Goal: Task Accomplishment & Management: Complete application form

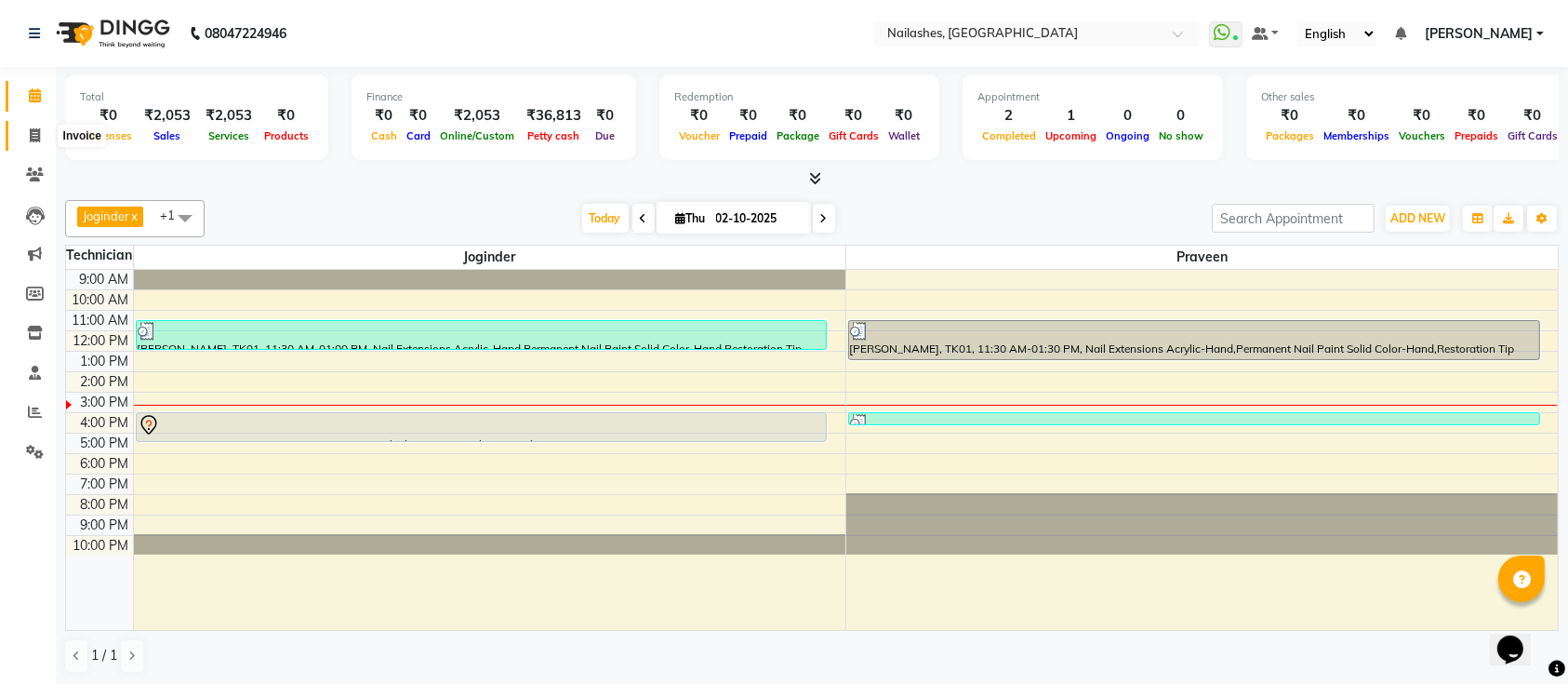
click at [28, 140] on span at bounding box center [35, 136] width 32 height 21
select select "service"
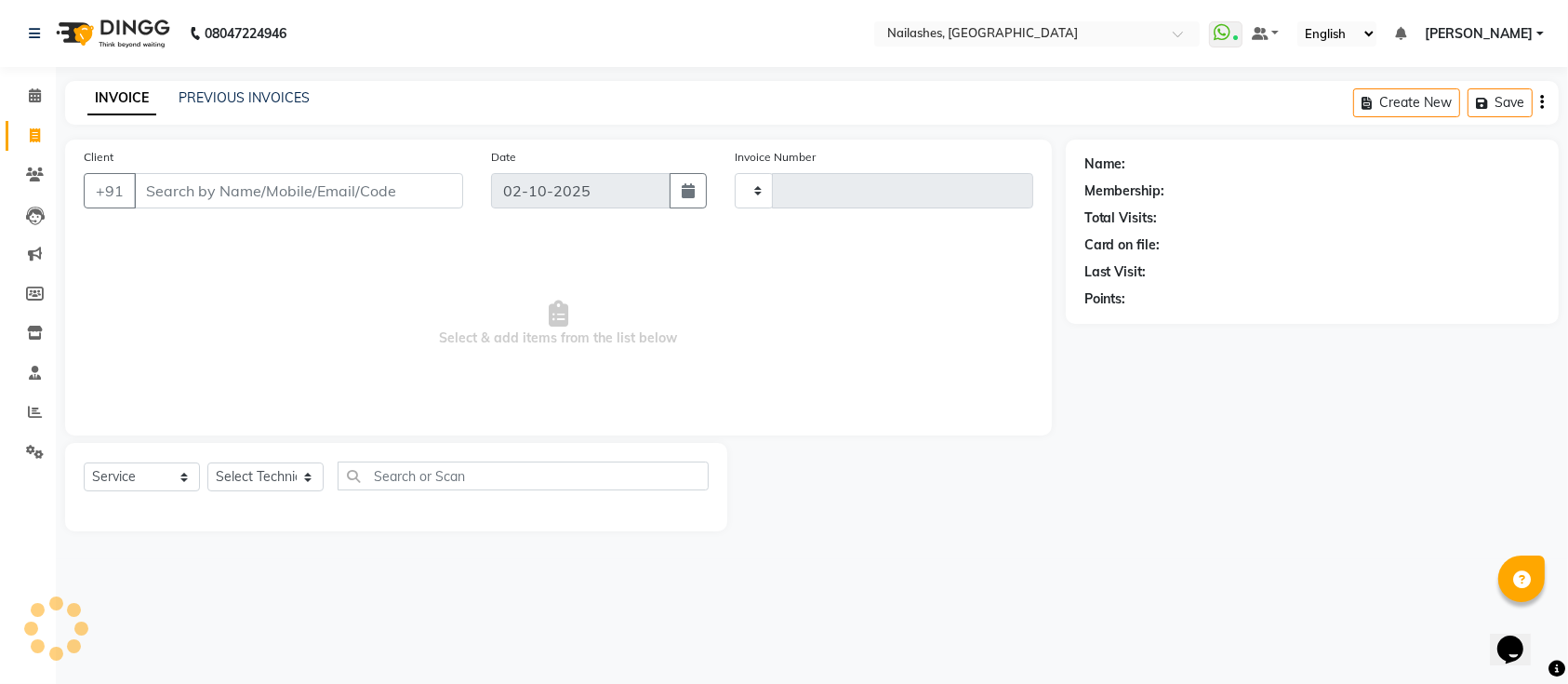
type input "0690"
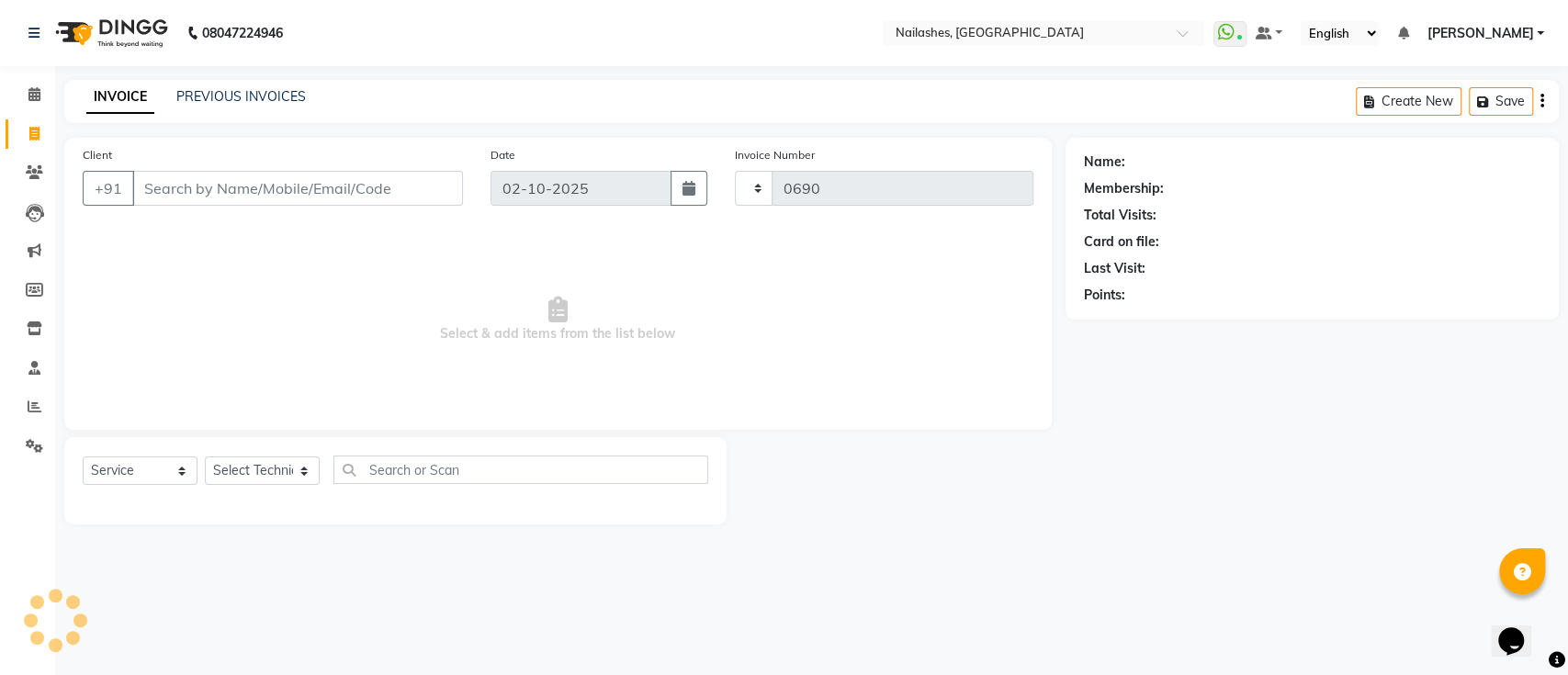
select select "6187"
drag, startPoint x: 168, startPoint y: 165, endPoint x: 173, endPoint y: 181, distance: 16.8
click at [173, 181] on div "Client +91" at bounding box center [273, 182] width 408 height 75
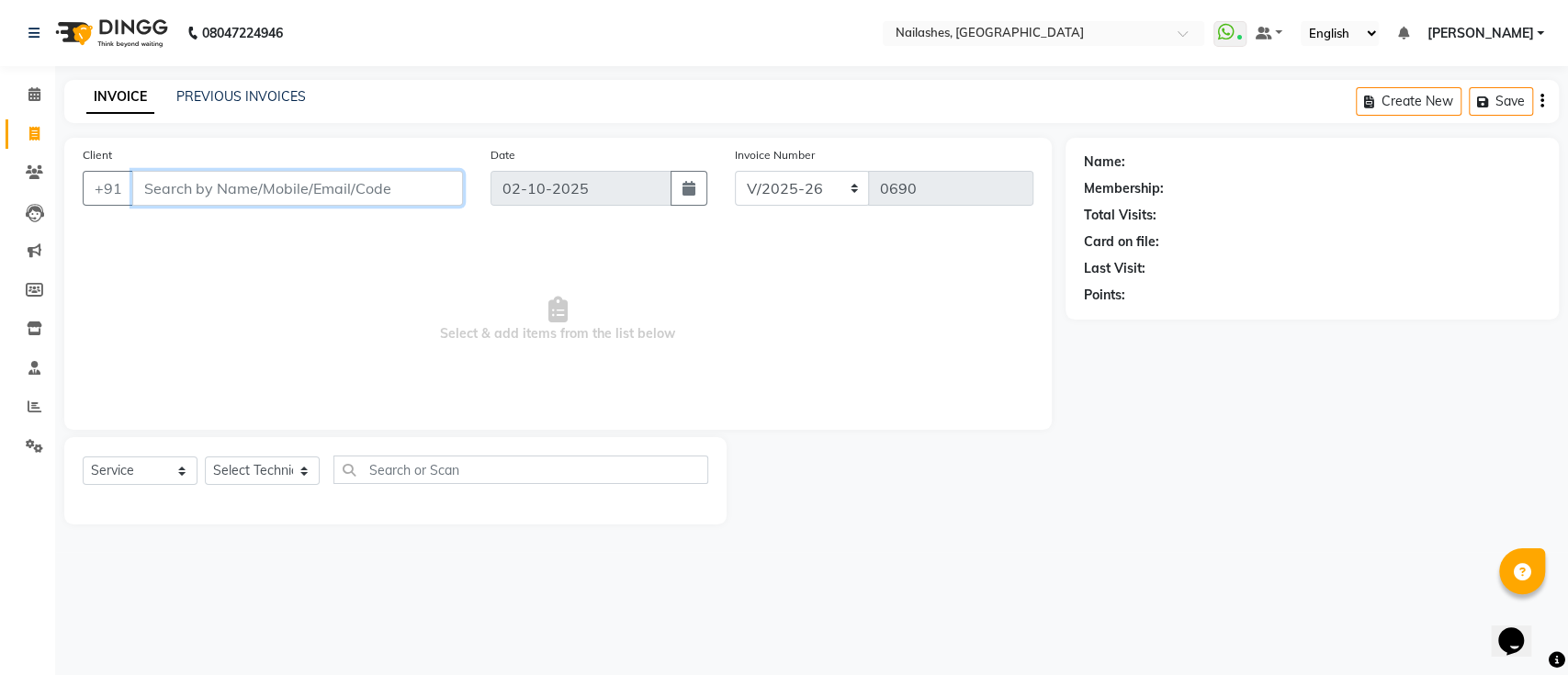
click at [173, 181] on input "Client" at bounding box center [298, 188] width 331 height 35
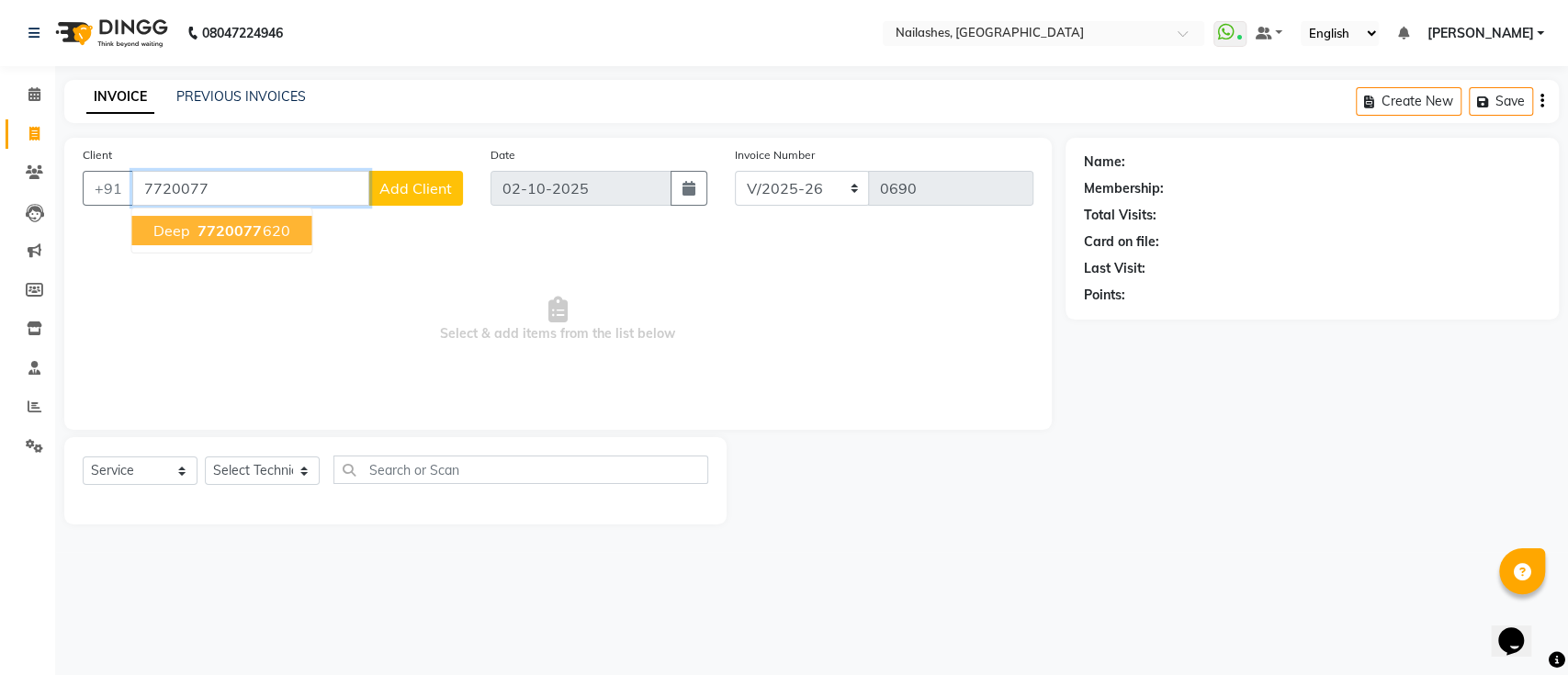
click at [198, 229] on span "7720077" at bounding box center [230, 230] width 64 height 19
type input "7720077620"
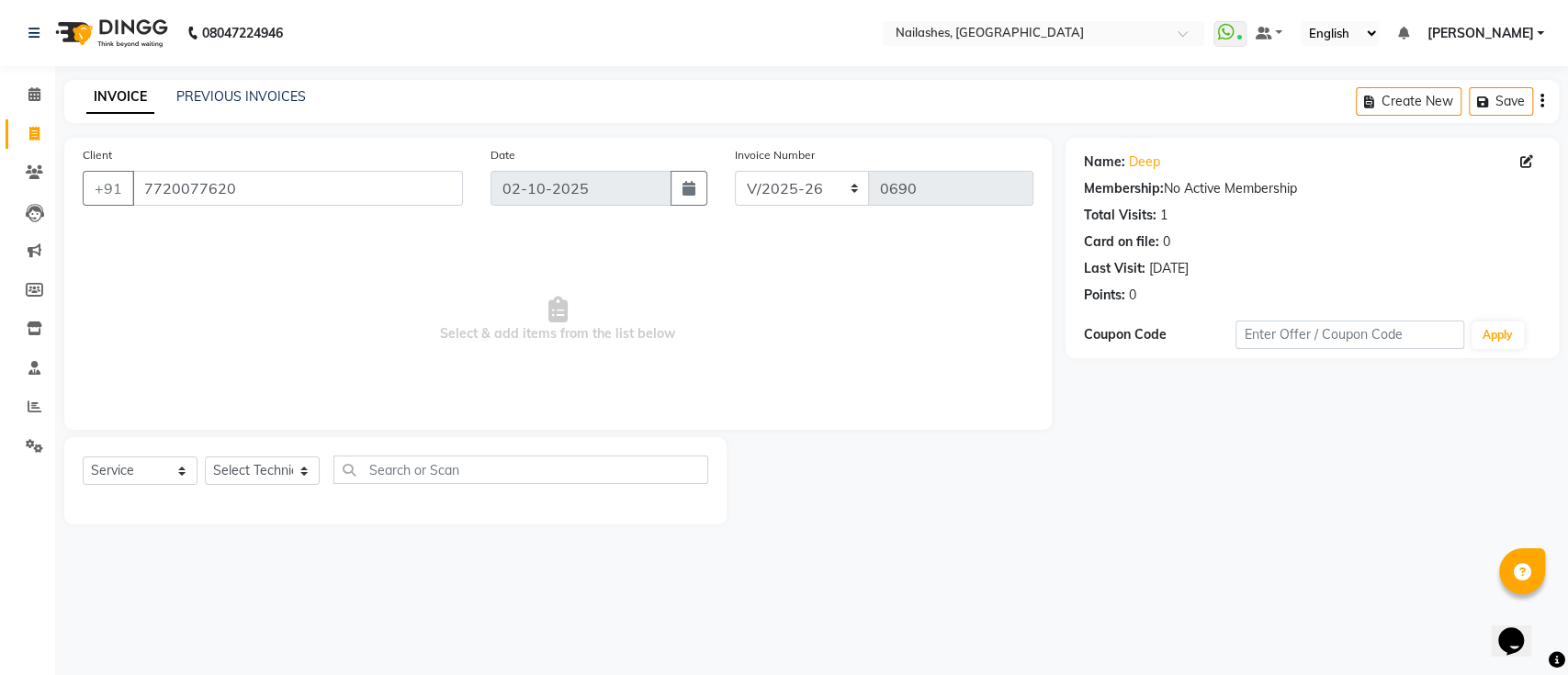
click at [246, 488] on div "Select Service Product Membership Package Voucher Prepaid Gift Card Select Tech…" at bounding box center [395, 477] width 626 height 43
click at [243, 474] on select "Select Technician [PERSON_NAME] [PERSON_NAME] [PERSON_NAME] Manager [PERSON_NAM…" at bounding box center [262, 470] width 115 height 28
select select "55218"
click at [205, 456] on select "Select Technician [PERSON_NAME] [PERSON_NAME] [PERSON_NAME] Manager [PERSON_NAM…" at bounding box center [262, 470] width 115 height 28
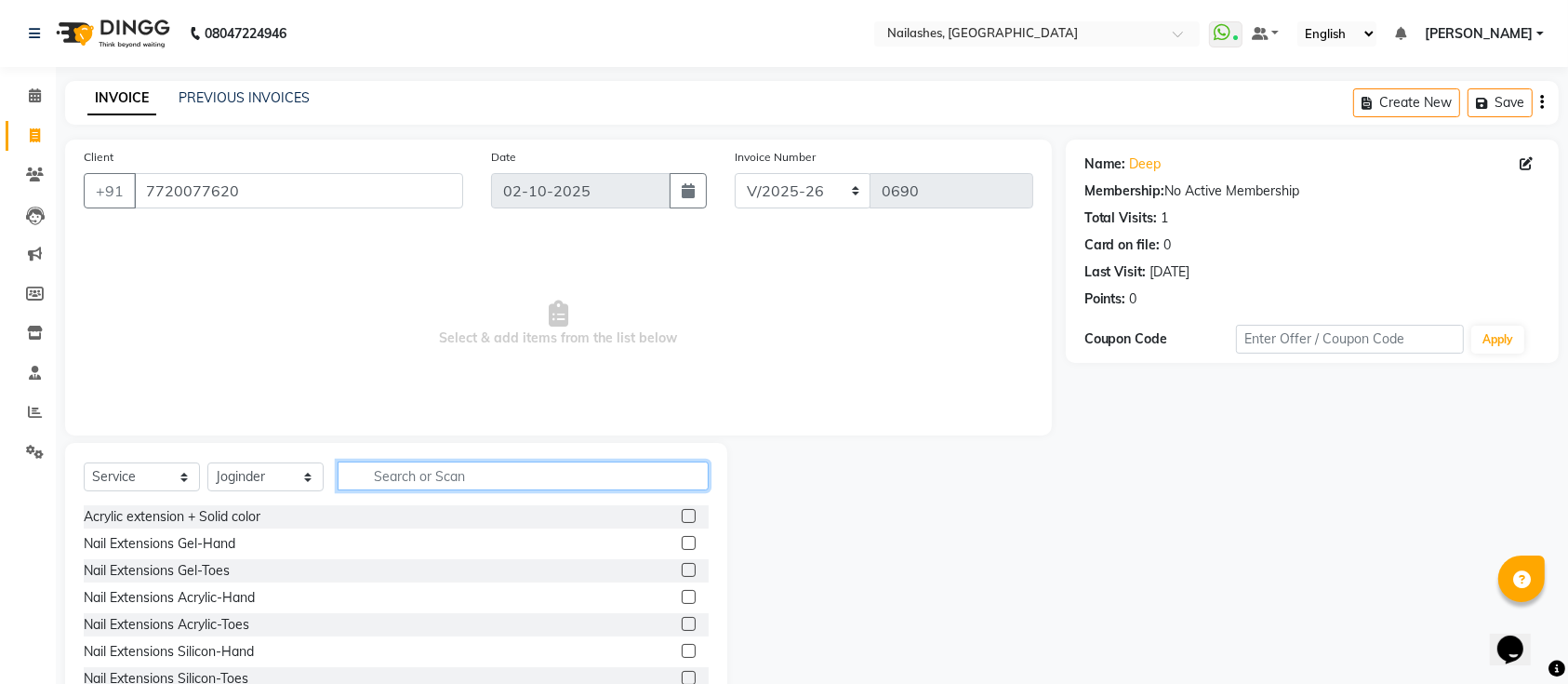
click at [409, 480] on input "text" at bounding box center [524, 475] width 371 height 29
type input "rem"
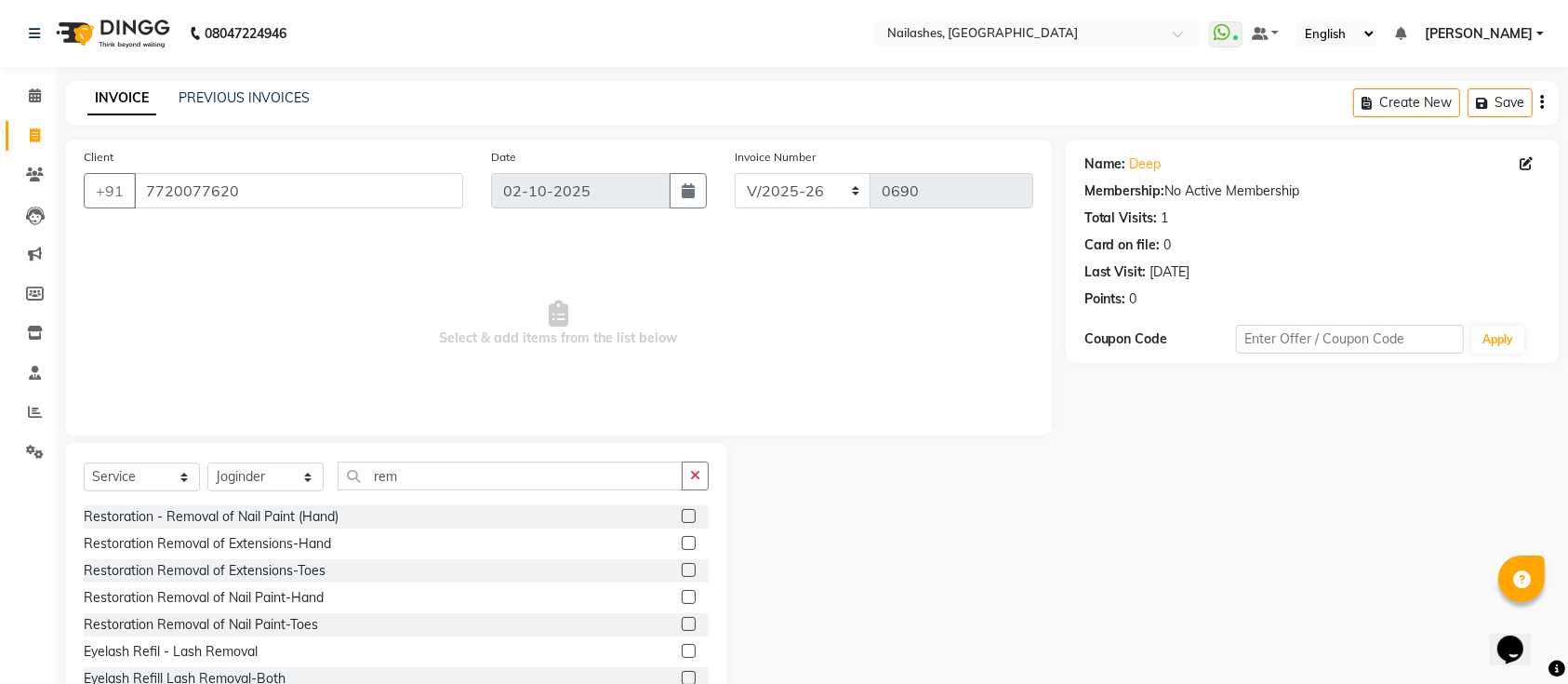
click at [682, 542] on label at bounding box center [688, 543] width 14 height 14
click at [682, 542] on input "checkbox" at bounding box center [687, 544] width 12 height 12
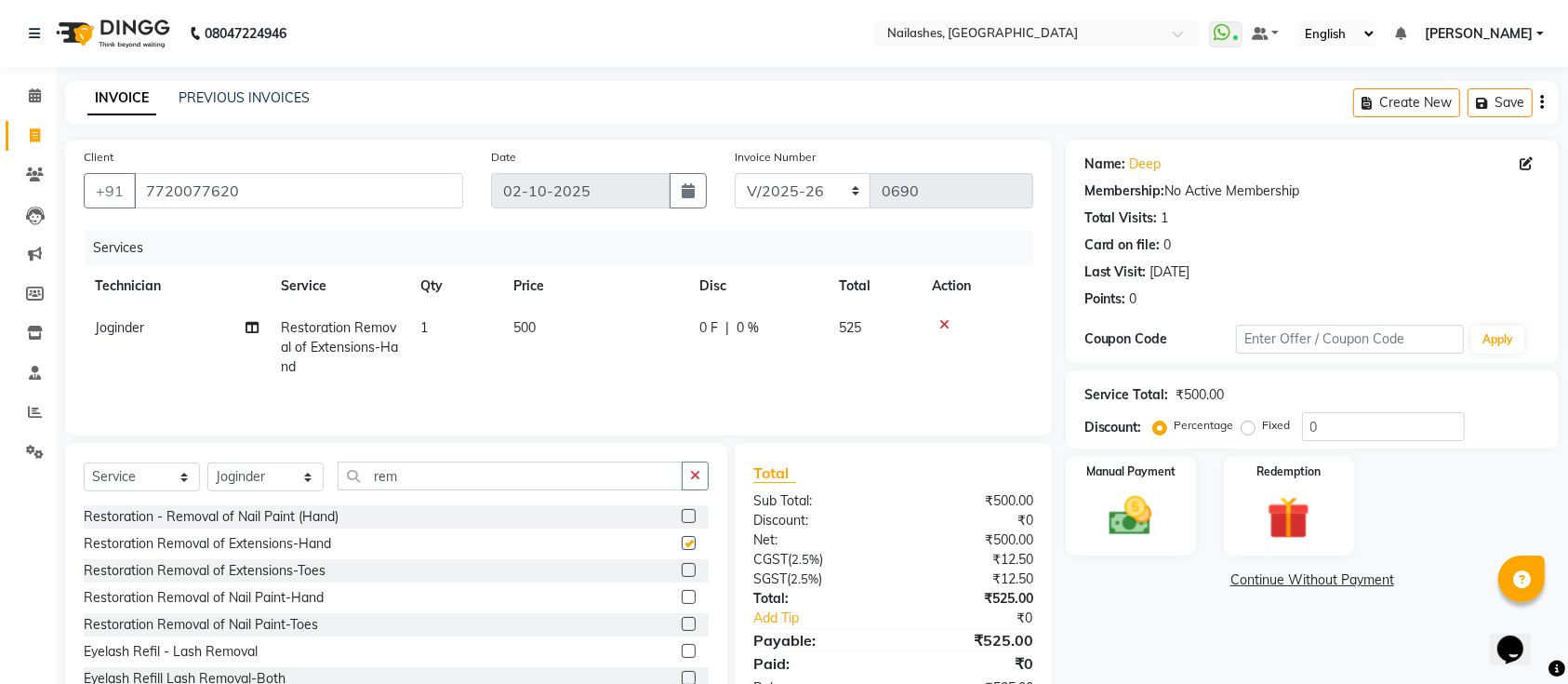
checkbox input "false"
click at [436, 466] on input "rem" at bounding box center [510, 475] width 345 height 29
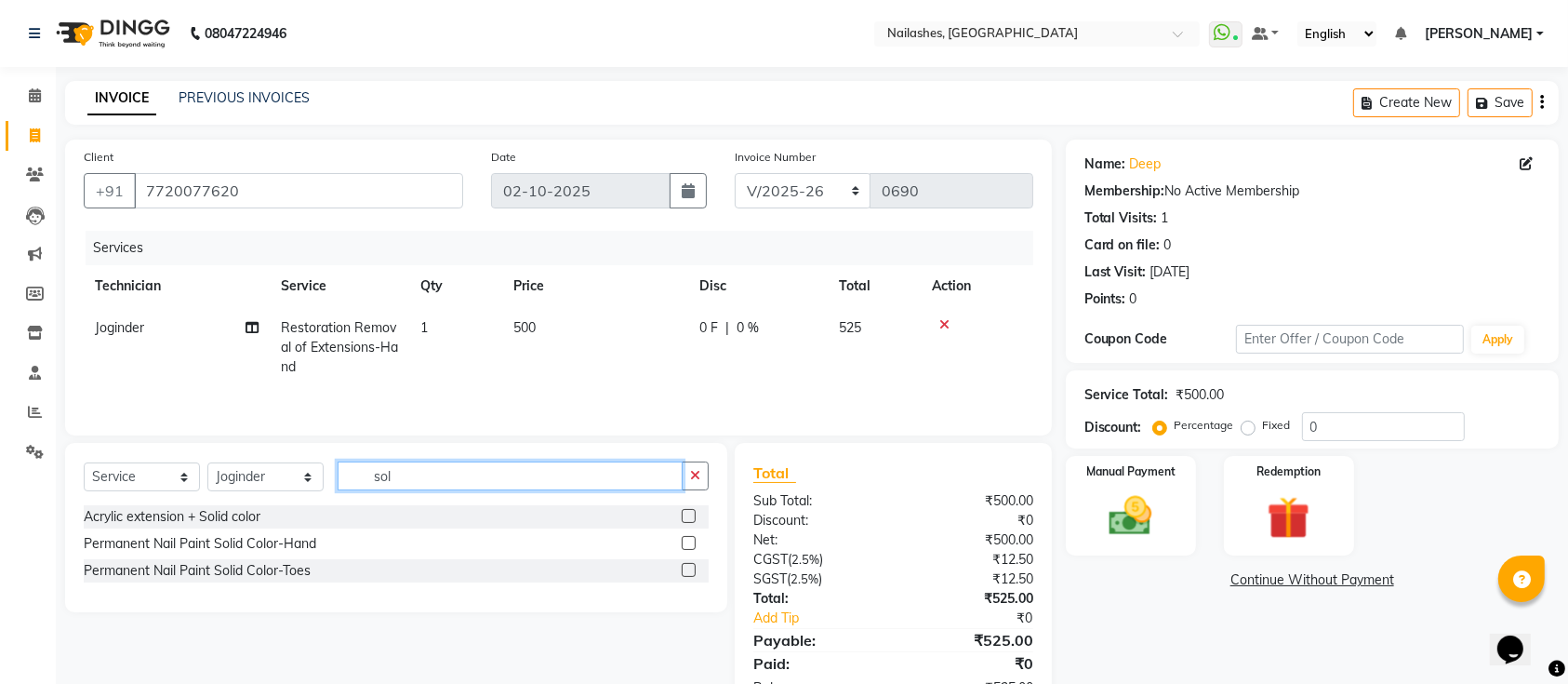
type input "sol"
click at [693, 544] on label at bounding box center [688, 543] width 14 height 14
click at [693, 544] on input "checkbox" at bounding box center [687, 544] width 12 height 12
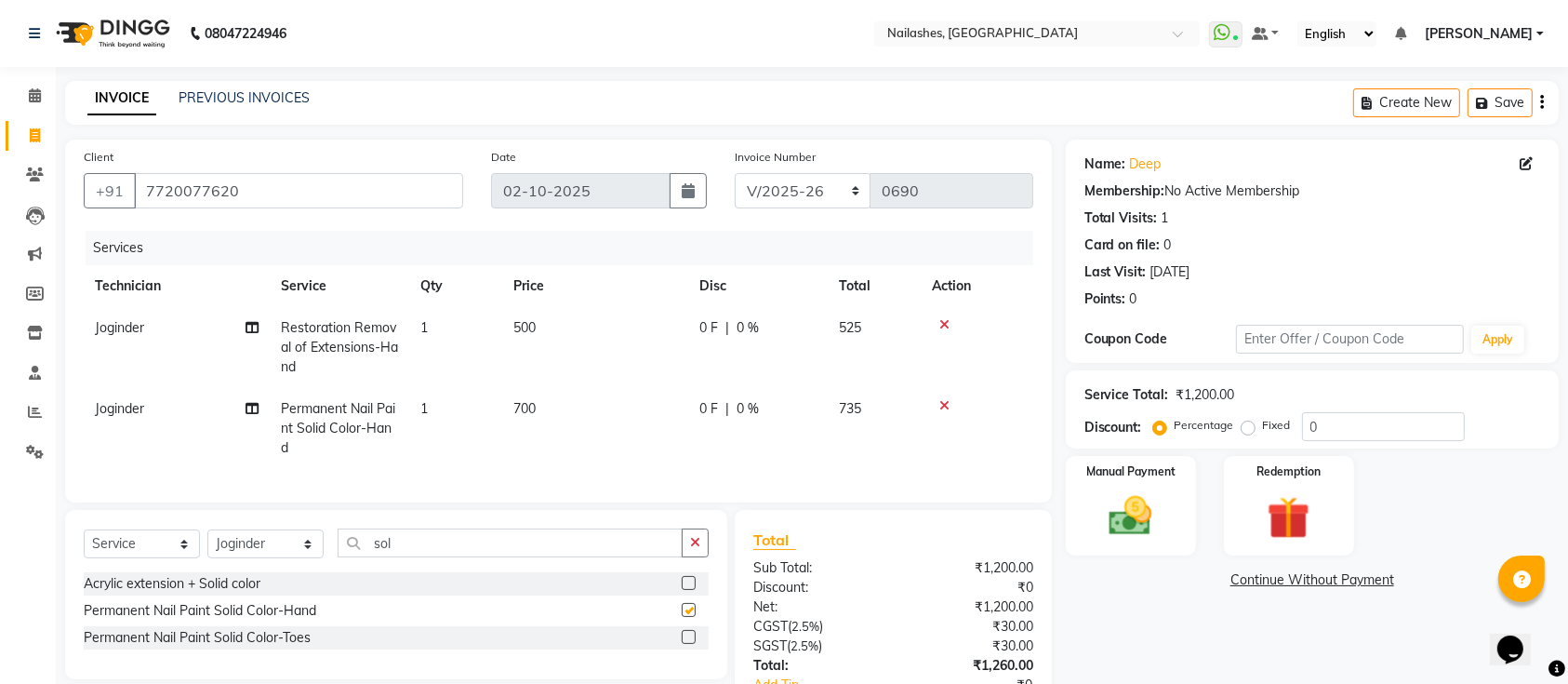
checkbox input "false"
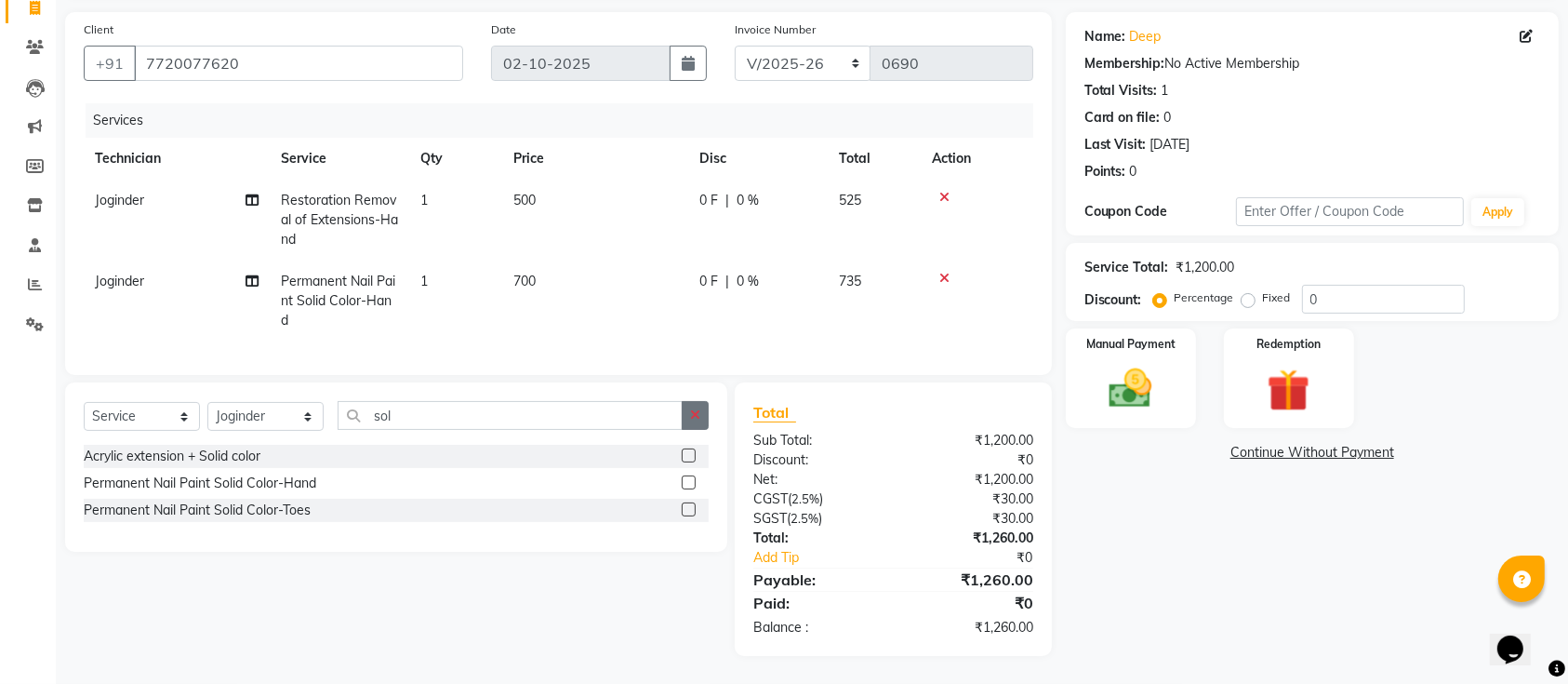
click at [703, 400] on div "Select Service Product Membership Package Voucher Prepaid Gift Card Select Tech…" at bounding box center [395, 467] width 662 height 170
click at [628, 260] on td "700" at bounding box center [594, 300] width 186 height 81
select select "55218"
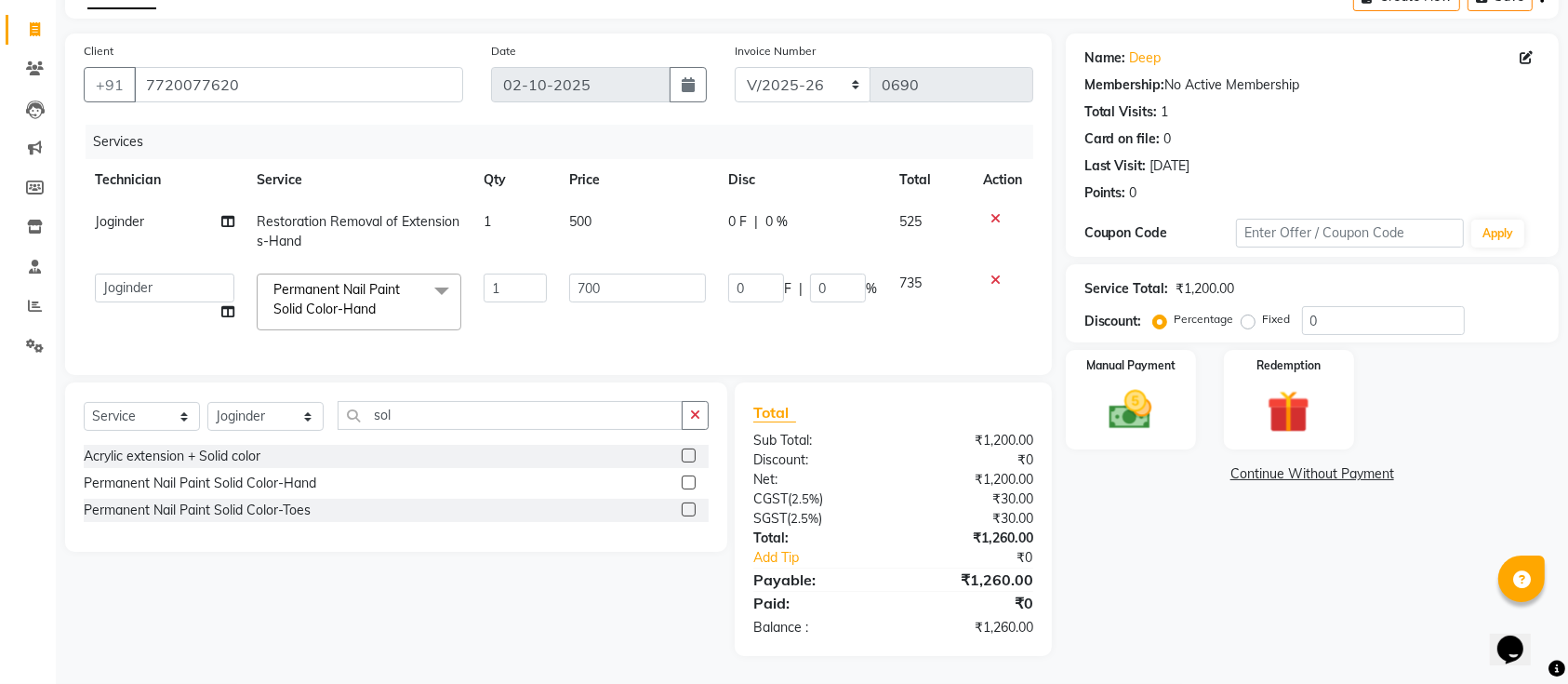
scroll to position [124, 0]
click at [628, 273] on input "700" at bounding box center [638, 288] width 137 height 29
type input "7"
type input "500"
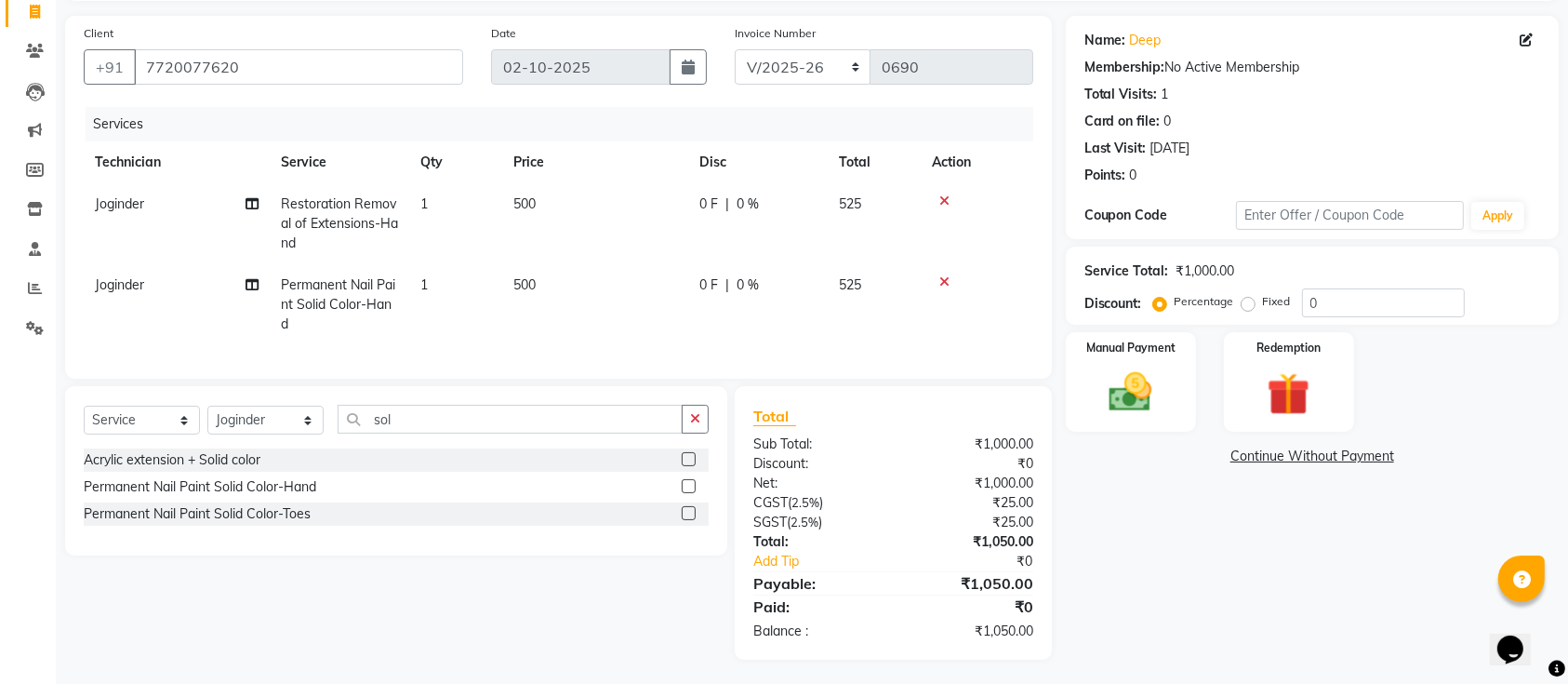
click at [669, 299] on td "500" at bounding box center [594, 304] width 186 height 81
select select "55218"
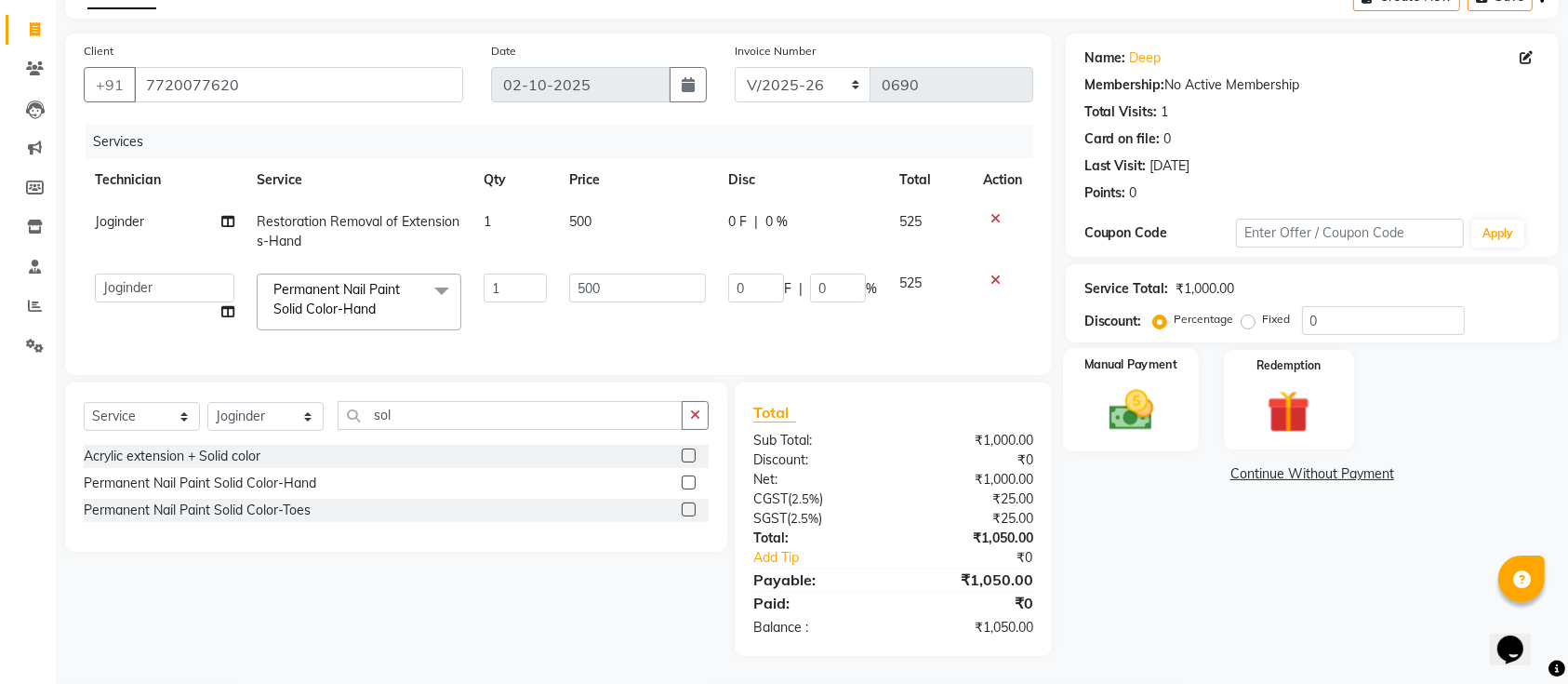
click at [1080, 372] on div "Manual Payment" at bounding box center [1130, 399] width 136 height 104
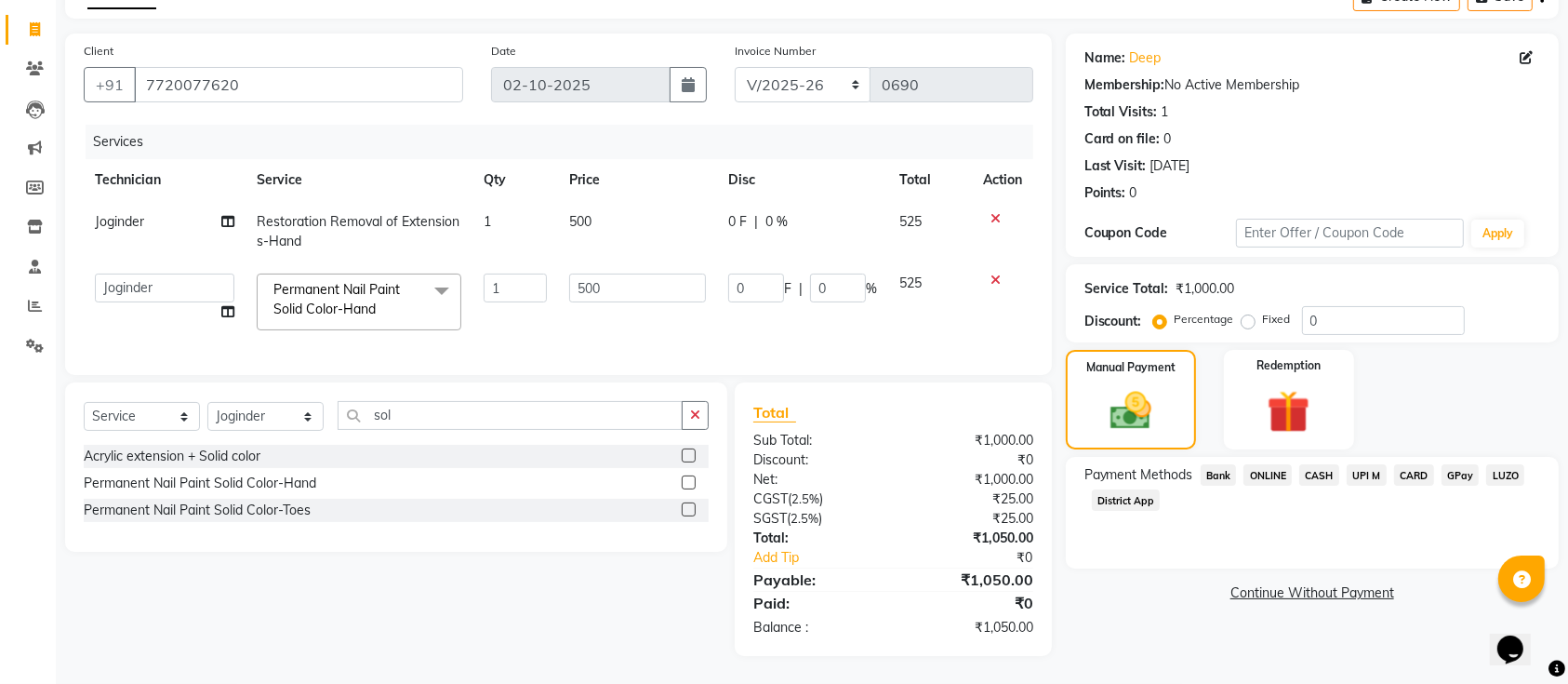
click at [1250, 464] on span "ONLINE" at bounding box center [1267, 474] width 49 height 21
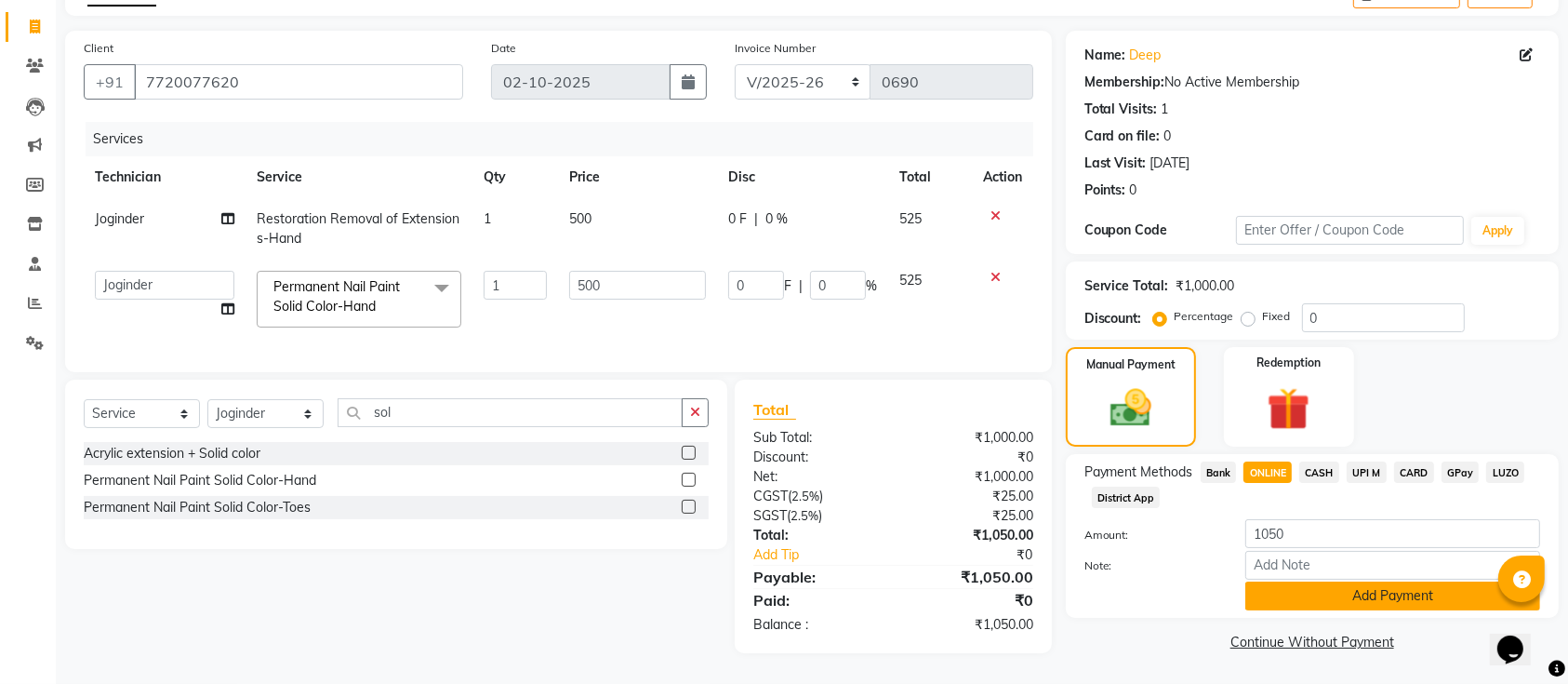
click at [1325, 581] on button "Add Payment" at bounding box center [1393, 595] width 295 height 29
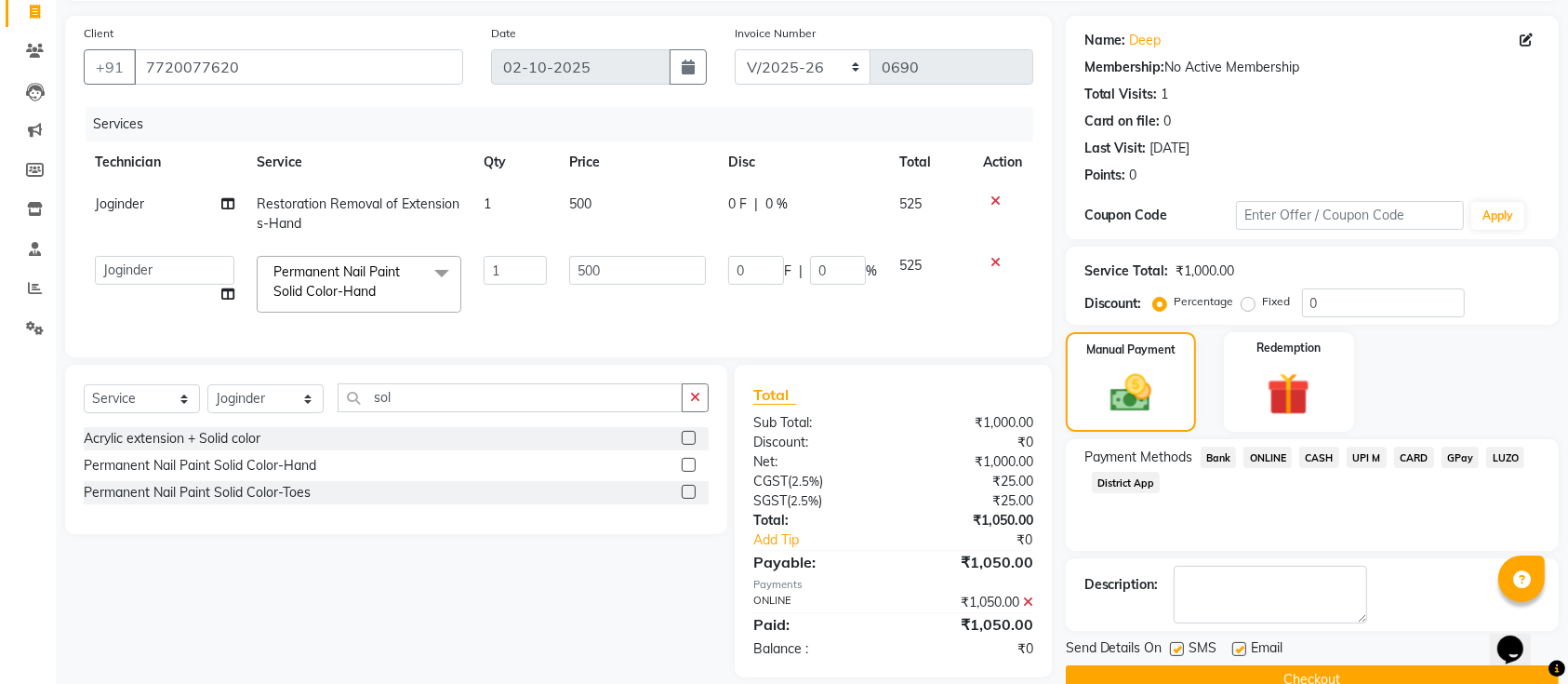
scroll to position [163, 0]
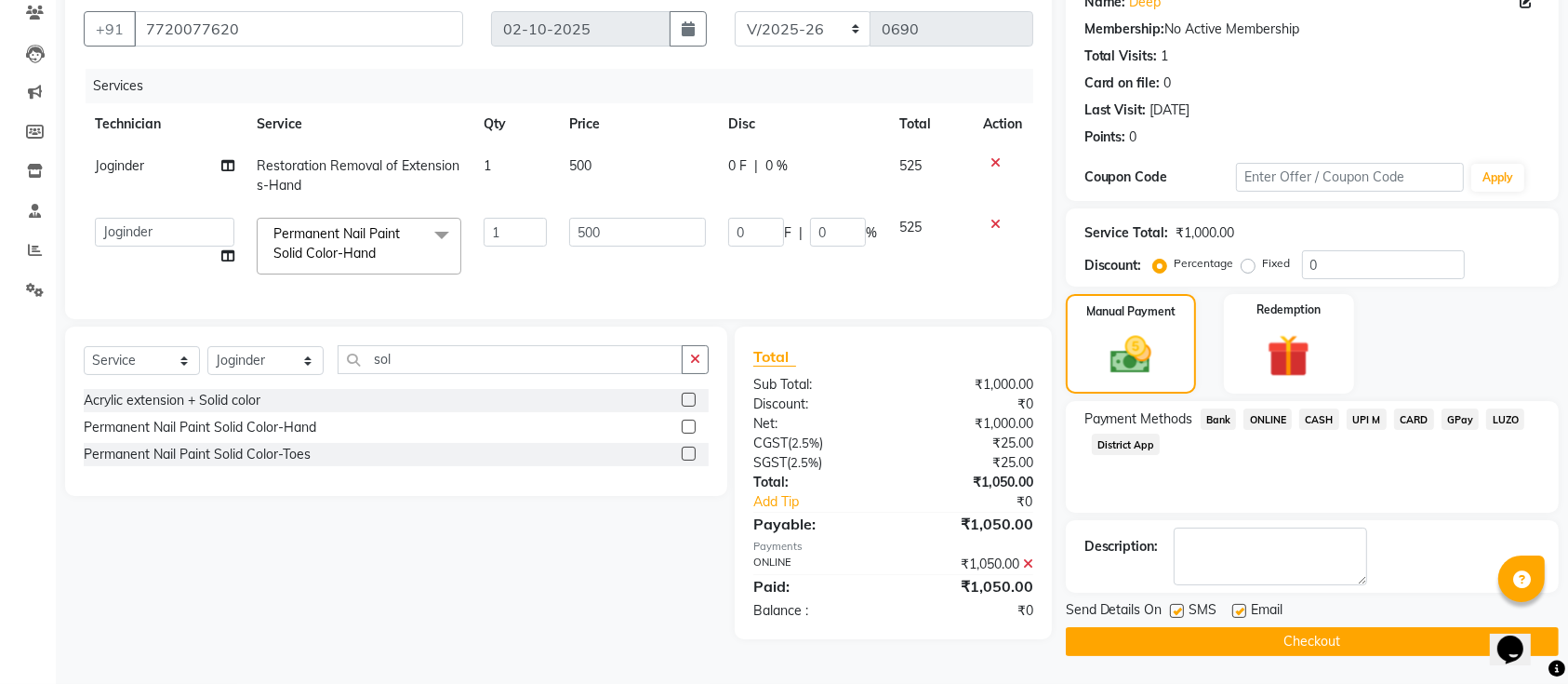
click at [1292, 645] on button "Checkout" at bounding box center [1312, 641] width 493 height 29
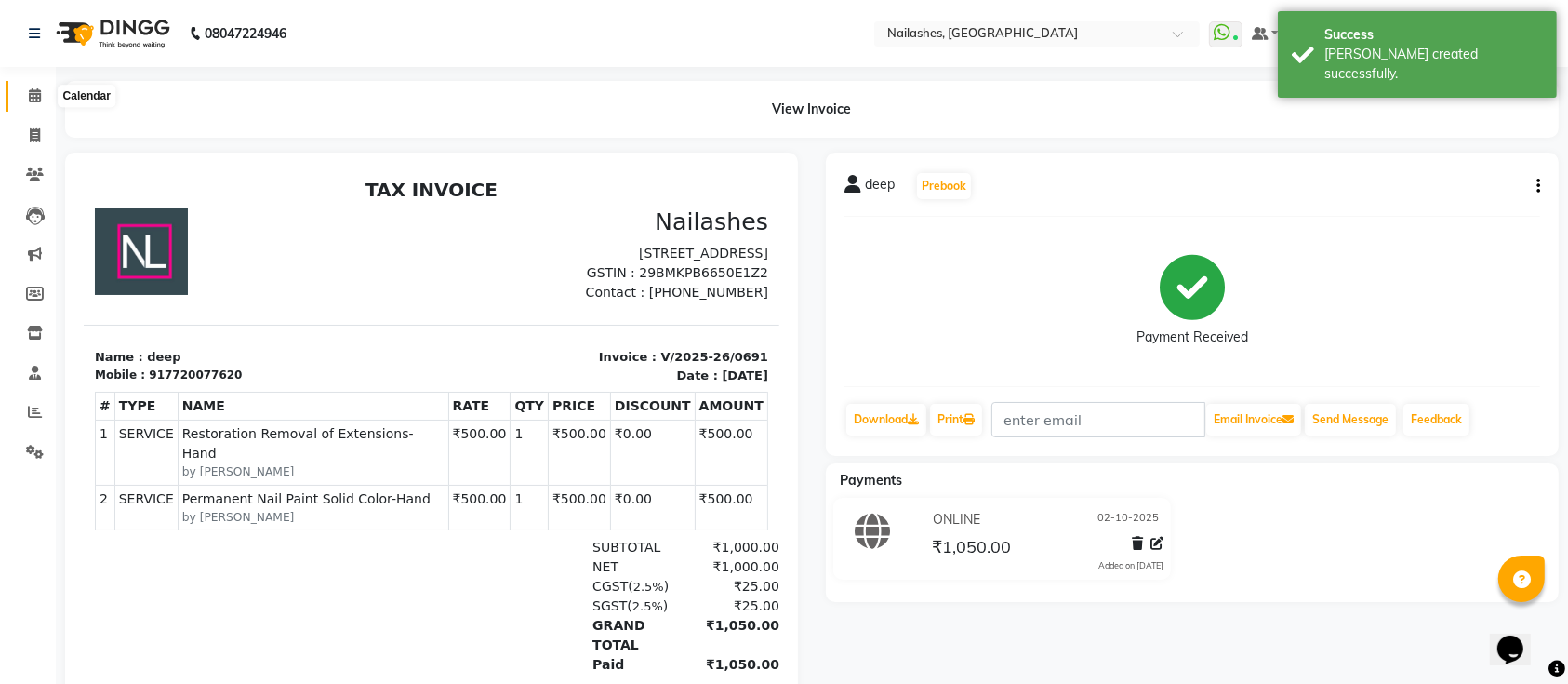
click at [49, 100] on span at bounding box center [35, 96] width 32 height 21
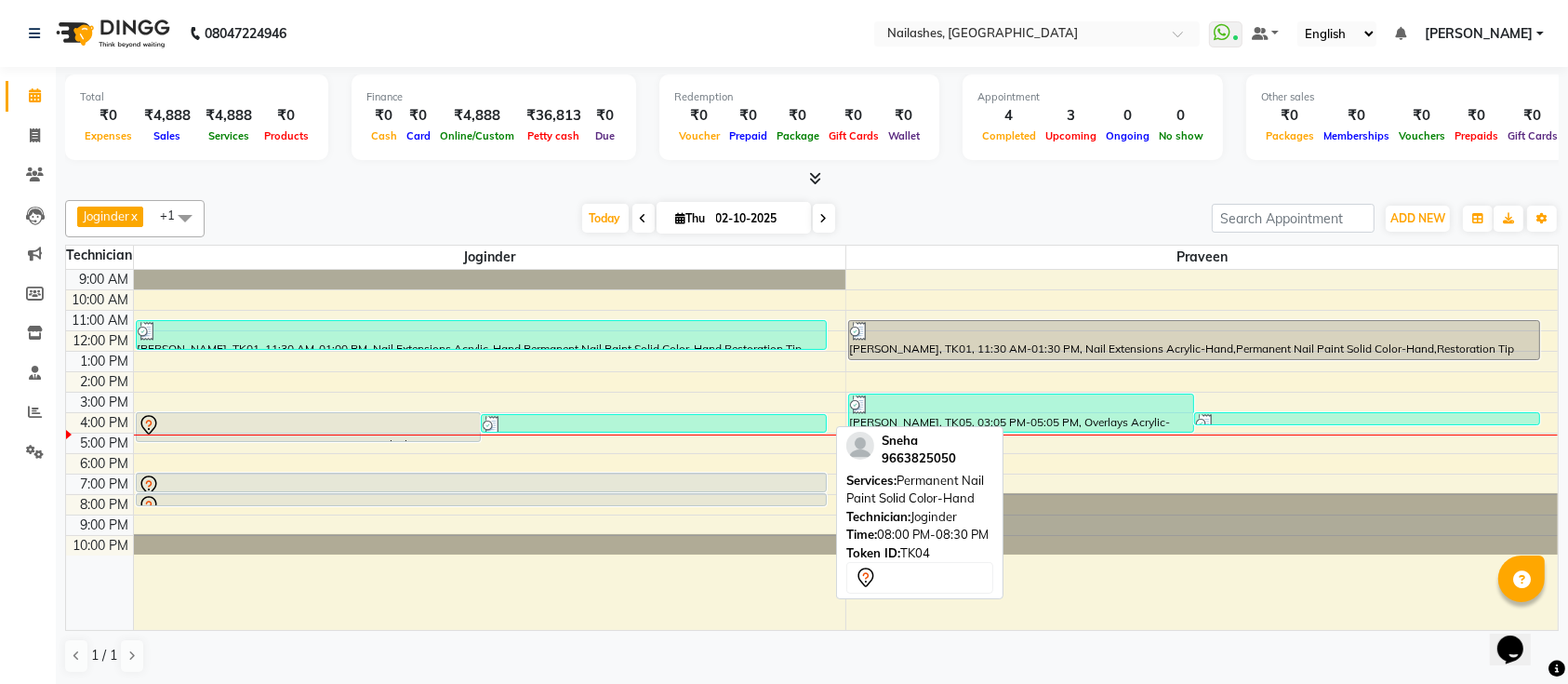
click at [786, 499] on div at bounding box center [482, 506] width 688 height 22
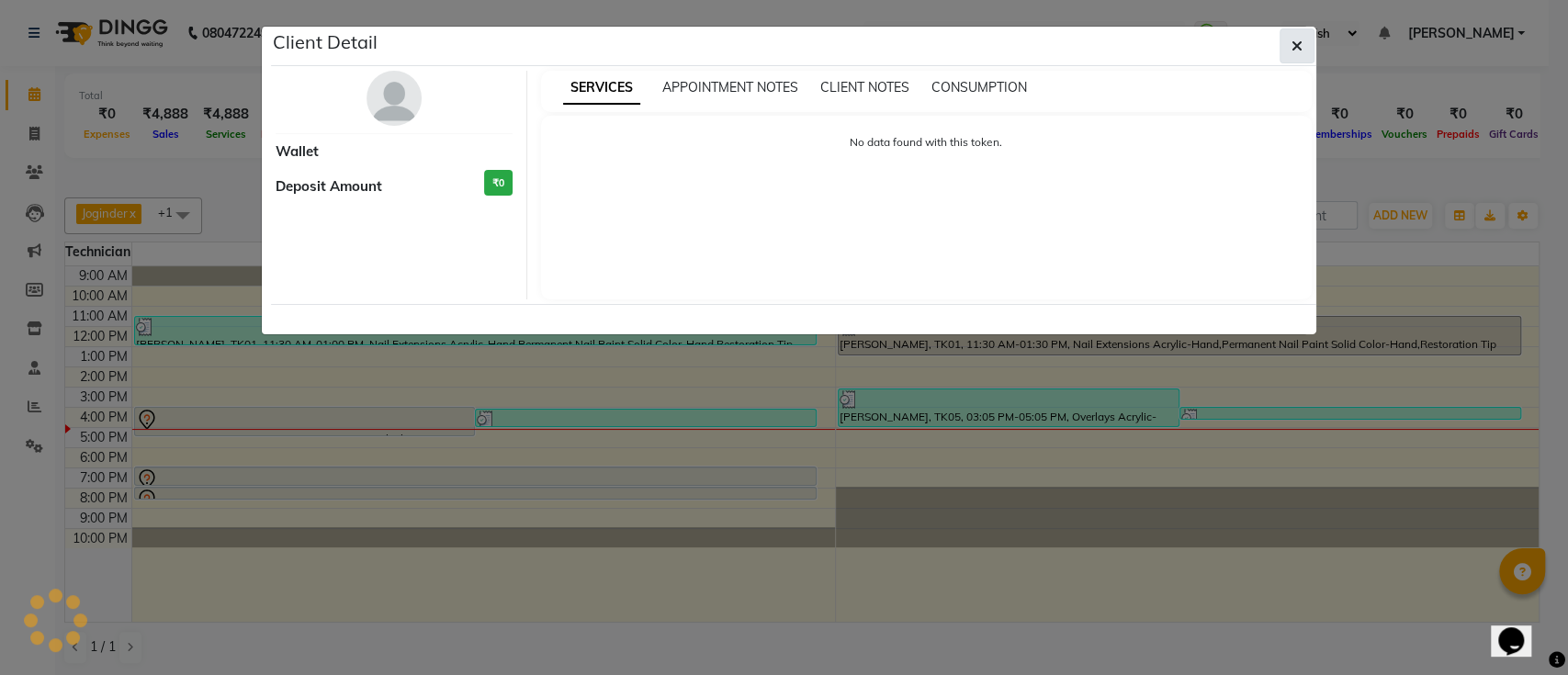
select select "7"
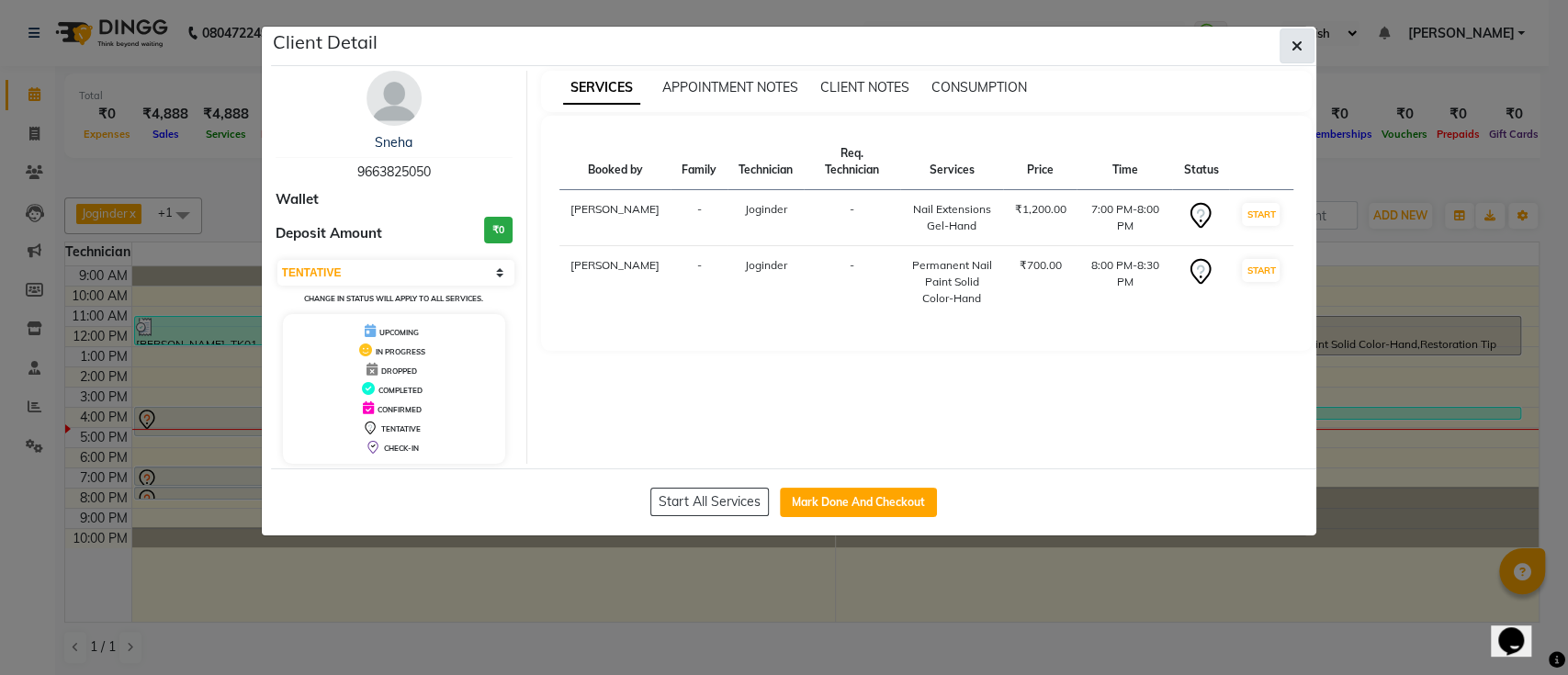
click at [1294, 48] on icon "button" at bounding box center [1297, 46] width 11 height 15
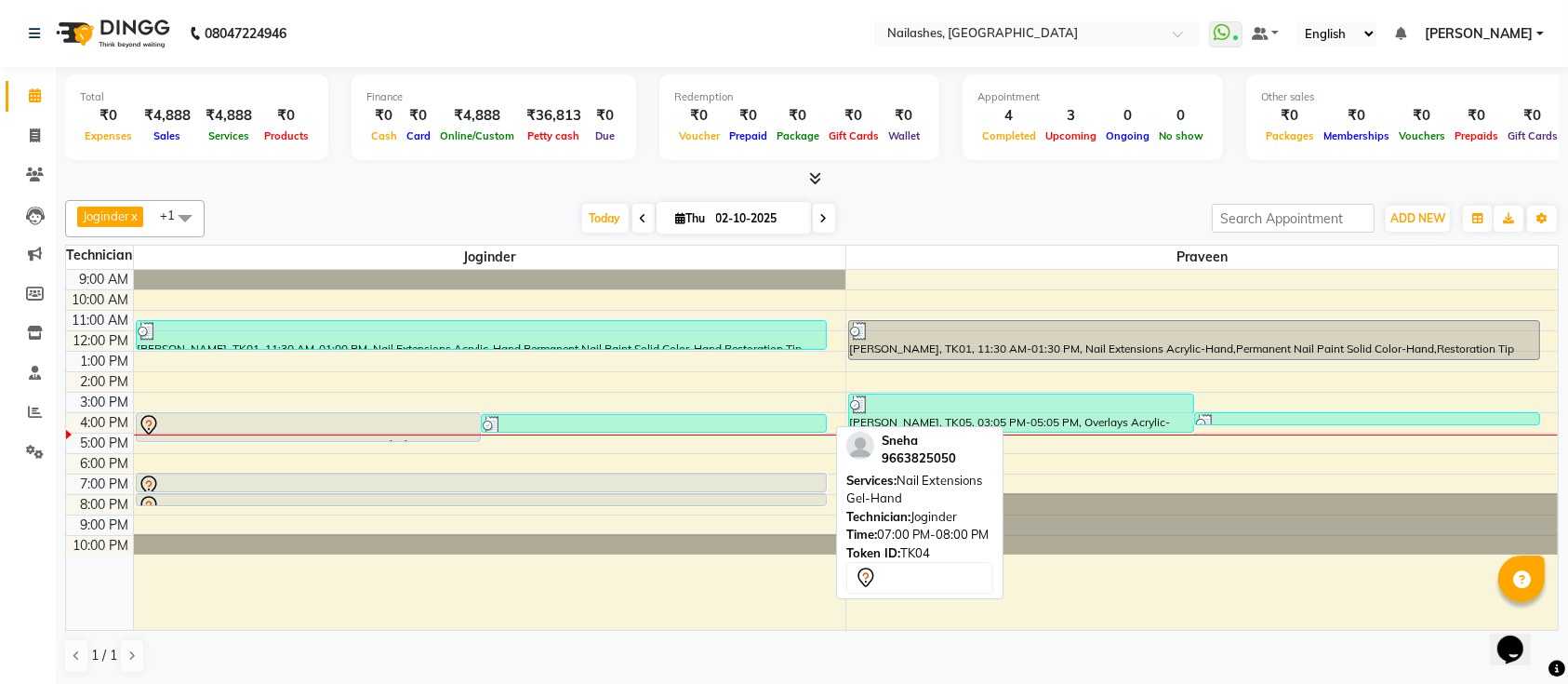
click at [352, 484] on div at bounding box center [482, 485] width 688 height 22
select select "7"
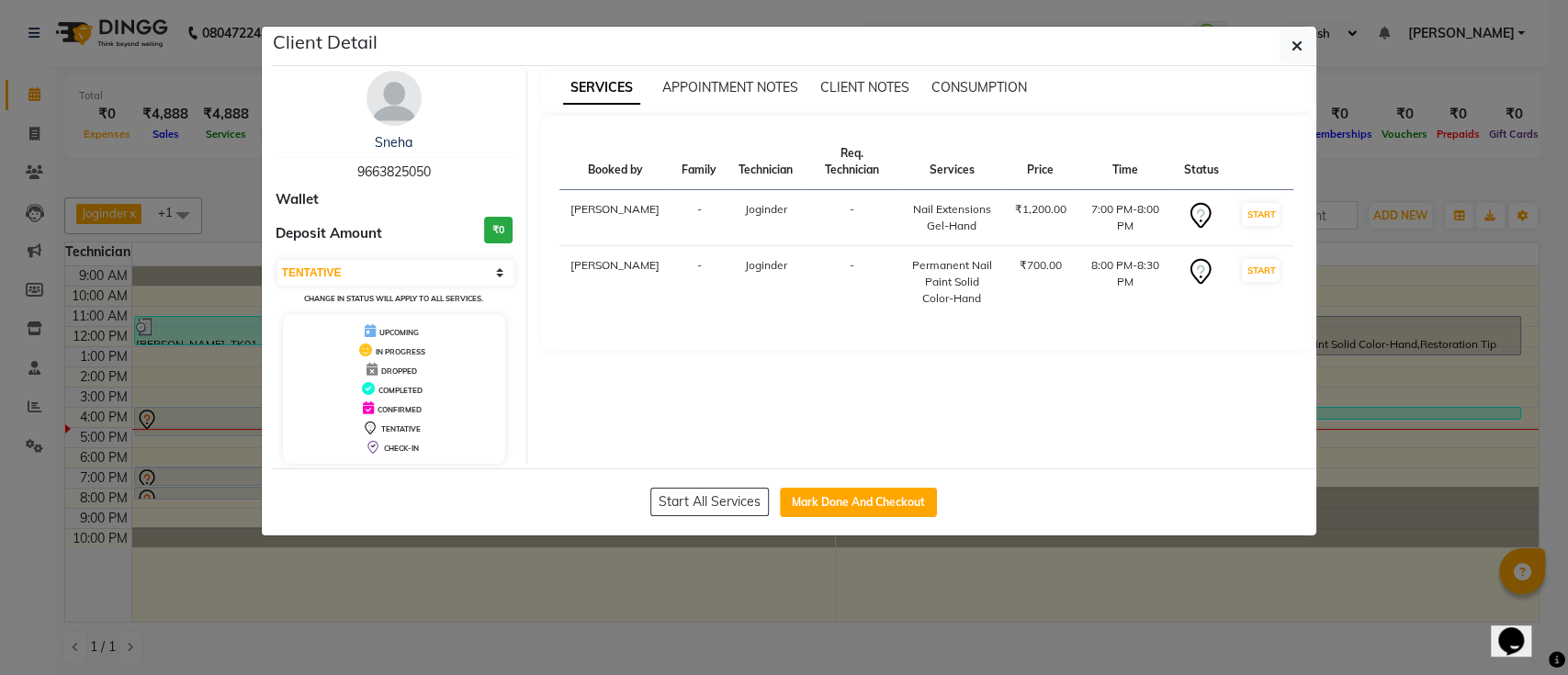
click at [1297, 21] on ngb-modal-window "Client Detail Sneha 9663825050 Wallet Deposit Amount ₹0 Select IN SERVICE CONFI…" at bounding box center [784, 338] width 1568 height 675
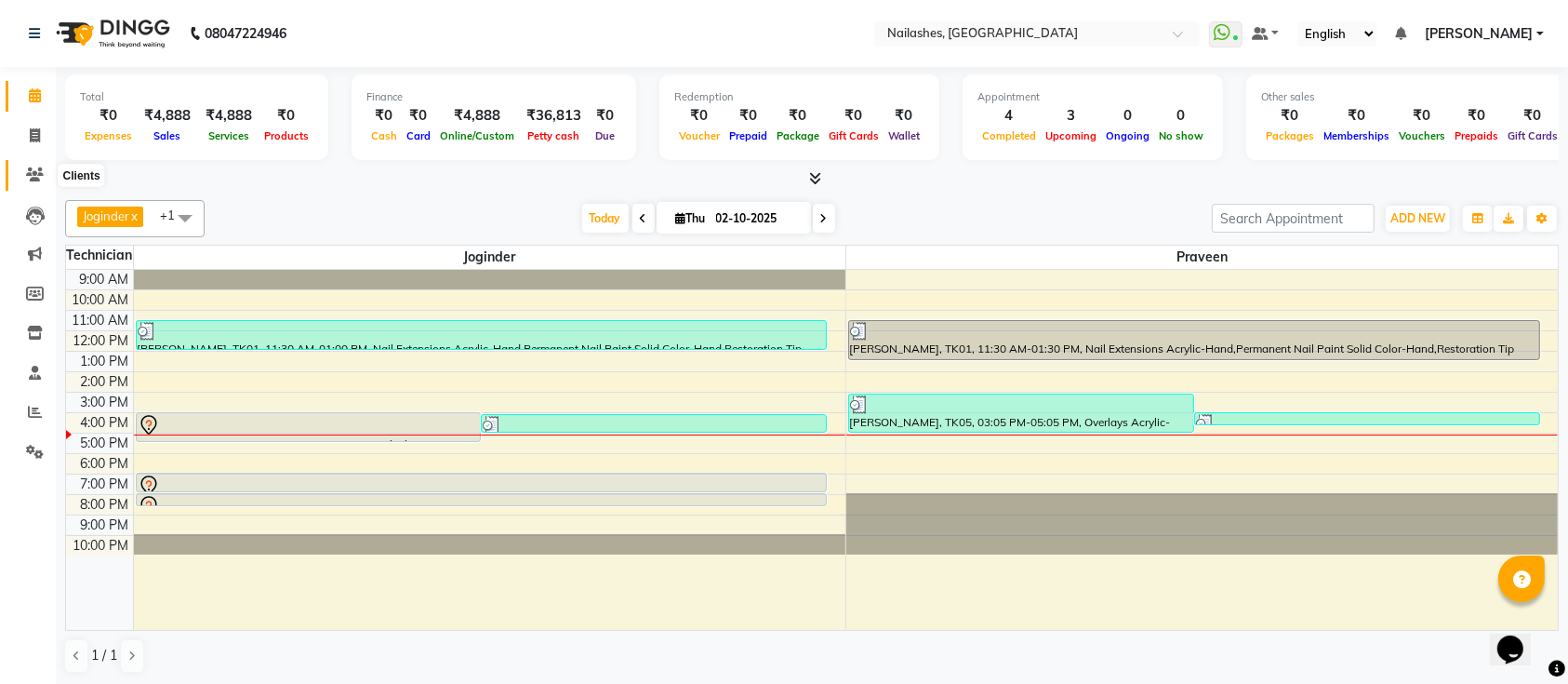
click at [28, 180] on icon at bounding box center [34, 174] width 18 height 14
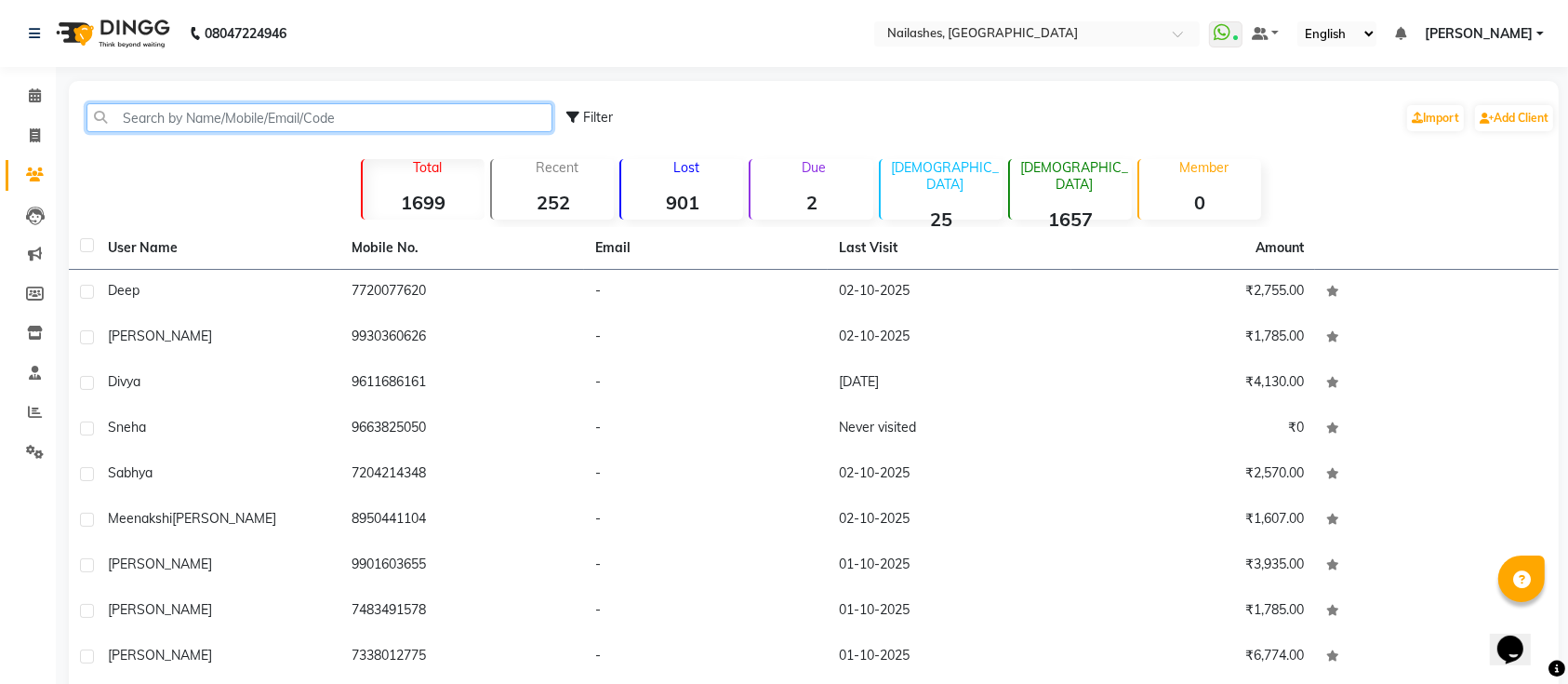
click at [294, 120] on input "text" at bounding box center [319, 117] width 466 height 29
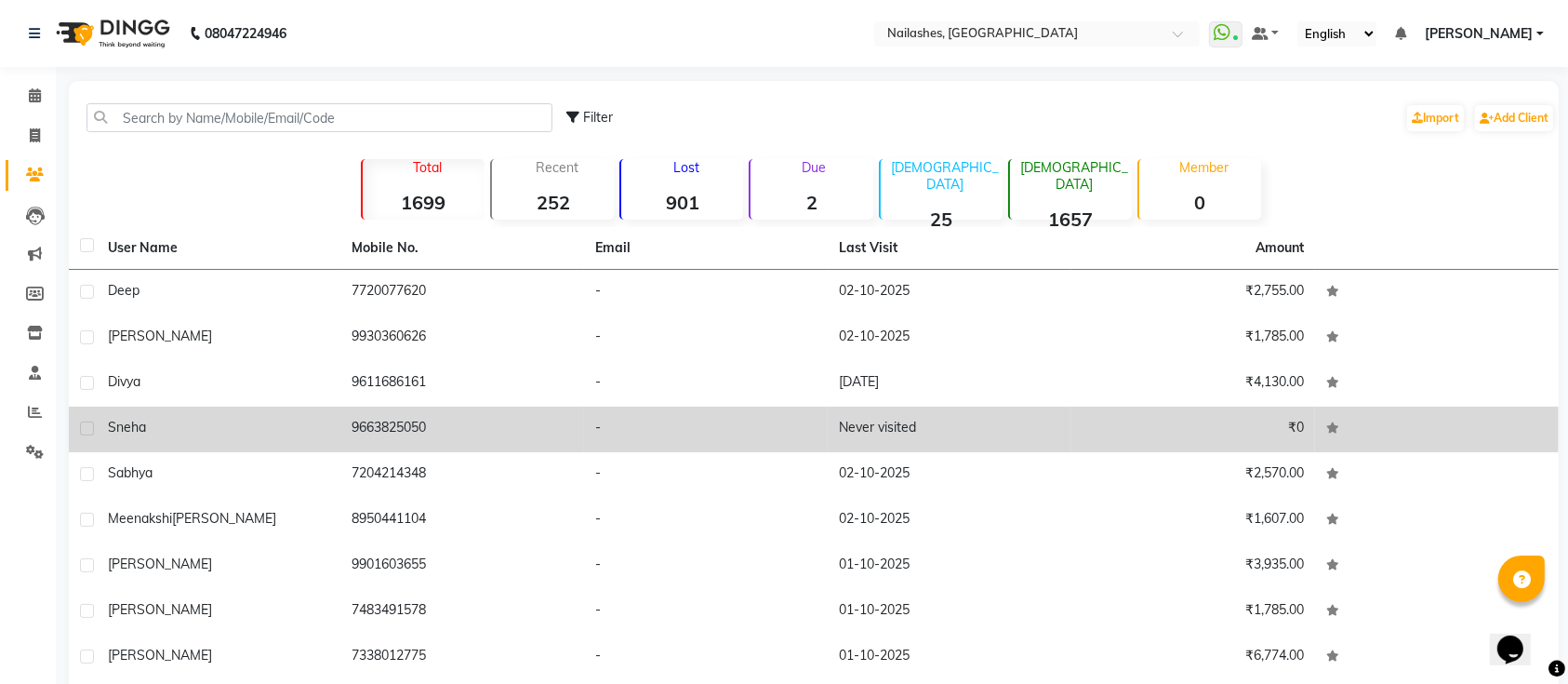
click at [401, 417] on td "9663825050" at bounding box center [462, 430] width 244 height 46
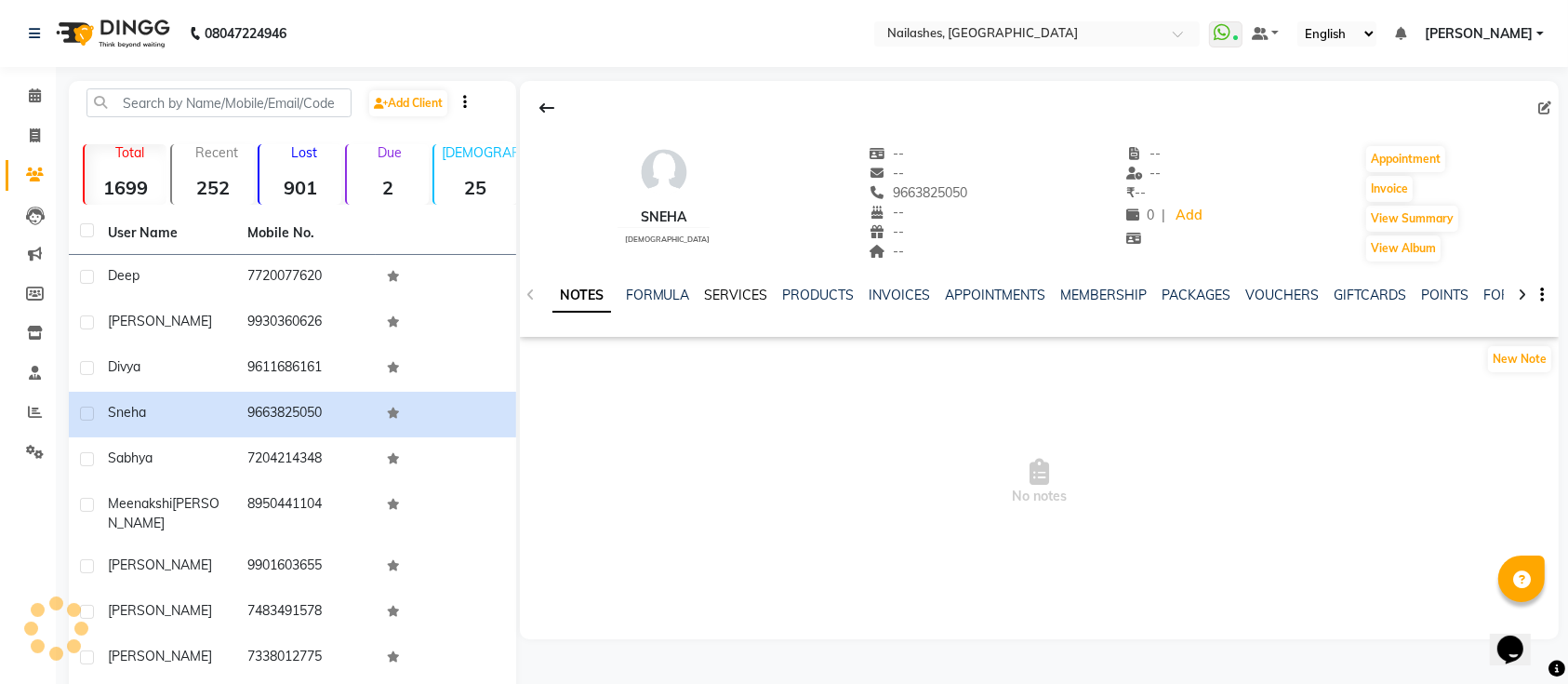
click at [727, 291] on link "SERVICES" at bounding box center [736, 295] width 63 height 17
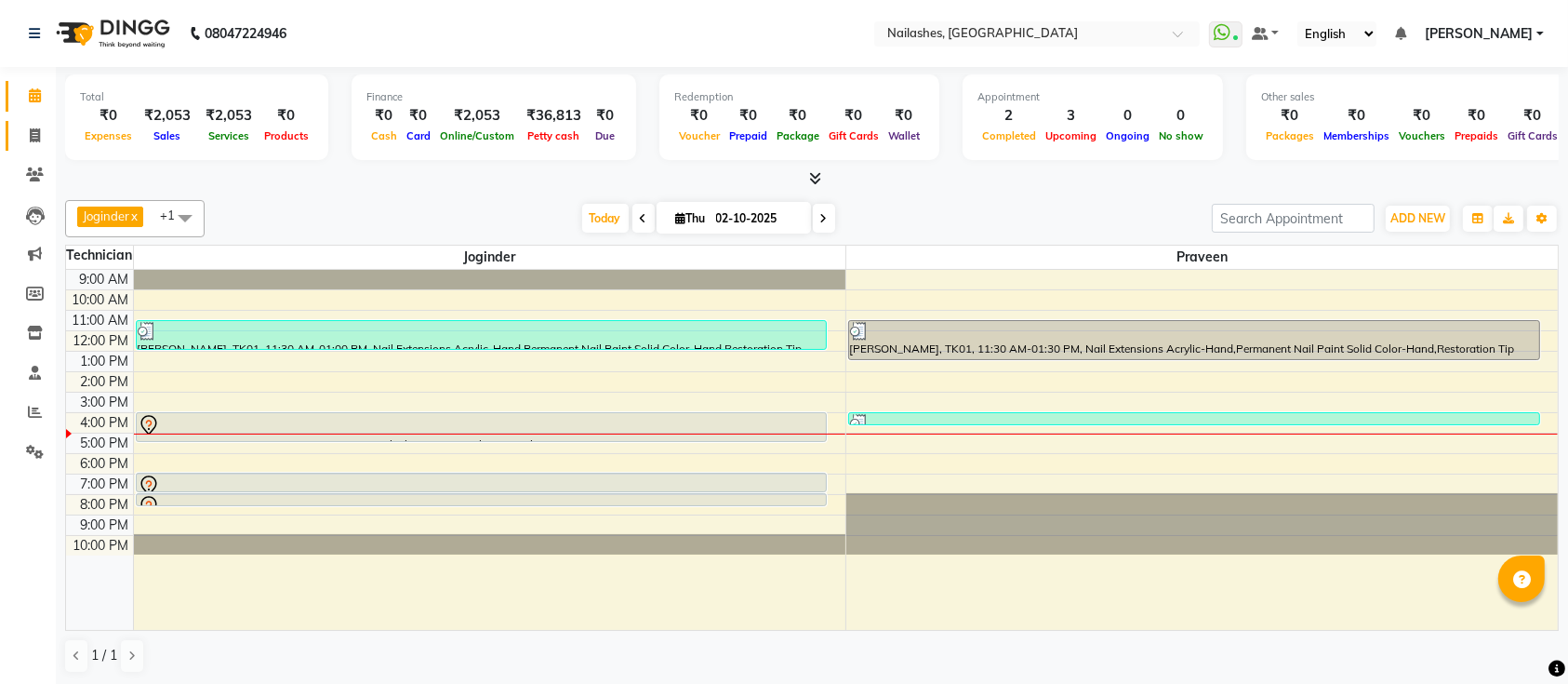
click at [38, 123] on link "Invoice" at bounding box center [28, 136] width 45 height 30
select select "service"
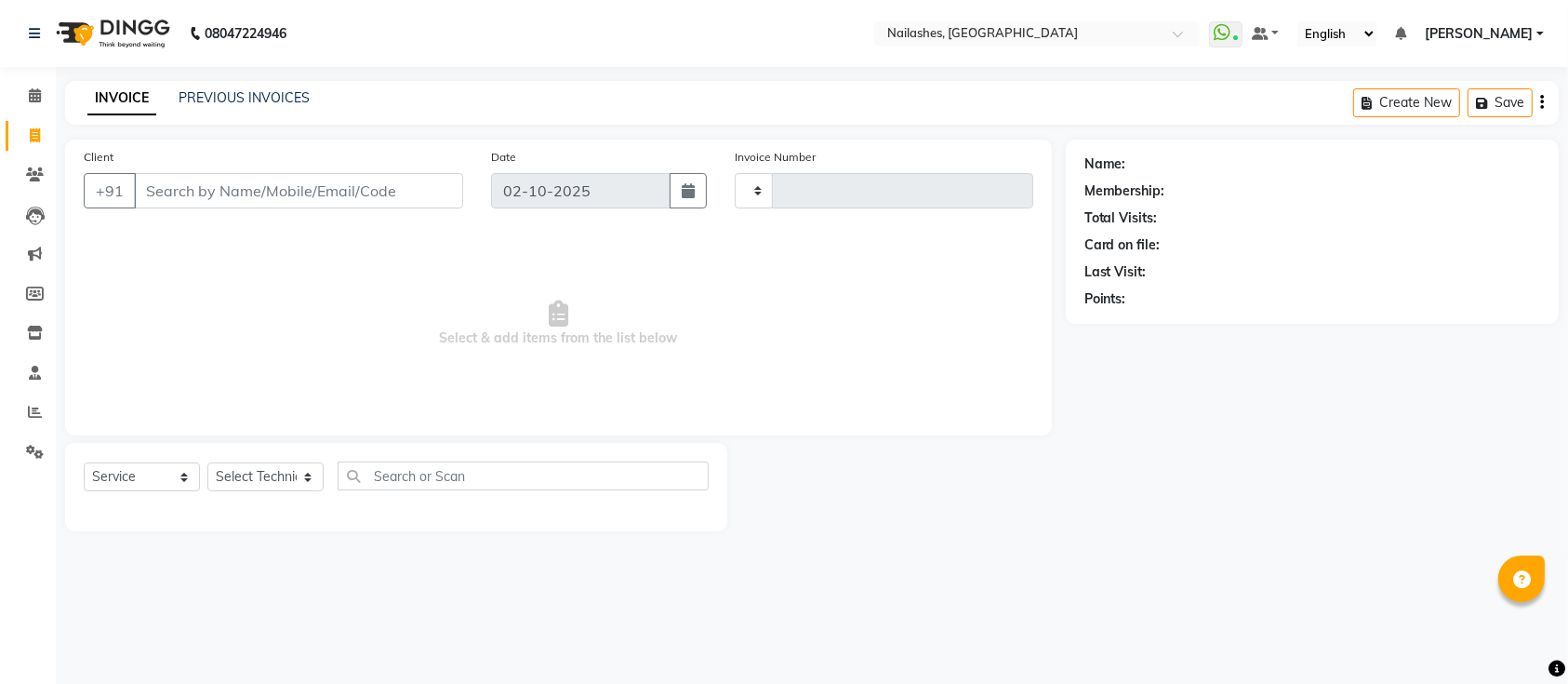
type input "0690"
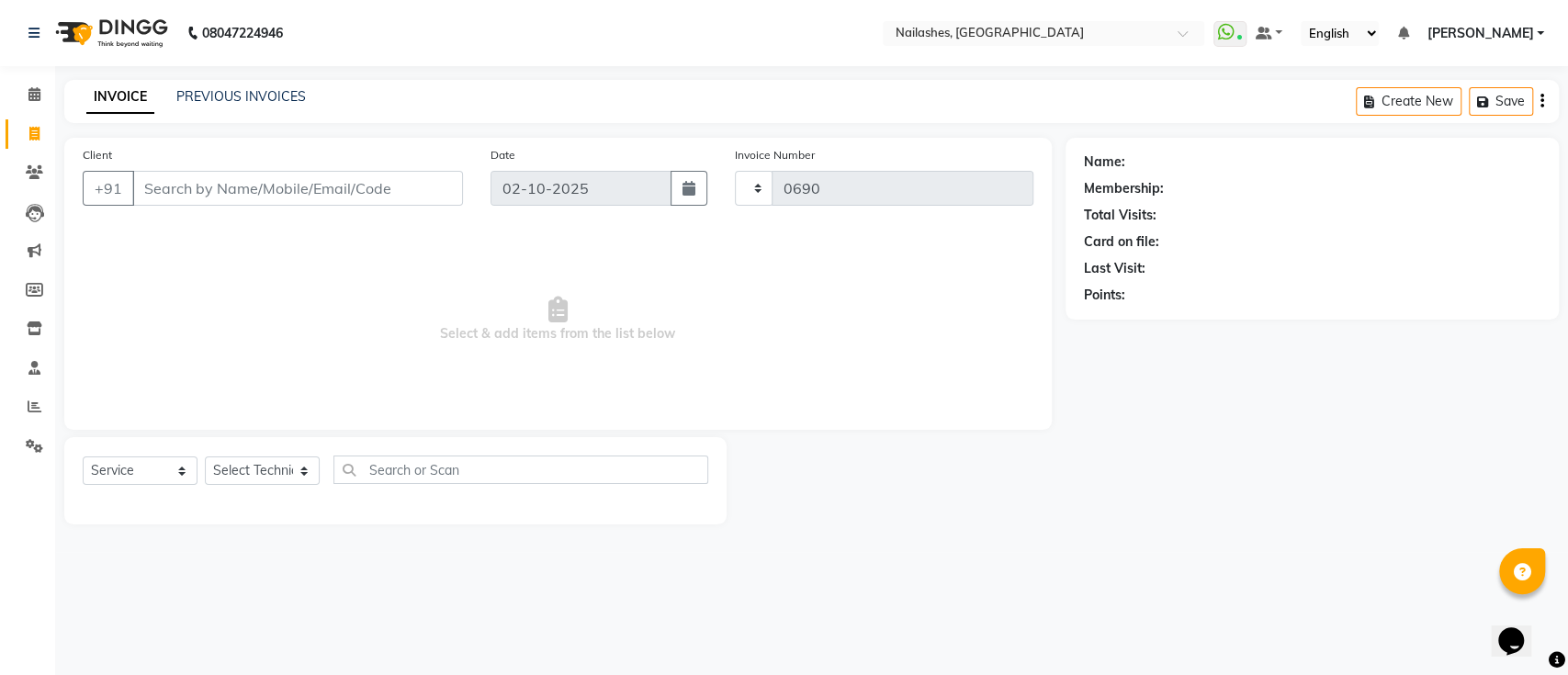
select select "6187"
click at [252, 196] on input "Client" at bounding box center [298, 188] width 331 height 35
type input "9930360626"
click at [422, 175] on button "Add Client" at bounding box center [416, 188] width 95 height 35
select select "21"
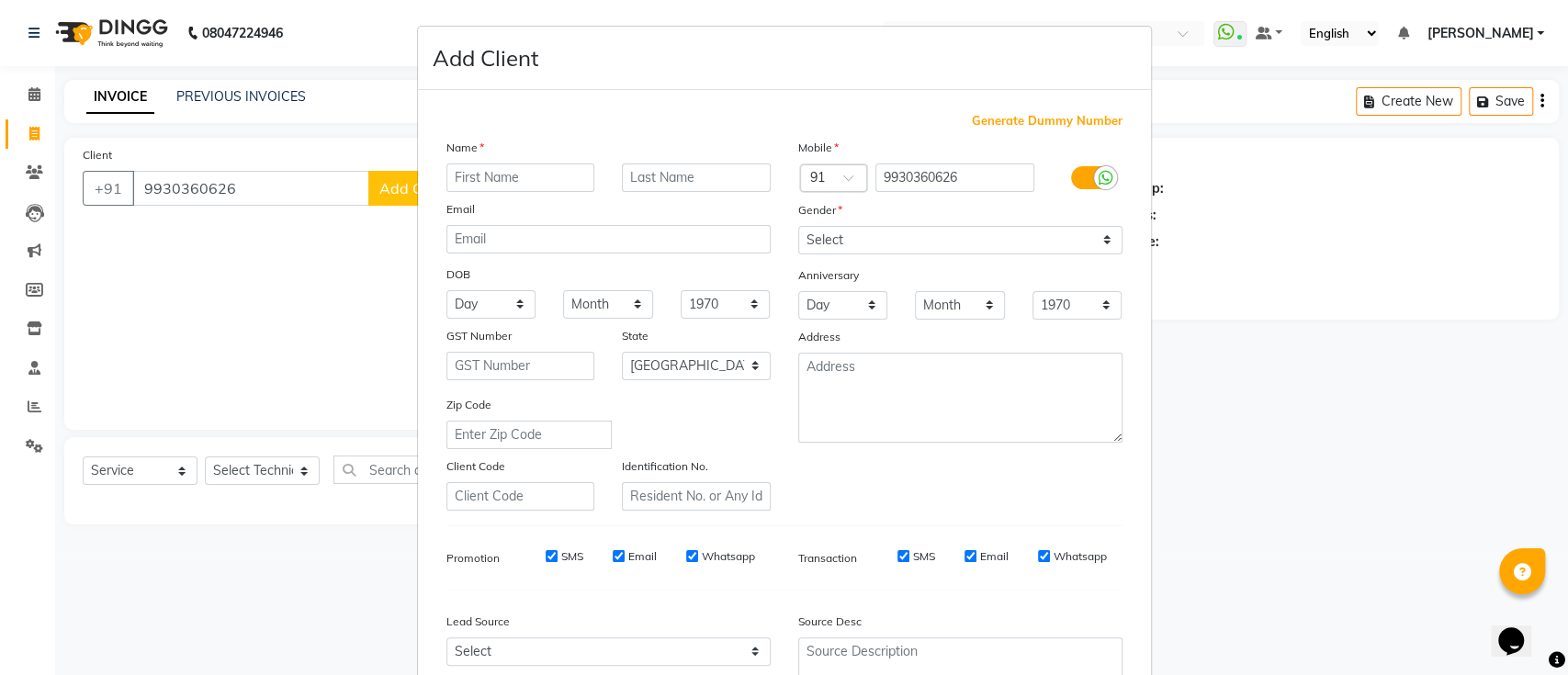
click at [496, 182] on input "text" at bounding box center [521, 178] width 149 height 28
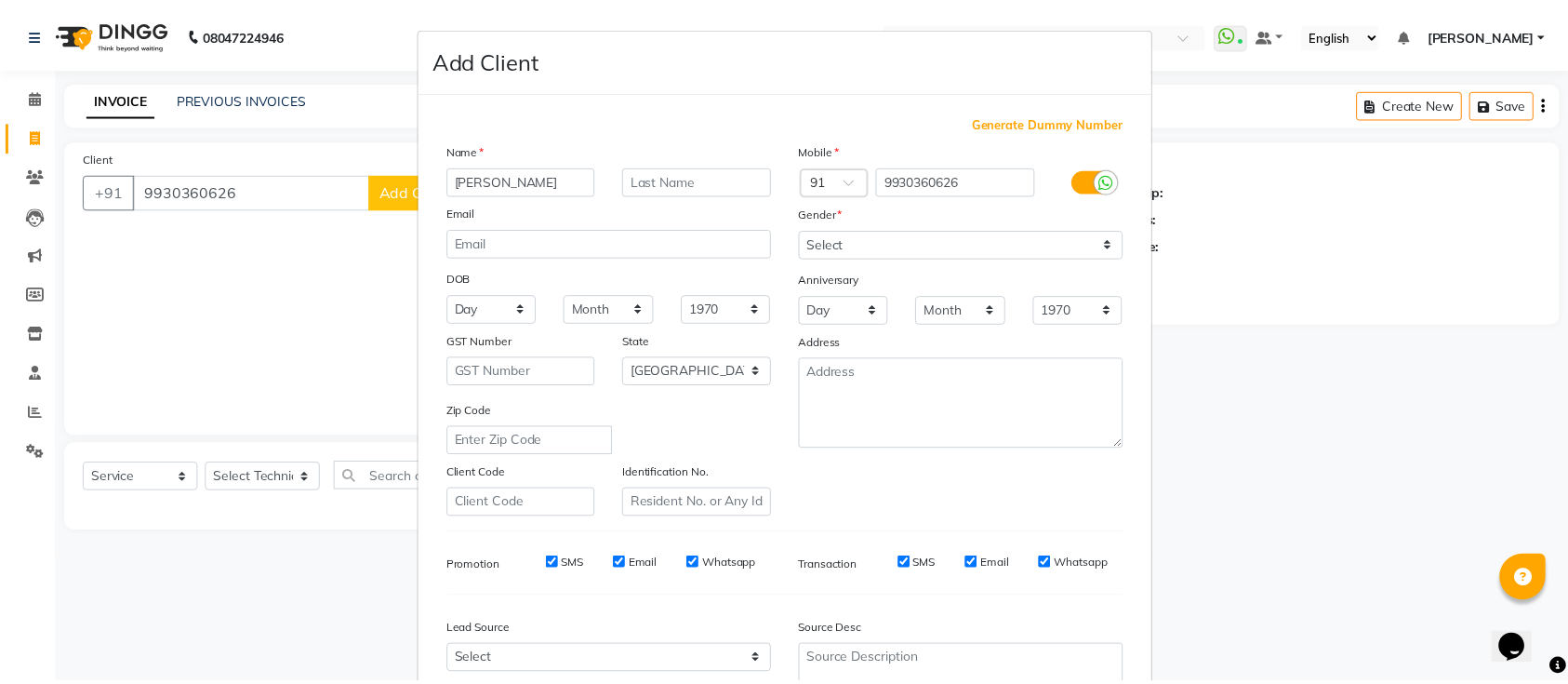
scroll to position [171, 0]
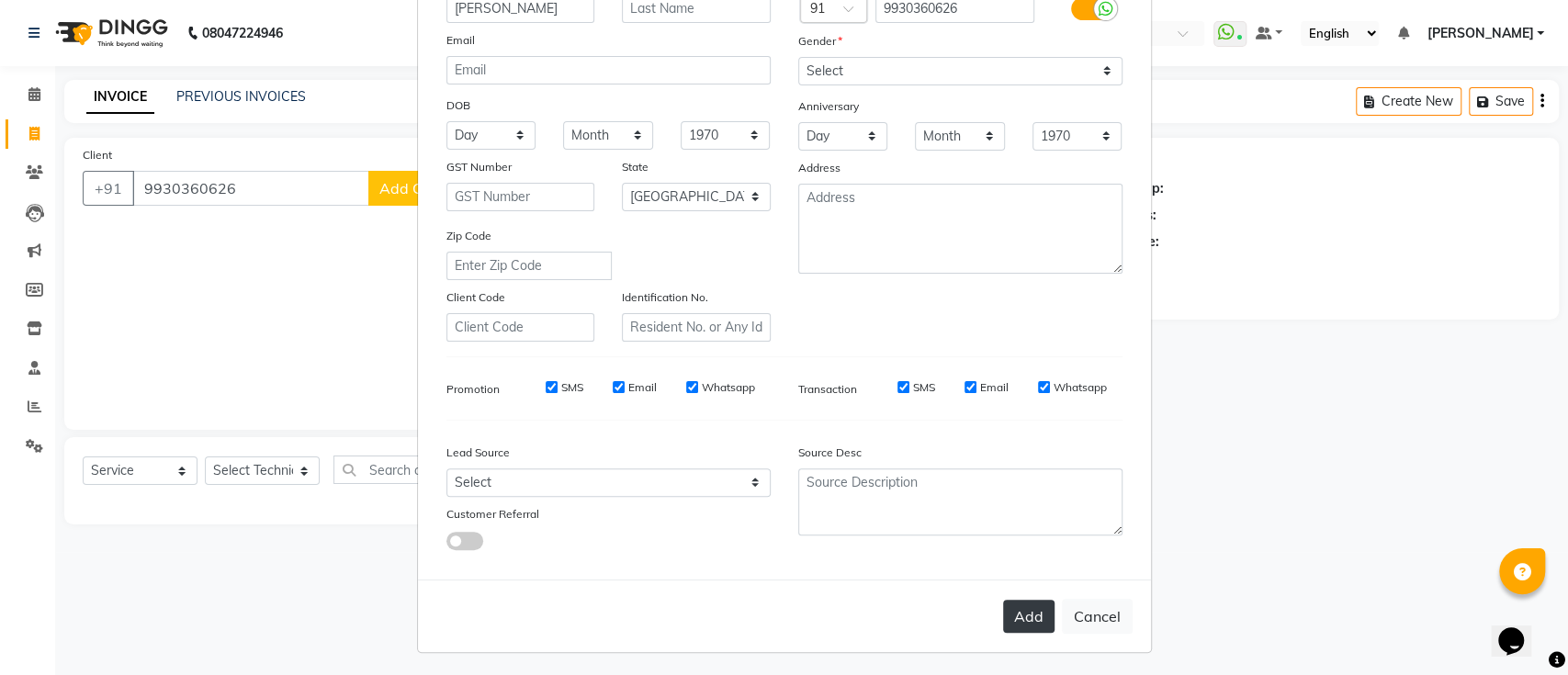
type input "[PERSON_NAME]"
click at [1006, 613] on button "Add" at bounding box center [1029, 616] width 52 height 33
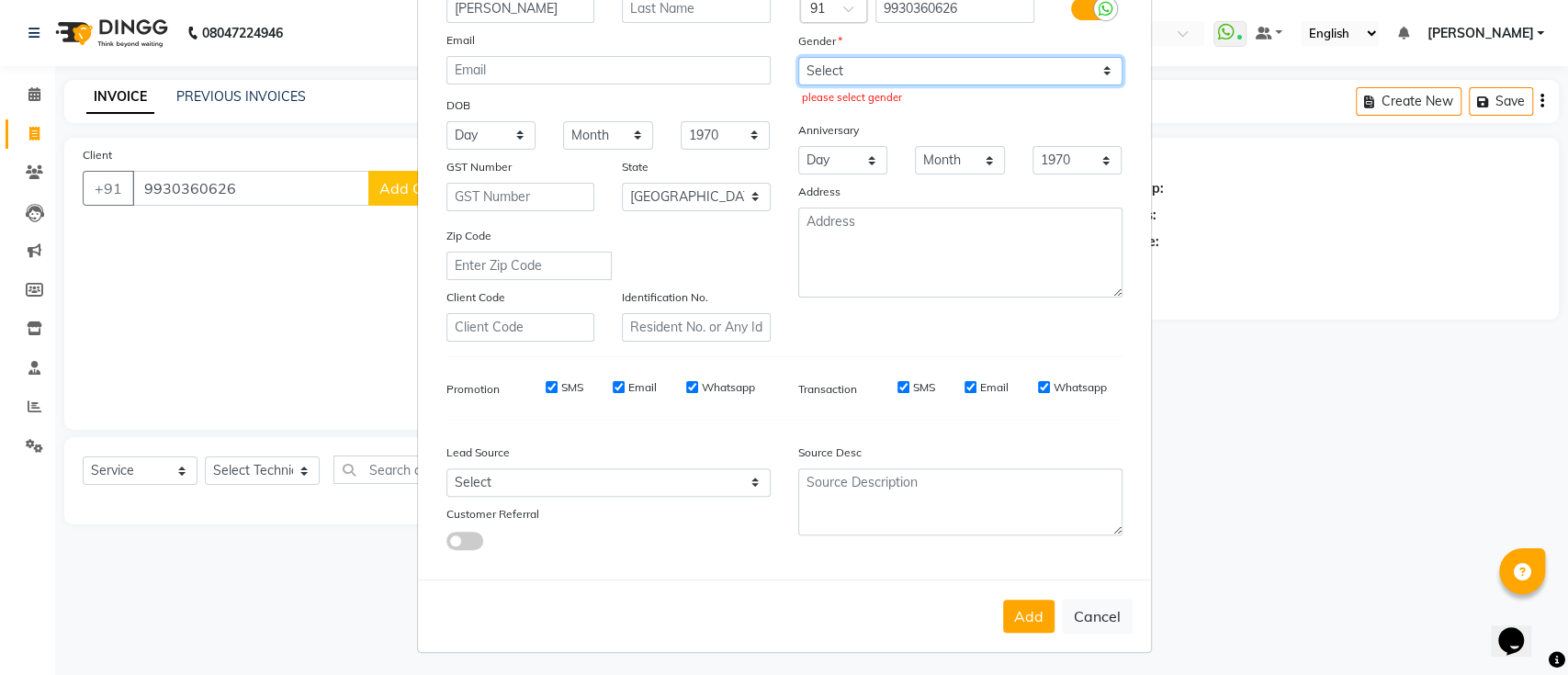
click at [946, 58] on select "Select Male Female Other Prefer Not To Say" at bounding box center [960, 71] width 325 height 28
select select "[DEMOGRAPHIC_DATA]"
click at [799, 57] on select "Select Male Female Other Prefer Not To Say" at bounding box center [960, 71] width 325 height 28
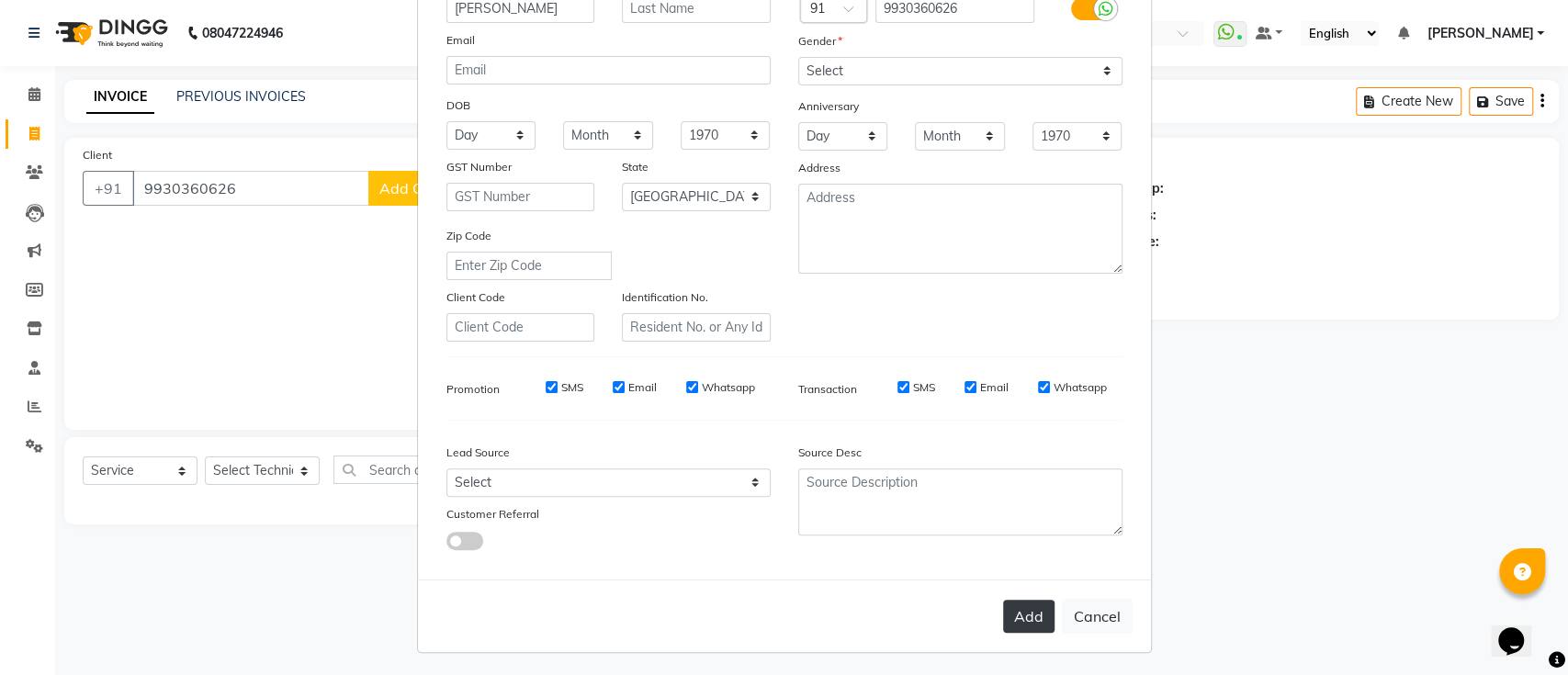
click at [1006, 612] on button "Add" at bounding box center [1029, 616] width 52 height 33
select select
select select "null"
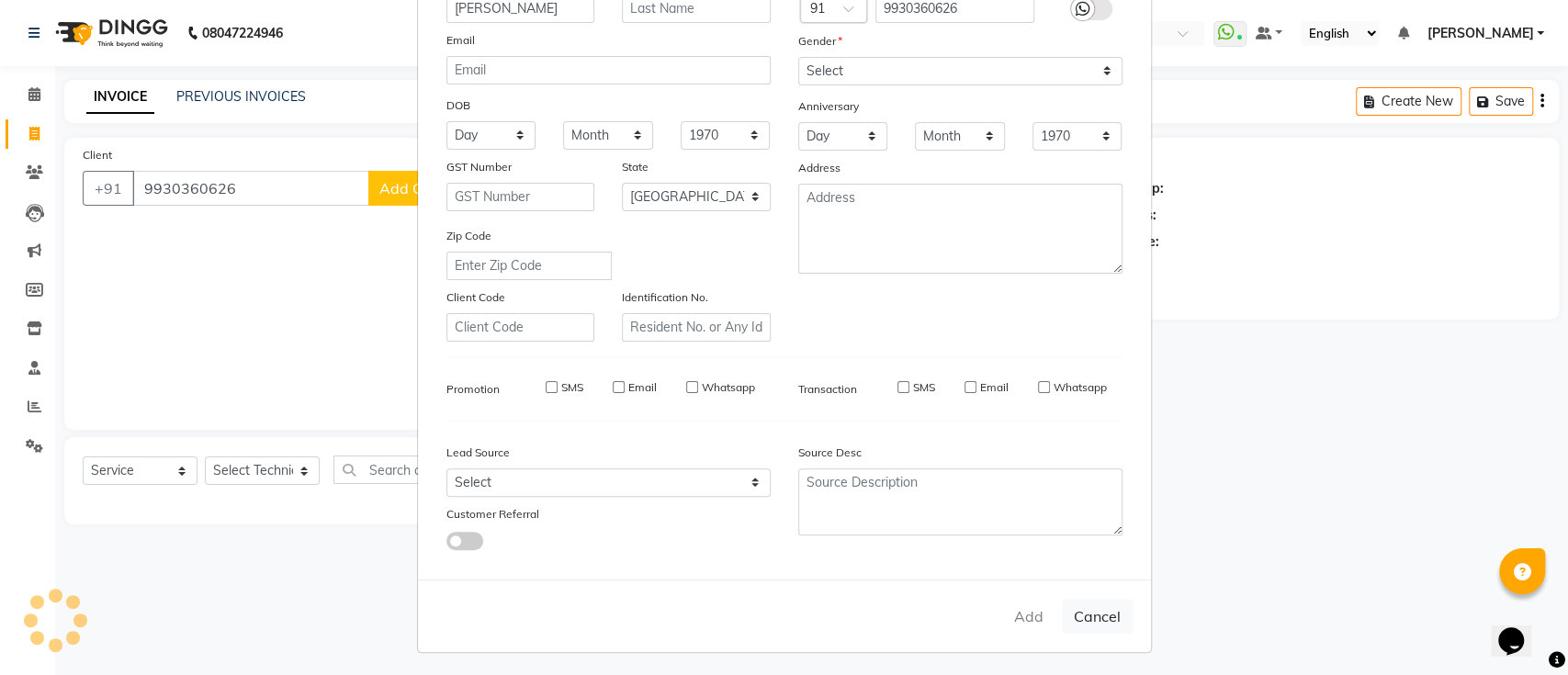
select select
checkbox input "false"
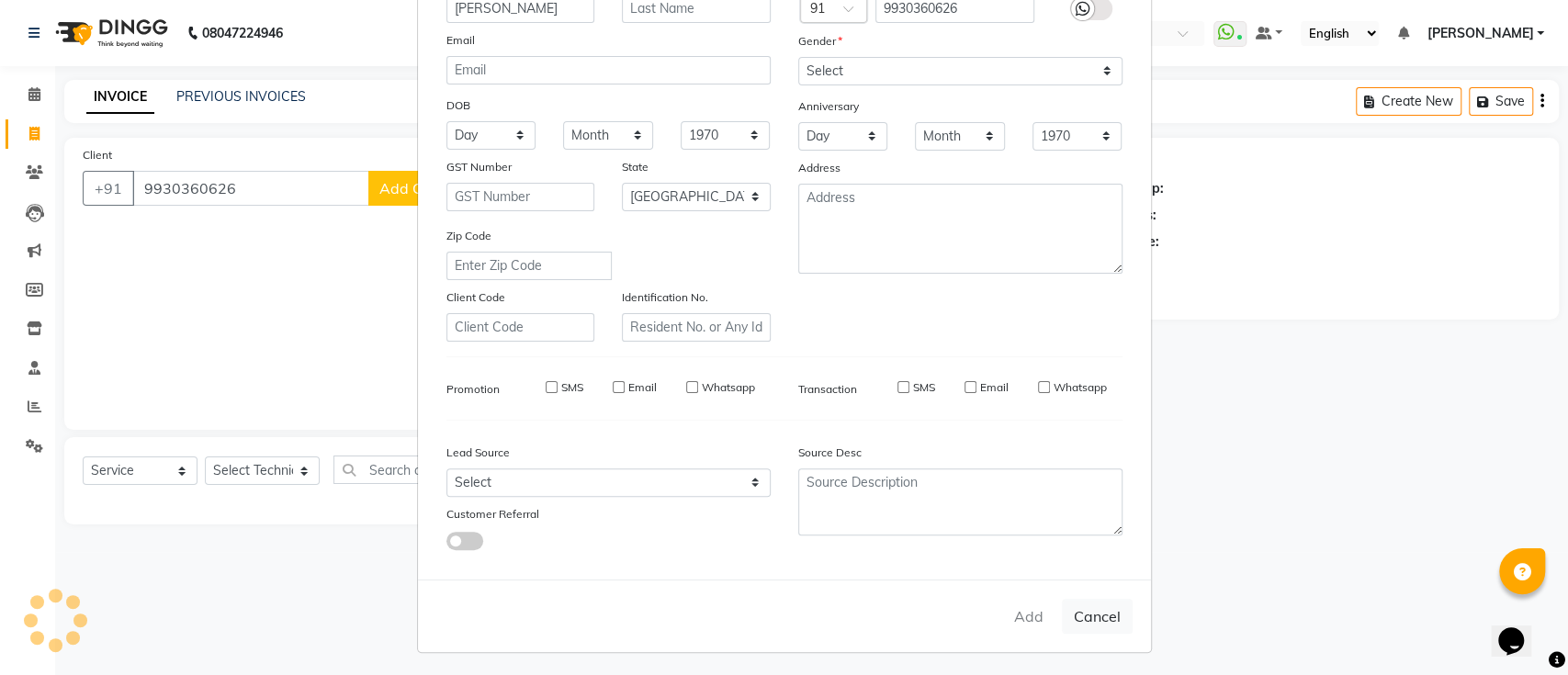
checkbox input "false"
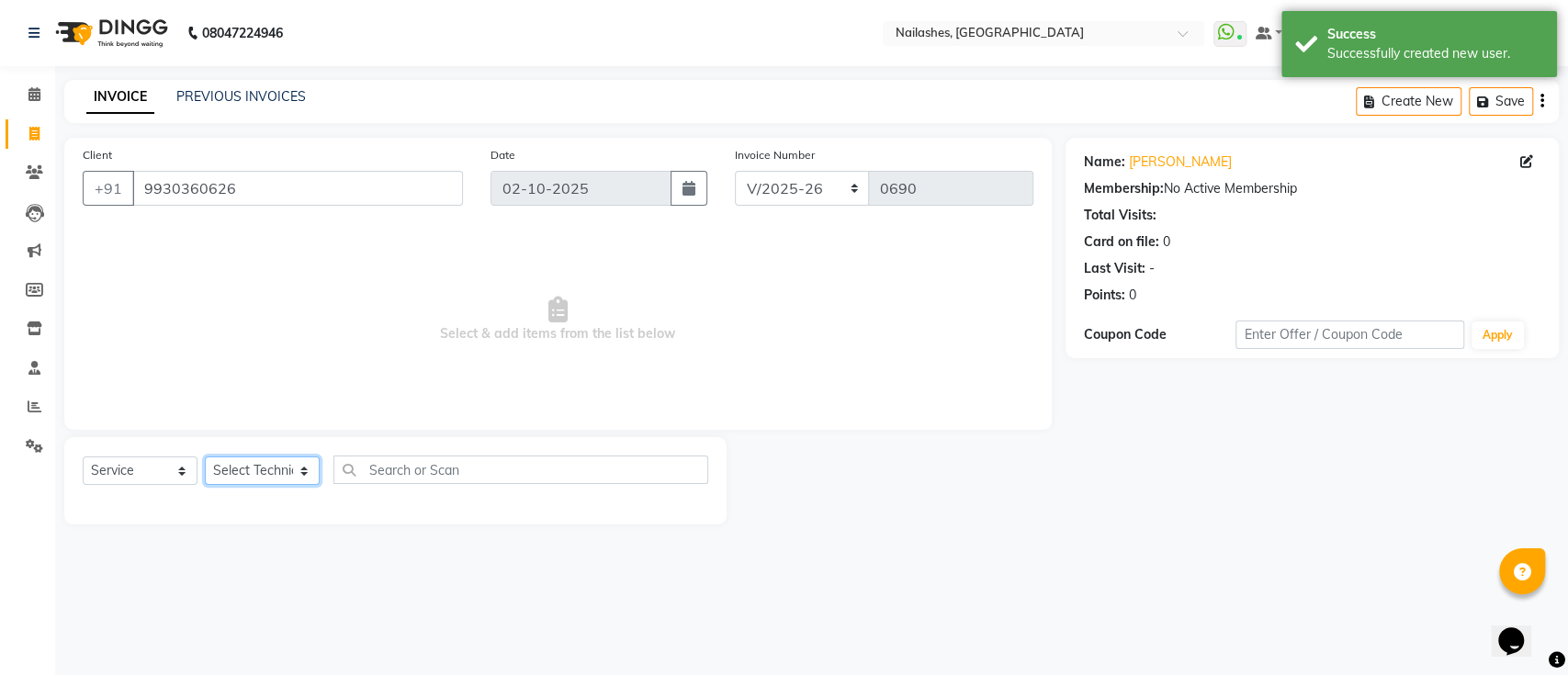
click at [269, 480] on select "Select Technician [PERSON_NAME] [PERSON_NAME] [PERSON_NAME] Manager [PERSON_NAM…" at bounding box center [262, 470] width 115 height 28
select select "45596"
click at [205, 456] on select "Select Technician [PERSON_NAME] [PERSON_NAME] [PERSON_NAME] Manager [PERSON_NAM…" at bounding box center [262, 470] width 115 height 28
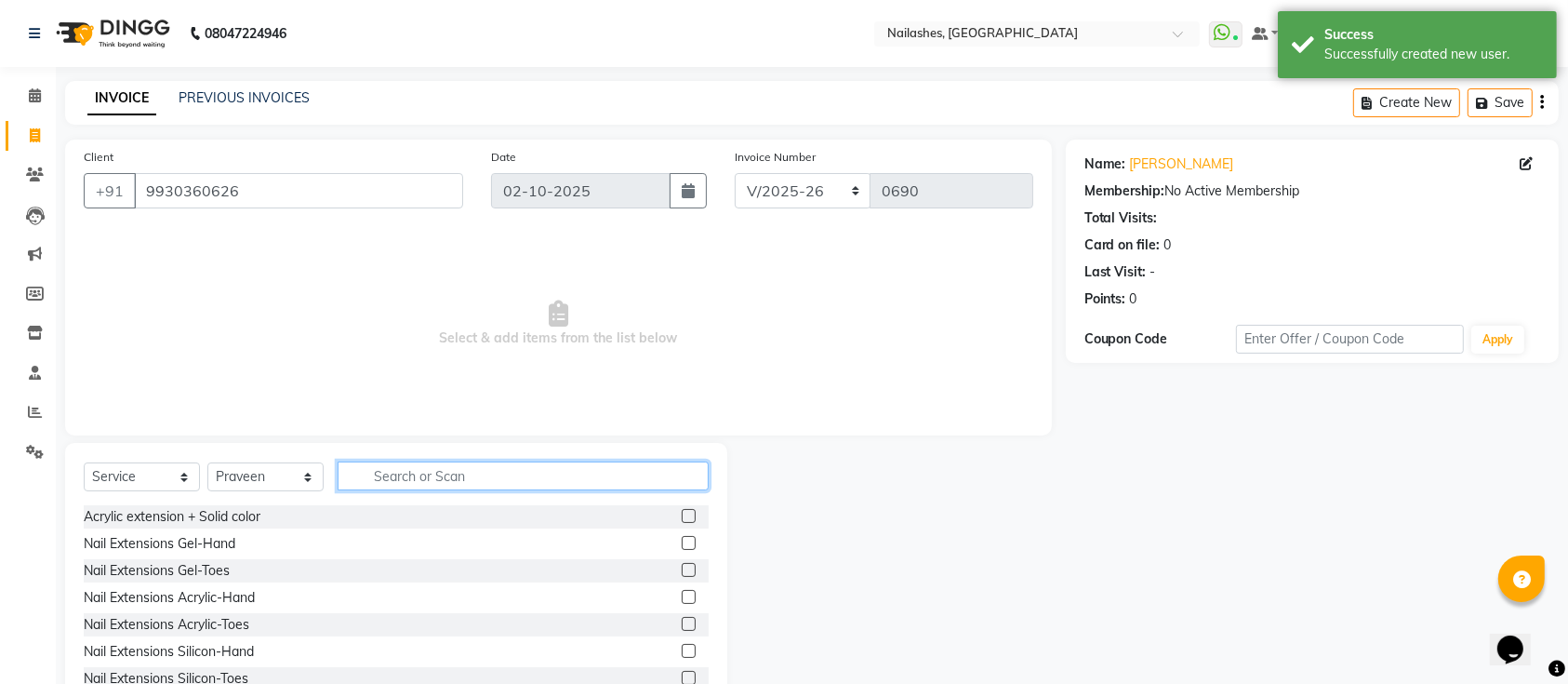
click at [443, 468] on input "text" at bounding box center [524, 475] width 371 height 29
type input "acr"
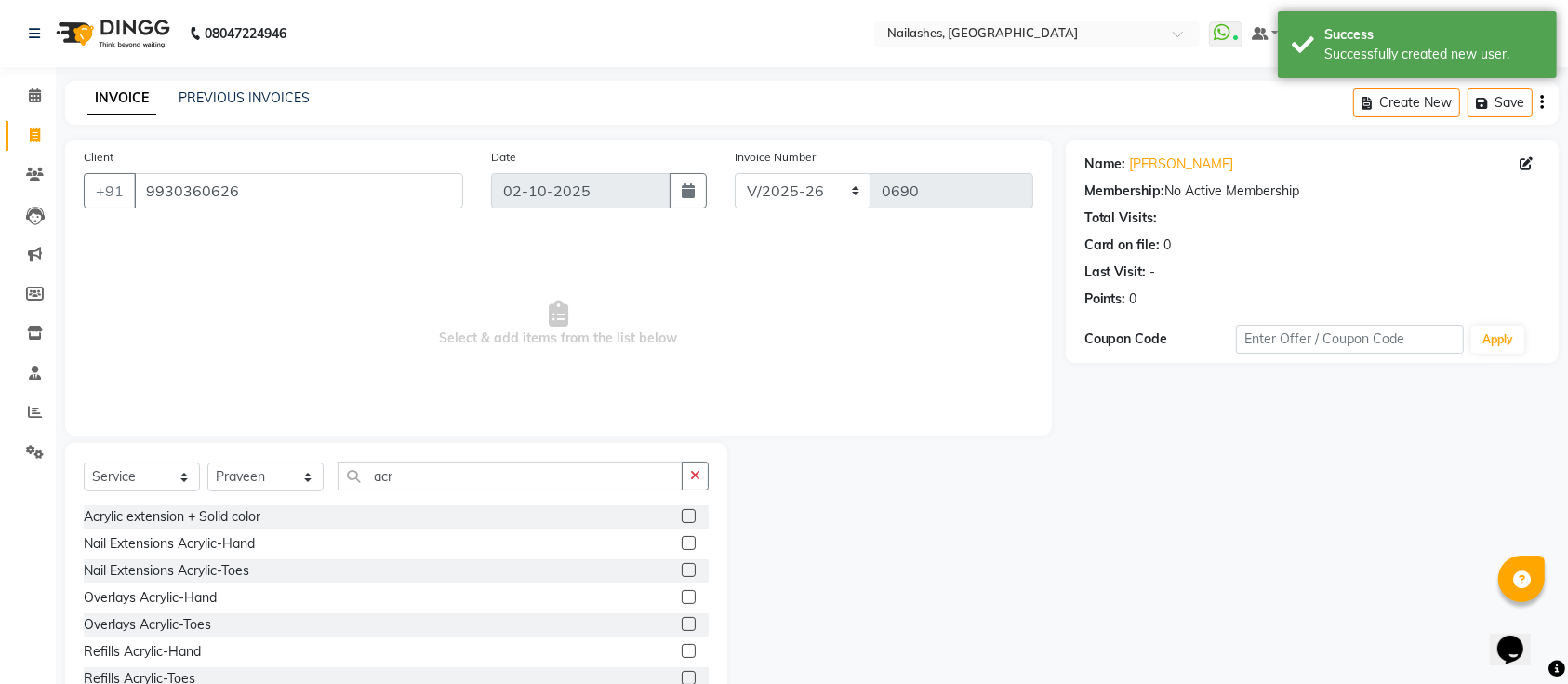
click at [682, 593] on label at bounding box center [688, 596] width 14 height 14
click at [682, 593] on input "checkbox" at bounding box center [687, 597] width 12 height 12
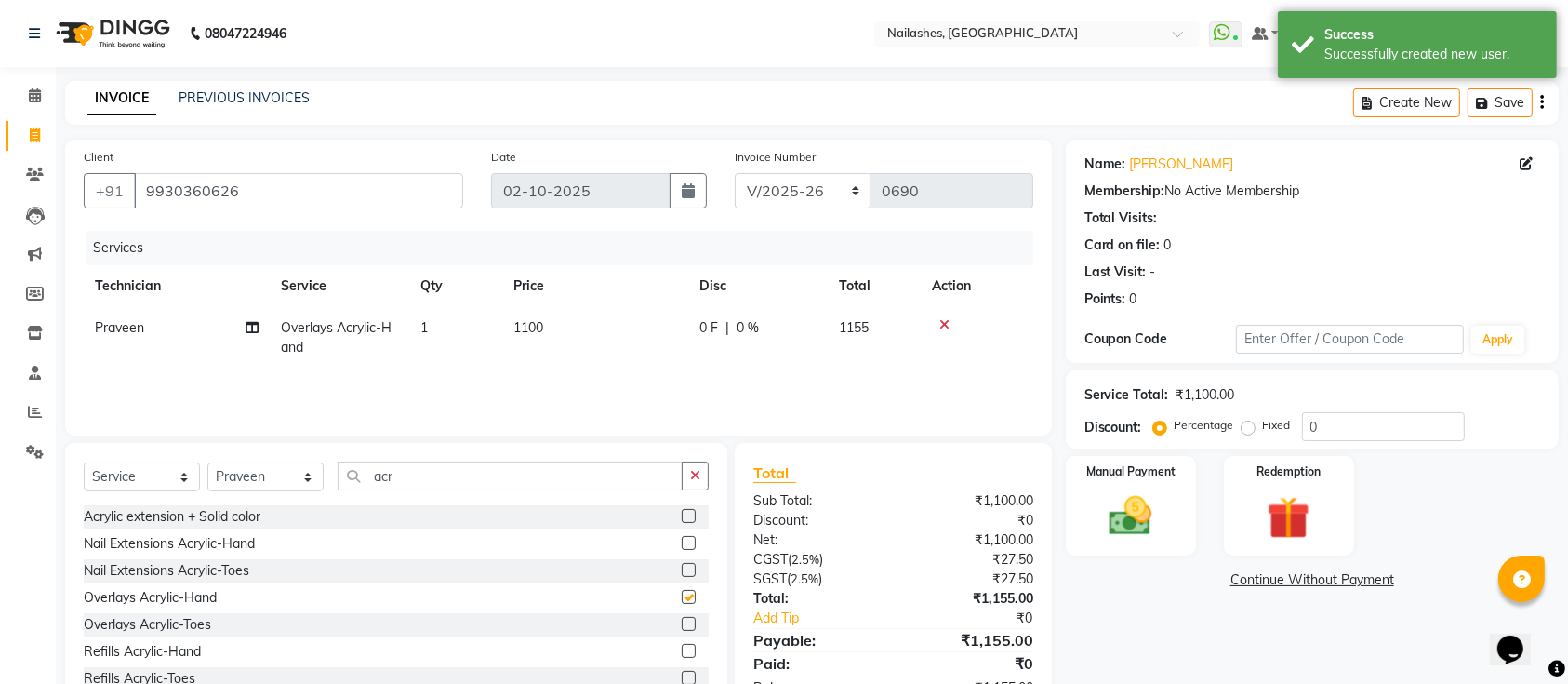
checkbox input "false"
click at [520, 487] on input "acr" at bounding box center [510, 475] width 345 height 29
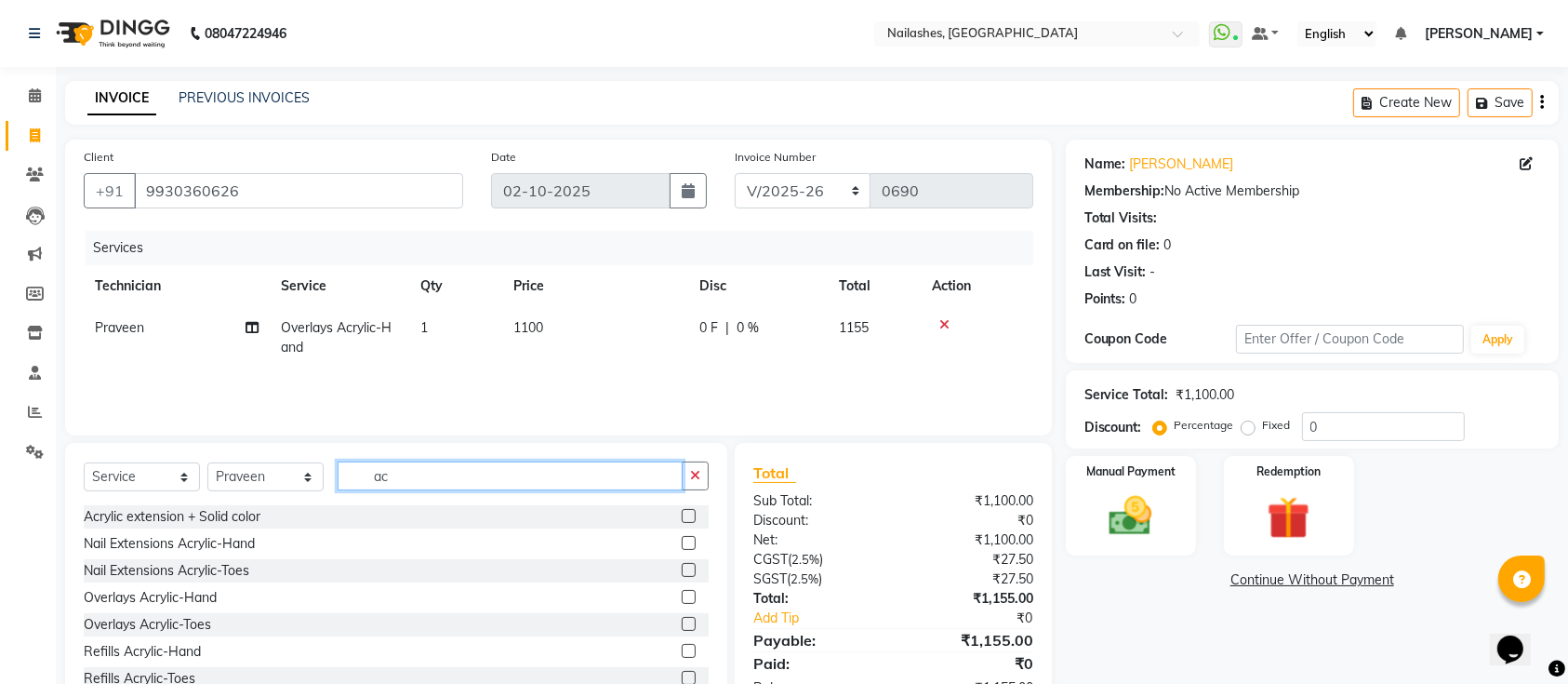
type input "a"
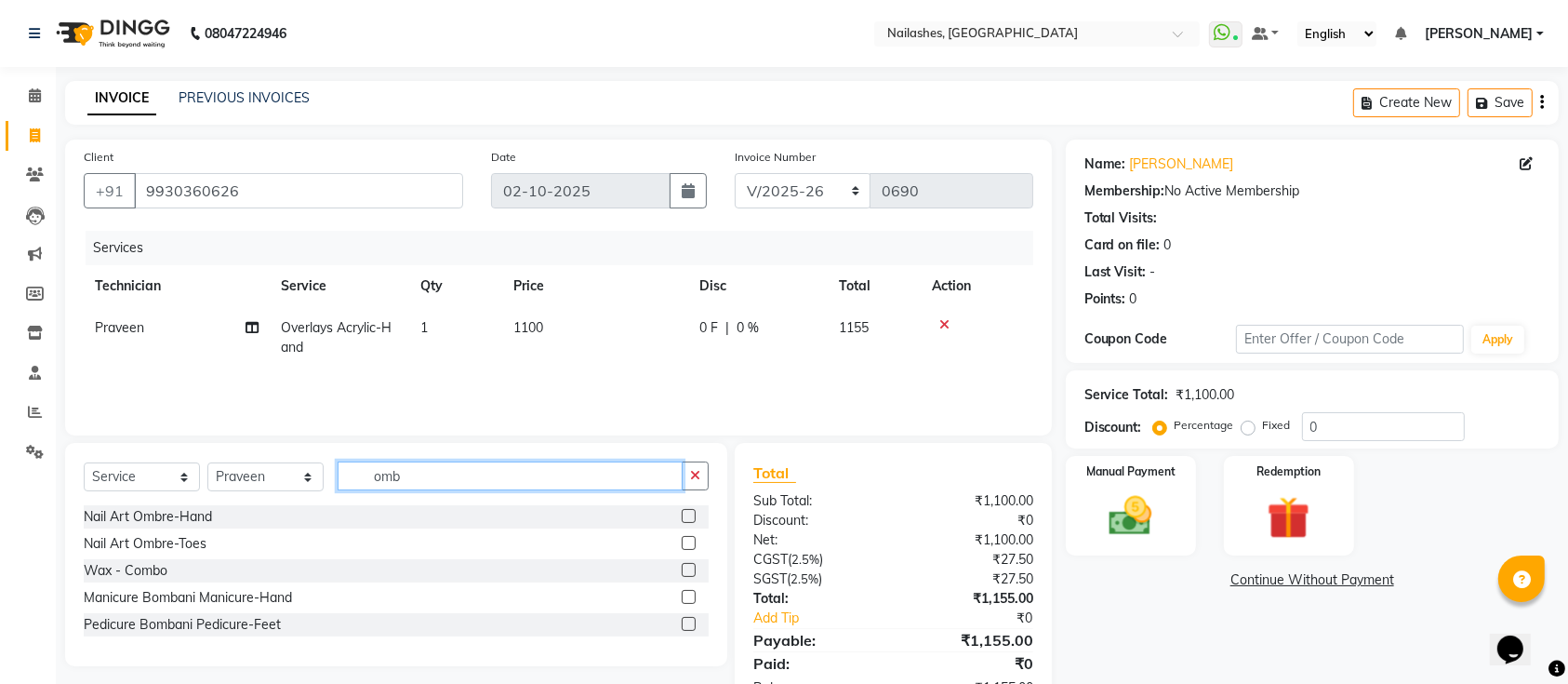
type input "omb"
click at [685, 512] on label at bounding box center [688, 515] width 14 height 14
click at [685, 512] on input "checkbox" at bounding box center [687, 516] width 12 height 12
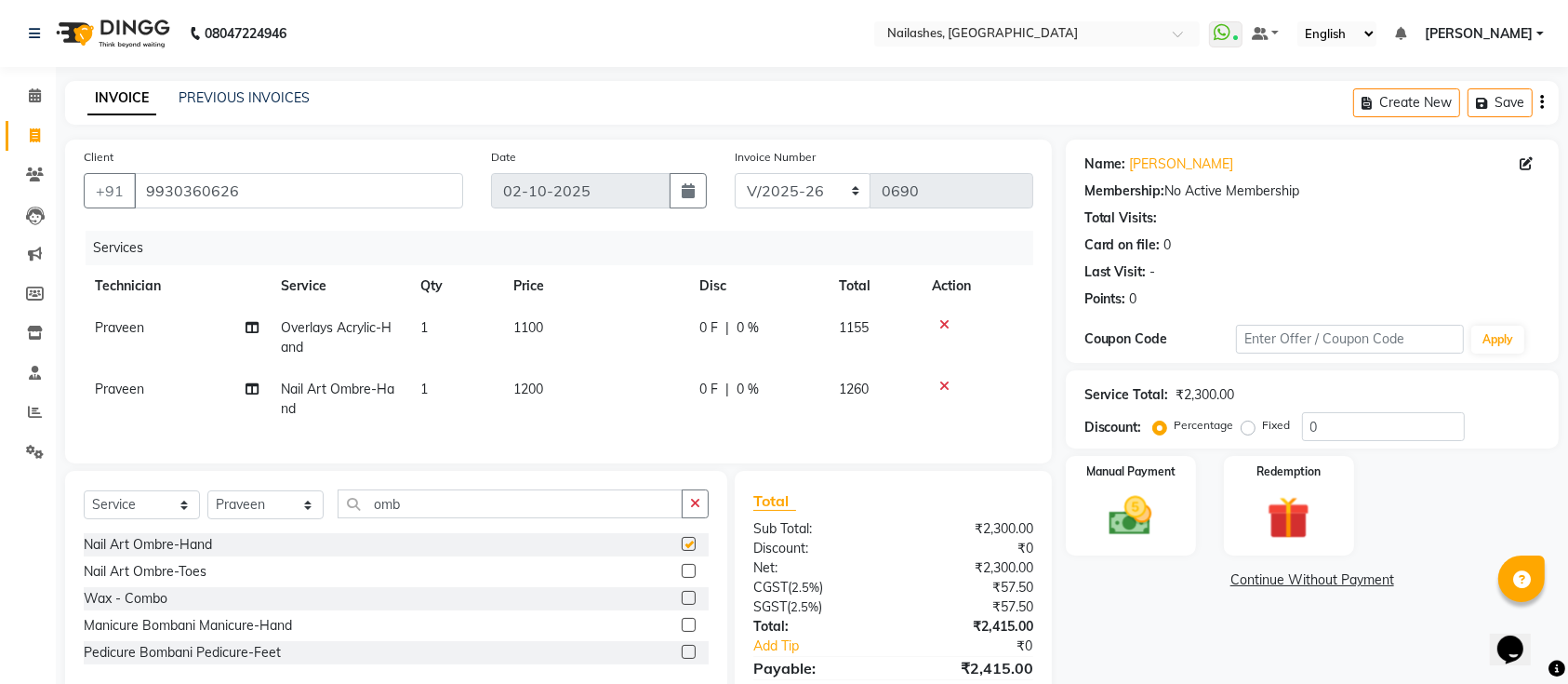
checkbox input "false"
click at [536, 332] on span "1100" at bounding box center [527, 328] width 30 height 17
select select "45596"
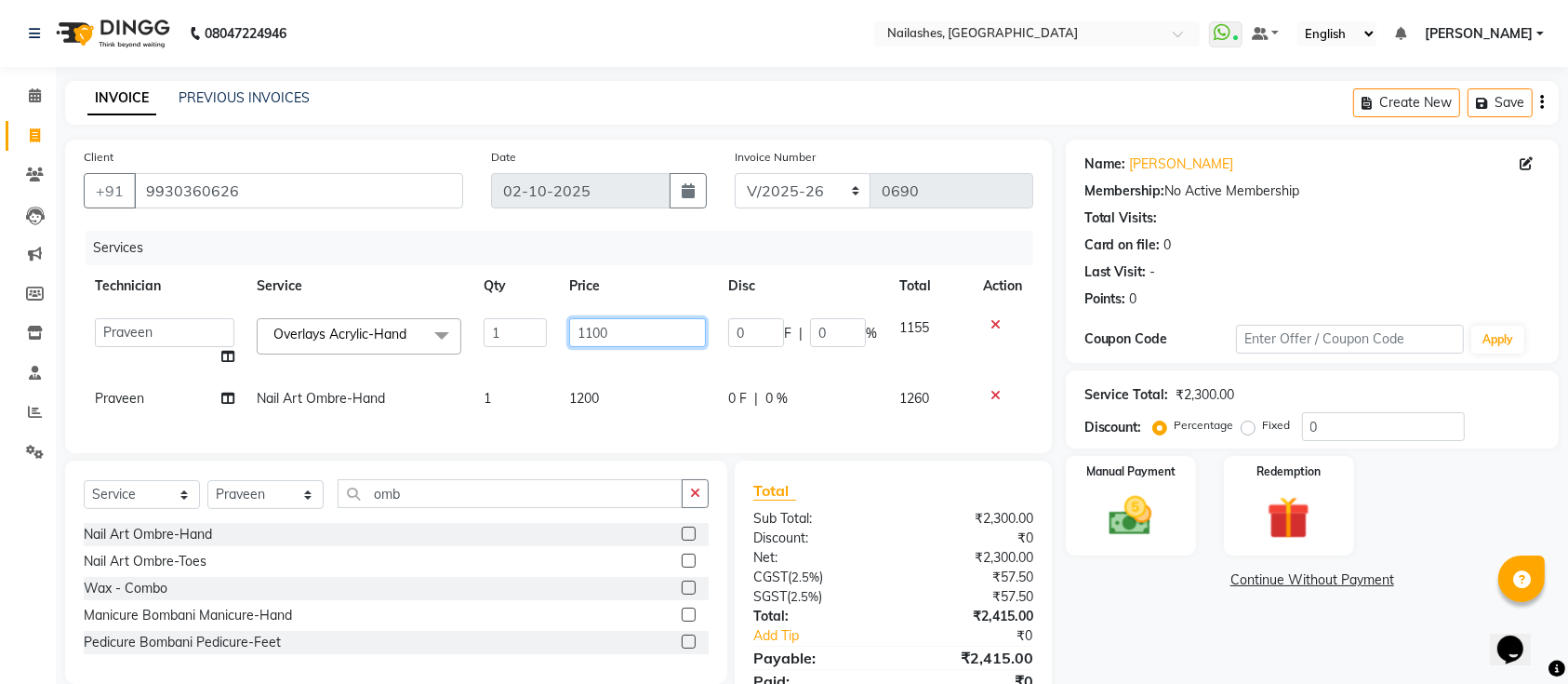
click at [594, 324] on input "1100" at bounding box center [638, 332] width 137 height 29
type input "1000"
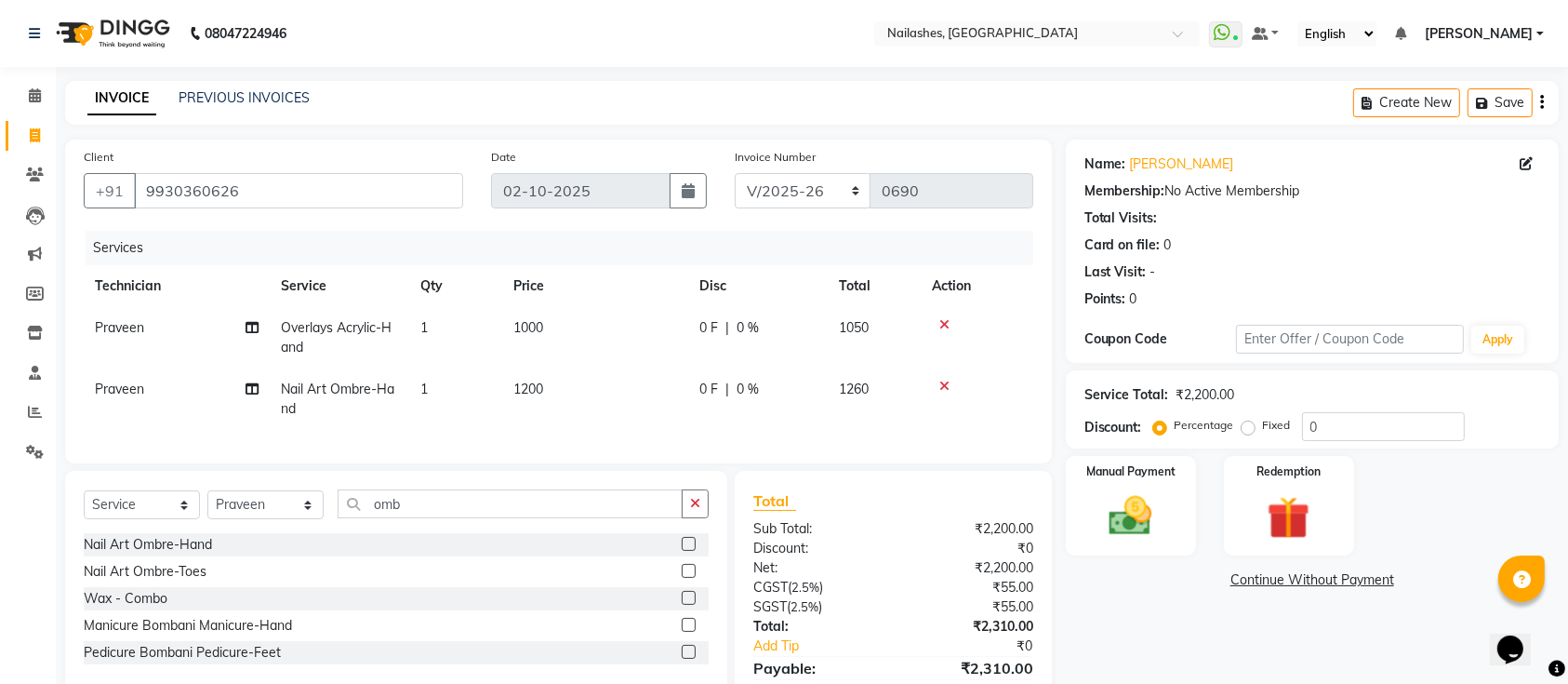
click at [627, 412] on td "1200" at bounding box center [594, 399] width 186 height 61
select select "45596"
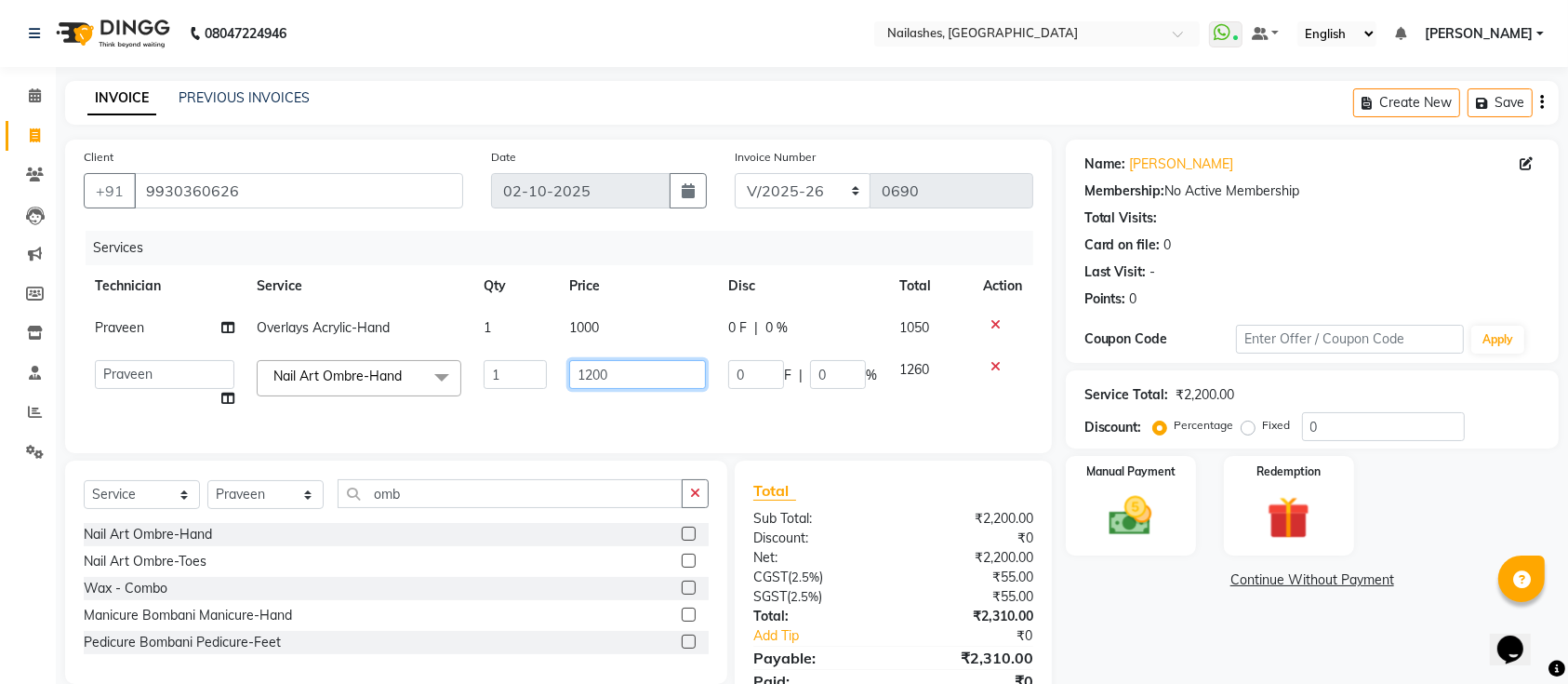
click at [592, 376] on input "1200" at bounding box center [638, 374] width 137 height 29
type input "1000"
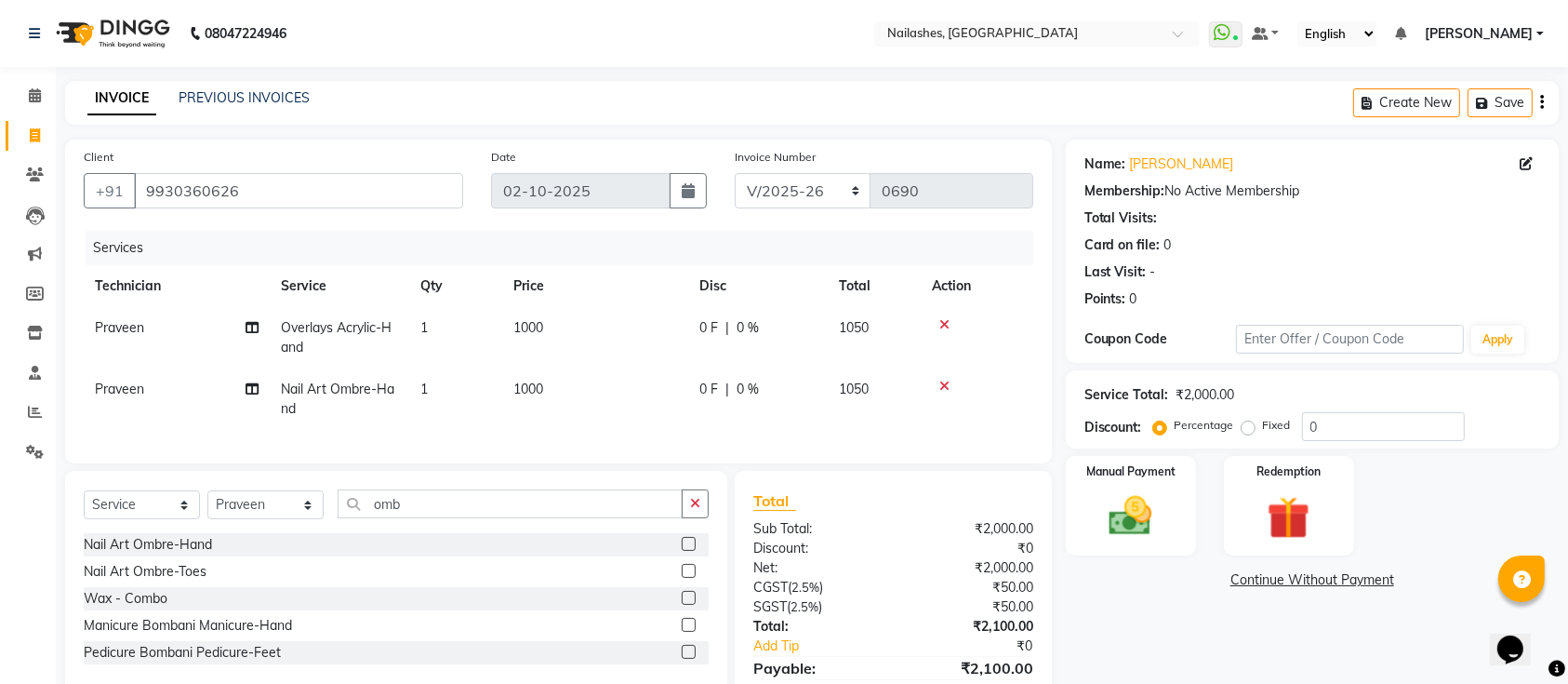
click at [730, 421] on div "Services Technician Service Qty Price Disc Total Action Praveen Overlays Acryli…" at bounding box center [558, 337] width 949 height 214
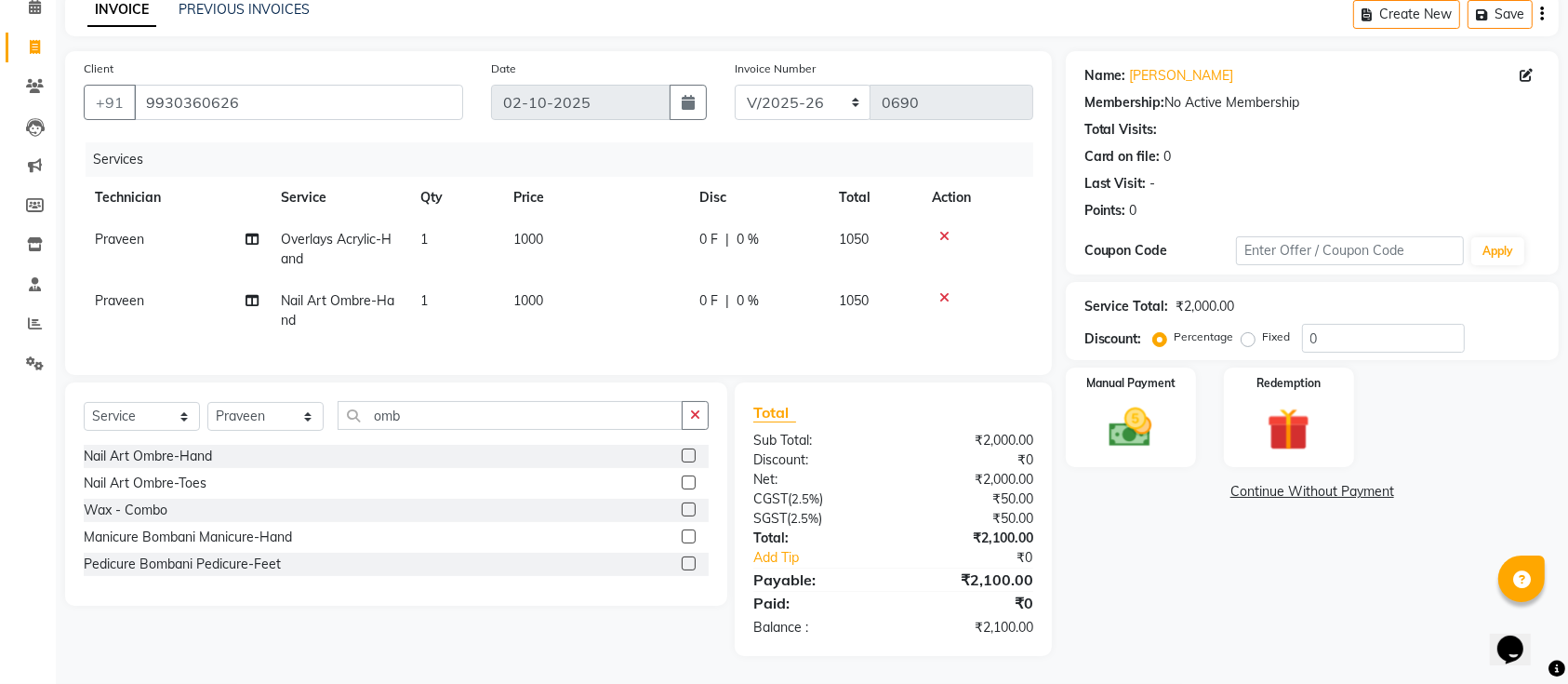
click at [1105, 482] on link "Continue Without Payment" at bounding box center [1312, 492] width 486 height 20
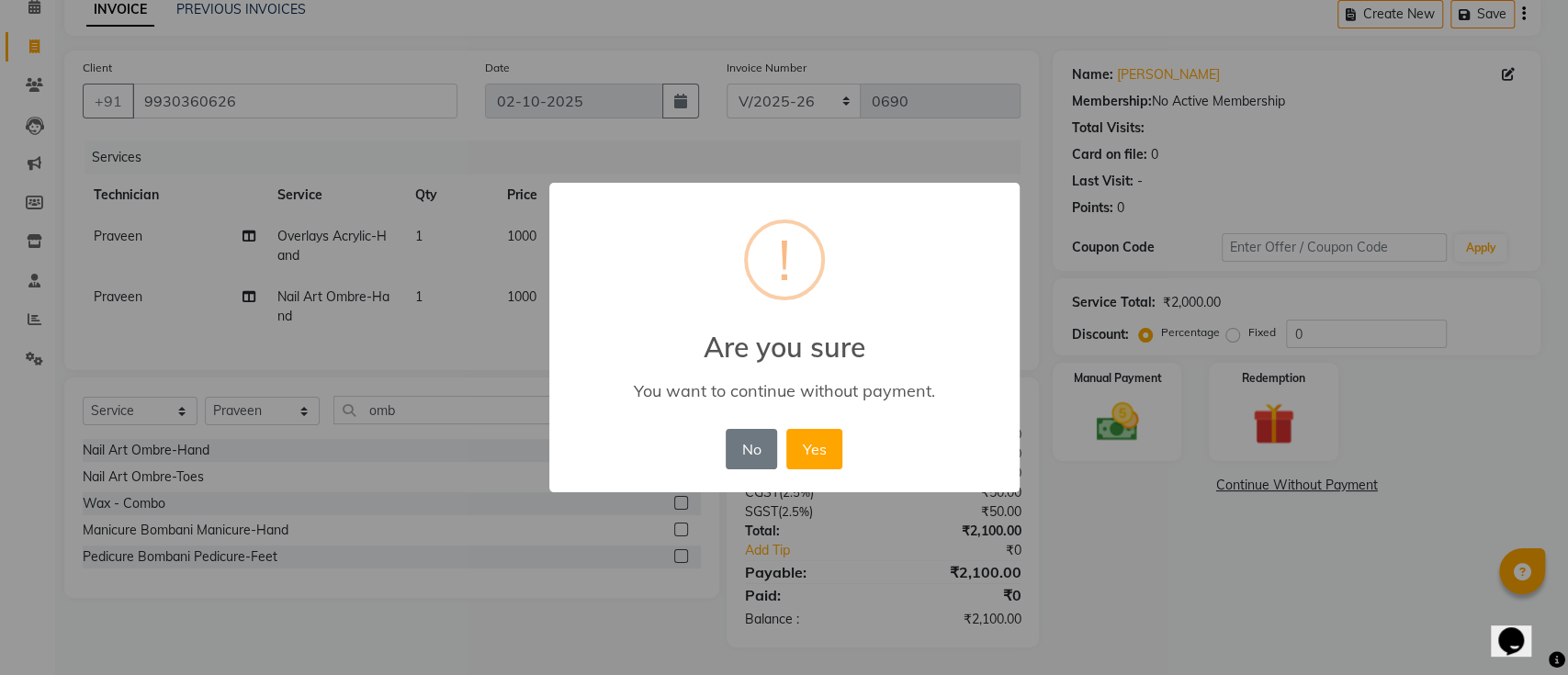
click at [1102, 423] on div "× ! Are you sure You want to continue without payment. No No Yes" at bounding box center [784, 338] width 1568 height 675
click at [933, 202] on div "× ! Are you sure You want to continue without payment. No No Yes" at bounding box center [784, 338] width 470 height 310
click at [750, 445] on button "No" at bounding box center [752, 448] width 52 height 40
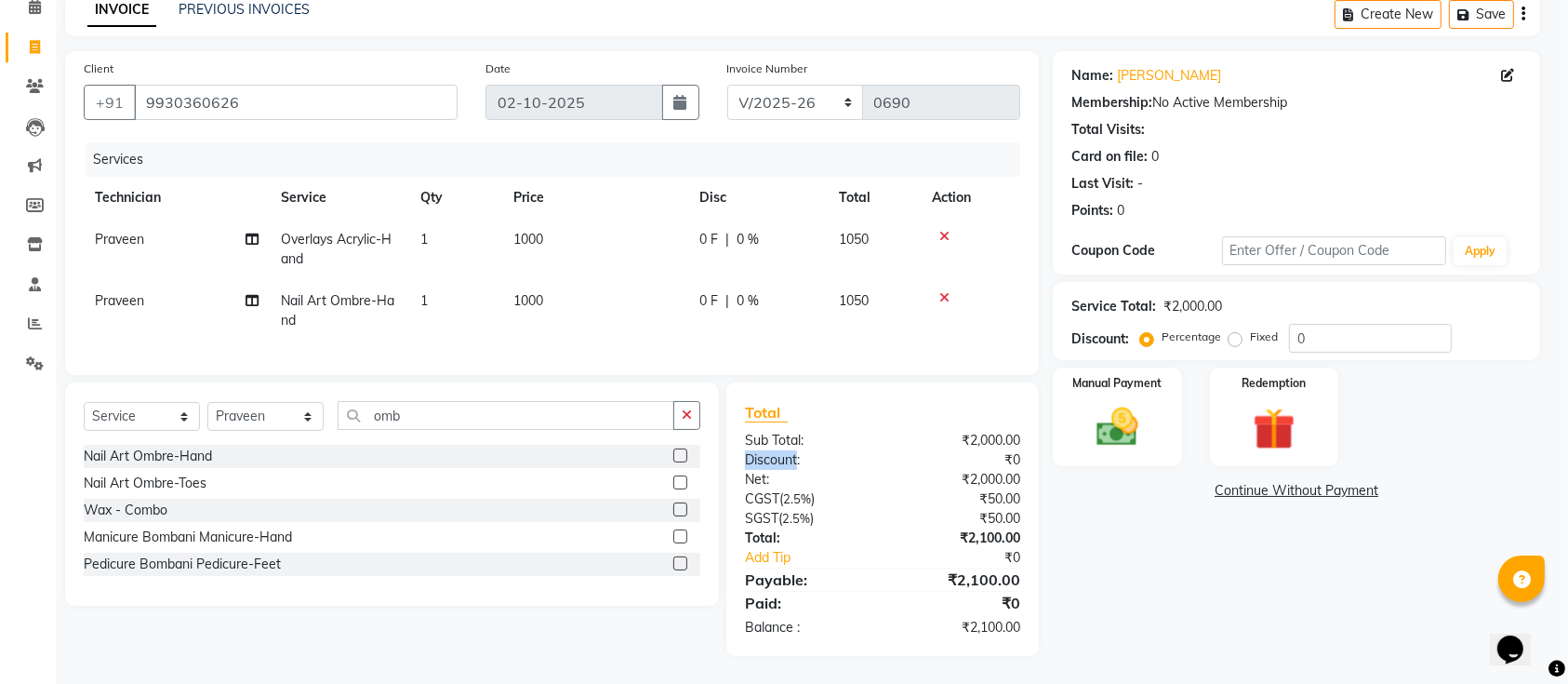
click at [759, 451] on div "Discount:" at bounding box center [806, 460] width 151 height 20
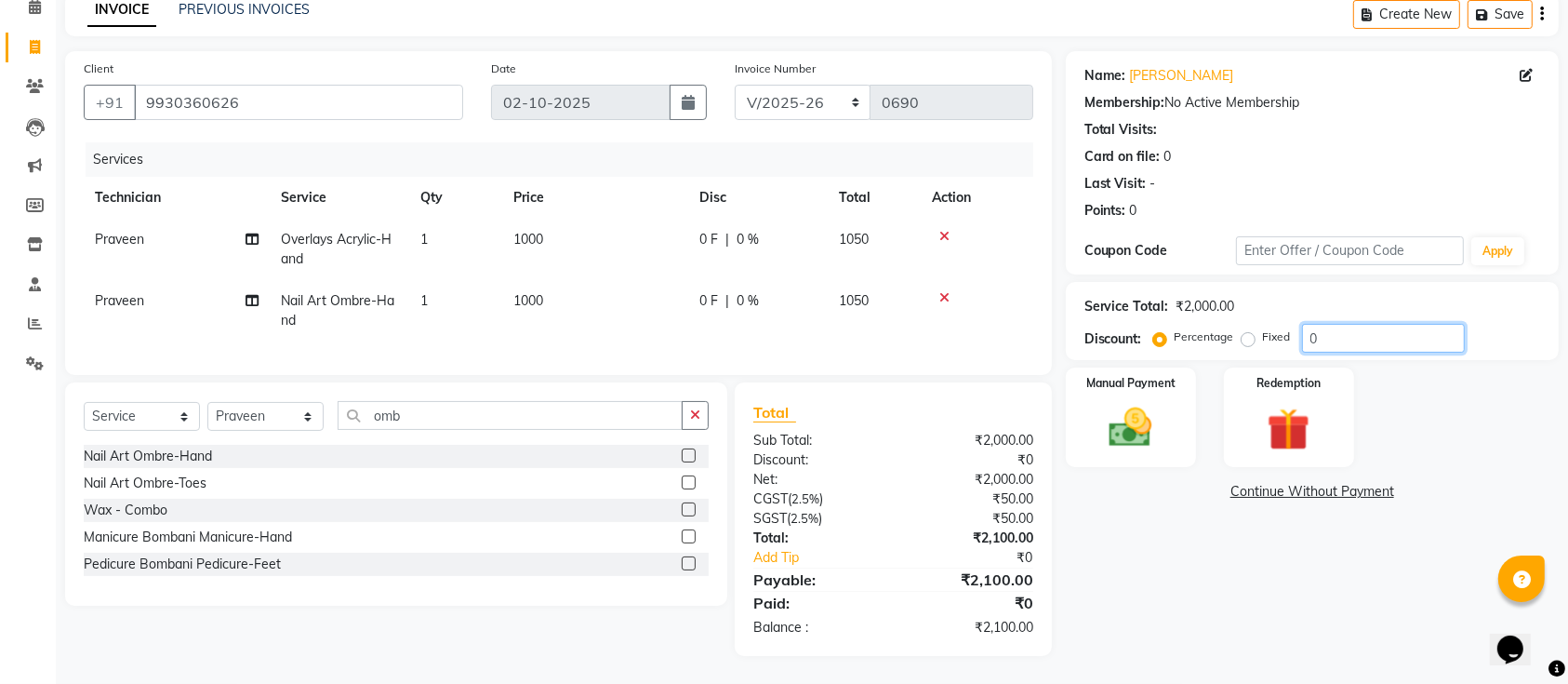
drag, startPoint x: 1369, startPoint y: 302, endPoint x: 1351, endPoint y: 335, distance: 37.6
click at [1351, 335] on div "Service Total: ₹2,000.00 Discount: Percentage Fixed 0" at bounding box center [1312, 321] width 493 height 78
click at [1342, 327] on input "0" at bounding box center [1382, 338] width 163 height 29
type input "15"
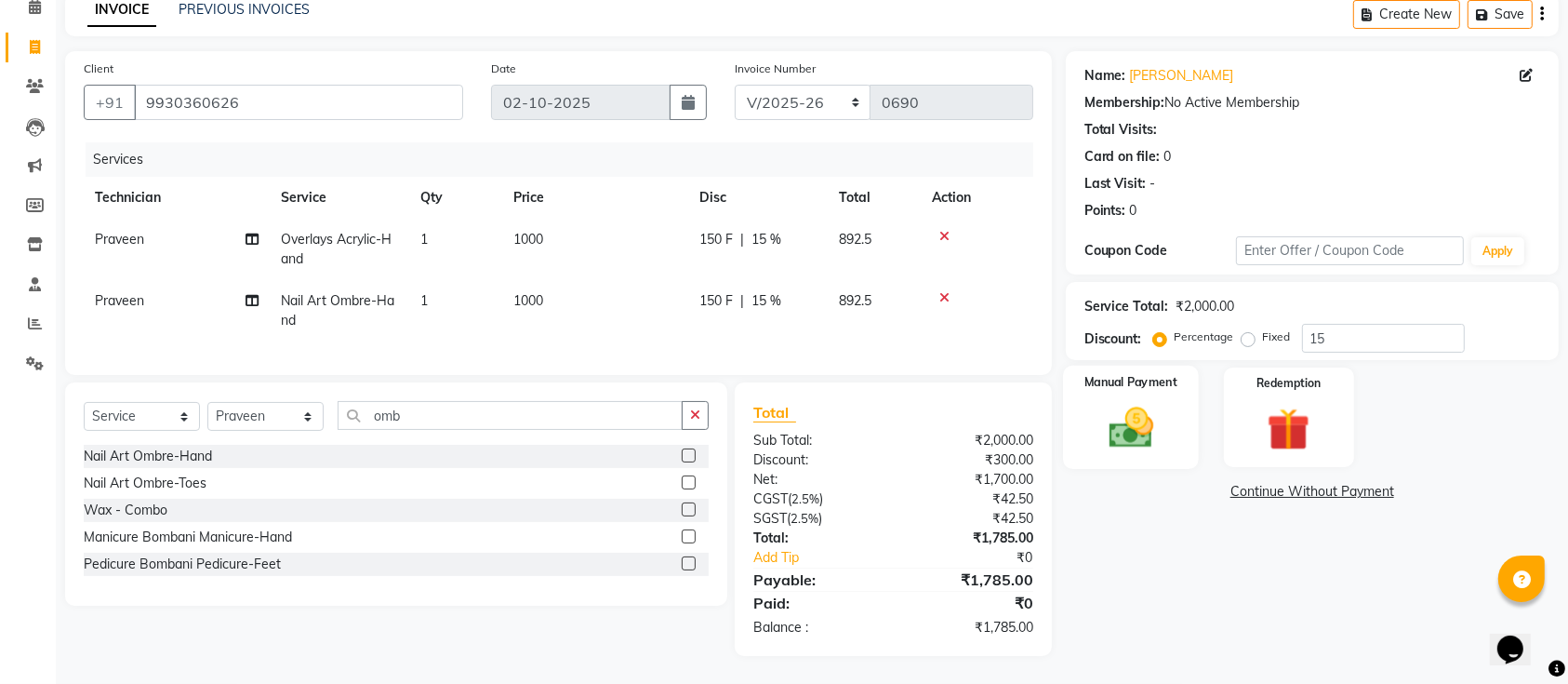
click at [1138, 419] on img at bounding box center [1131, 428] width 72 height 51
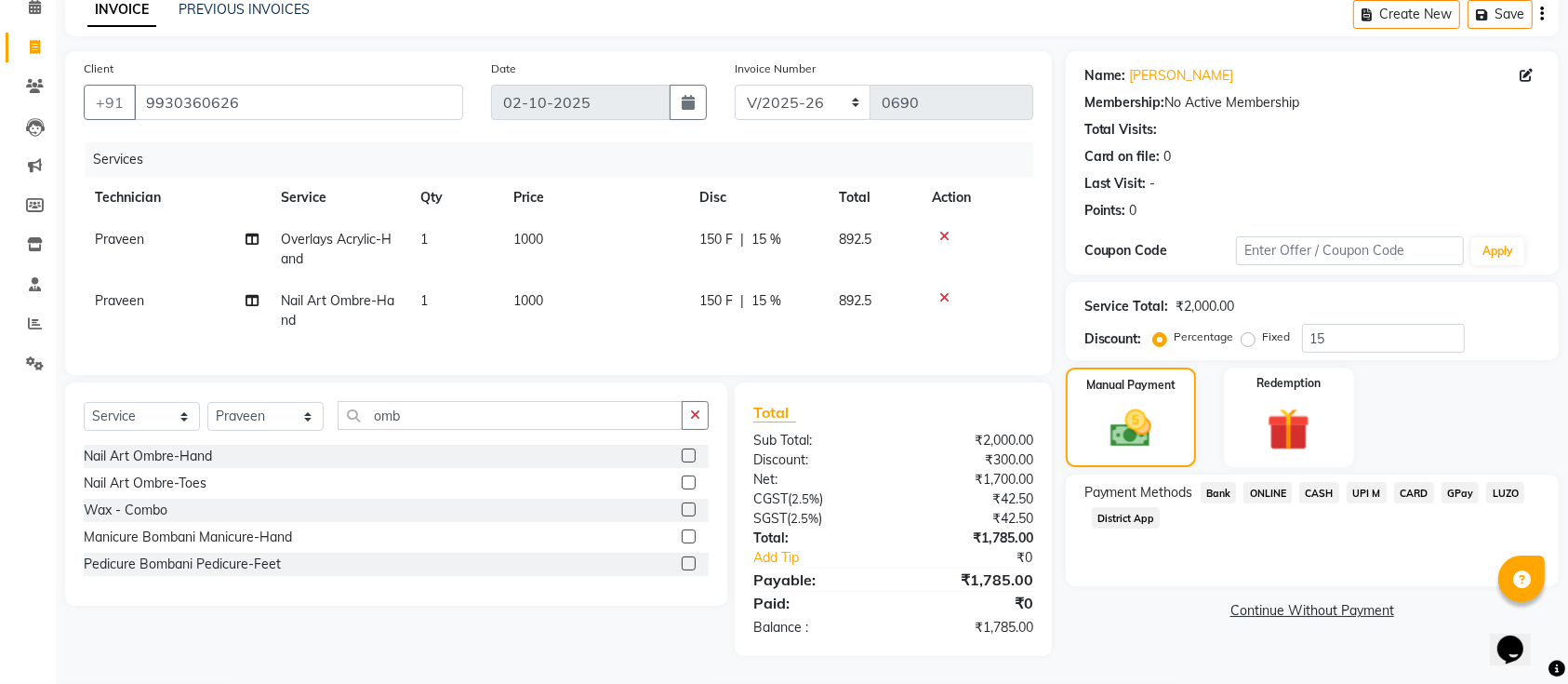
click at [1262, 485] on span "ONLINE" at bounding box center [1267, 493] width 49 height 21
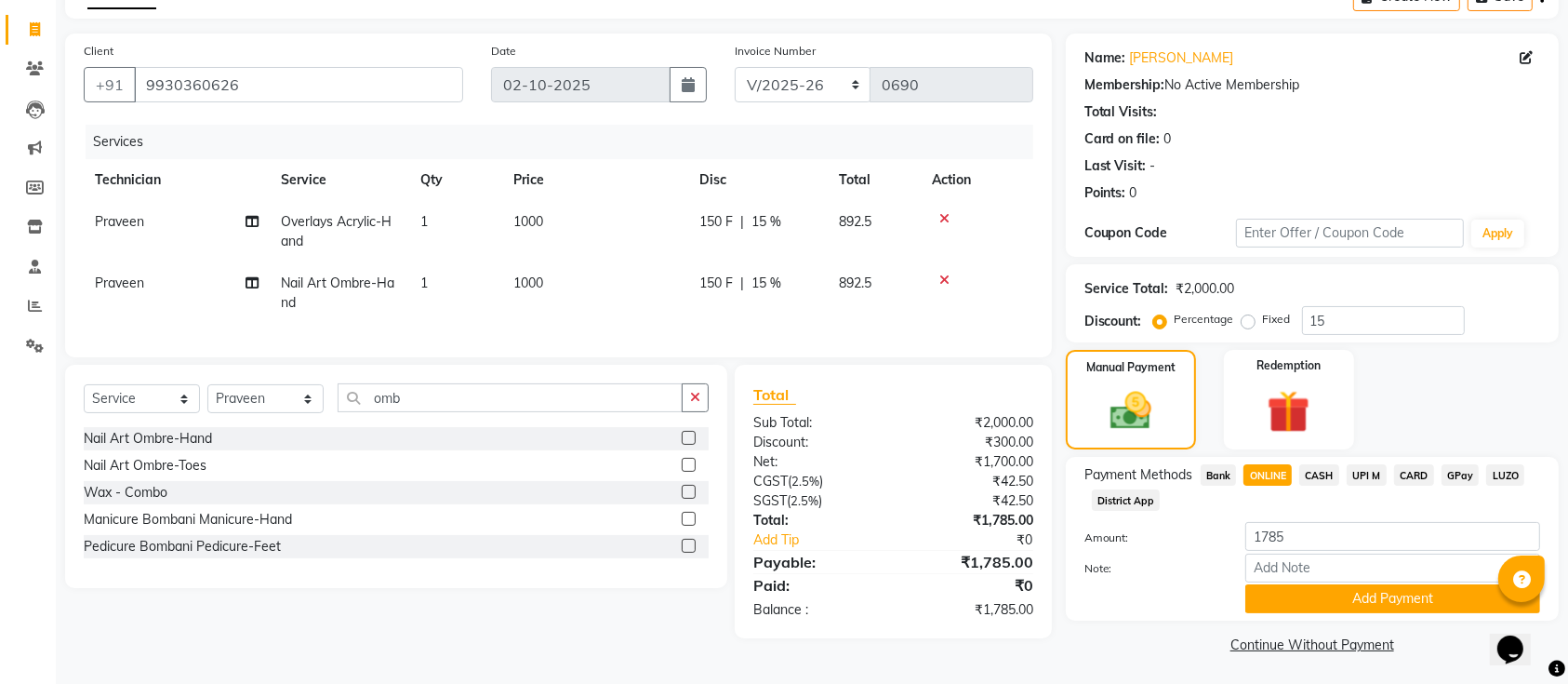
scroll to position [108, 0]
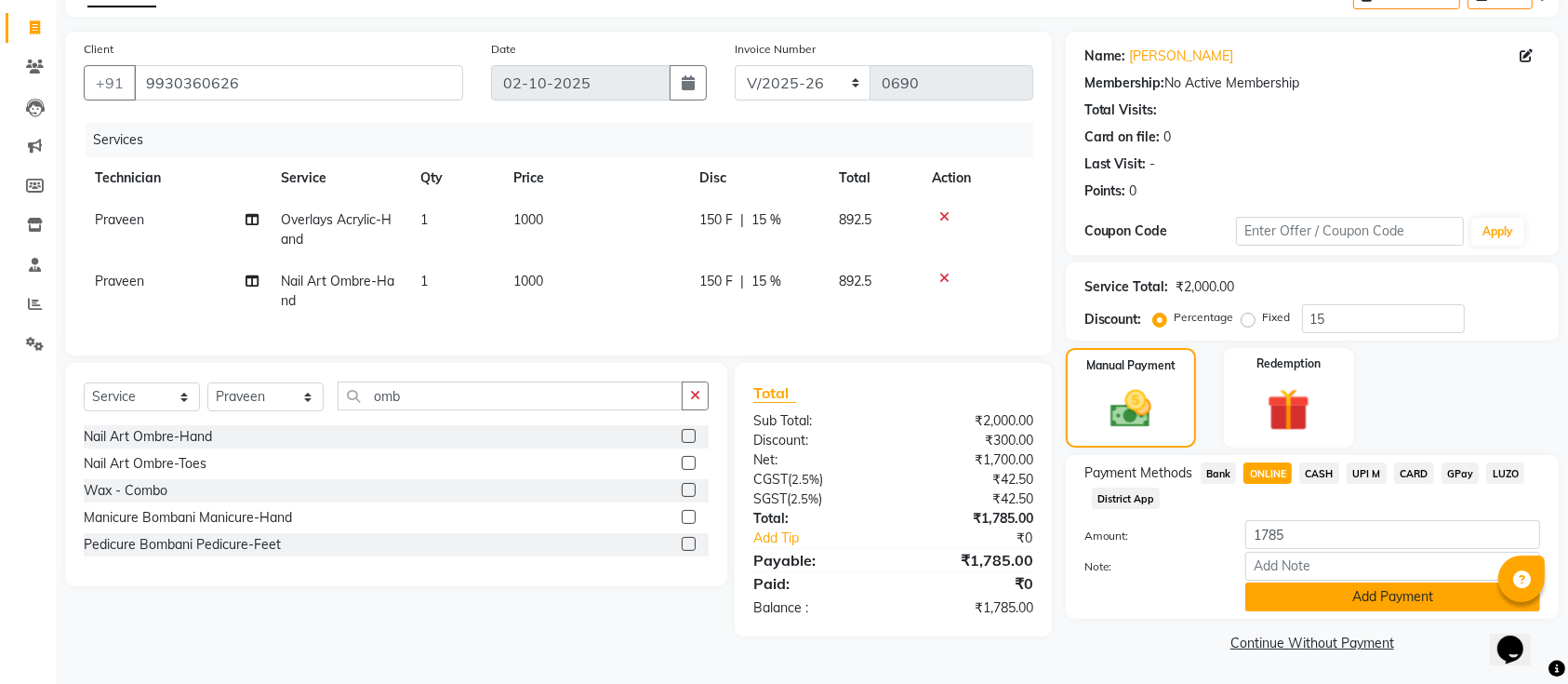
click at [1315, 588] on button "Add Payment" at bounding box center [1393, 596] width 295 height 29
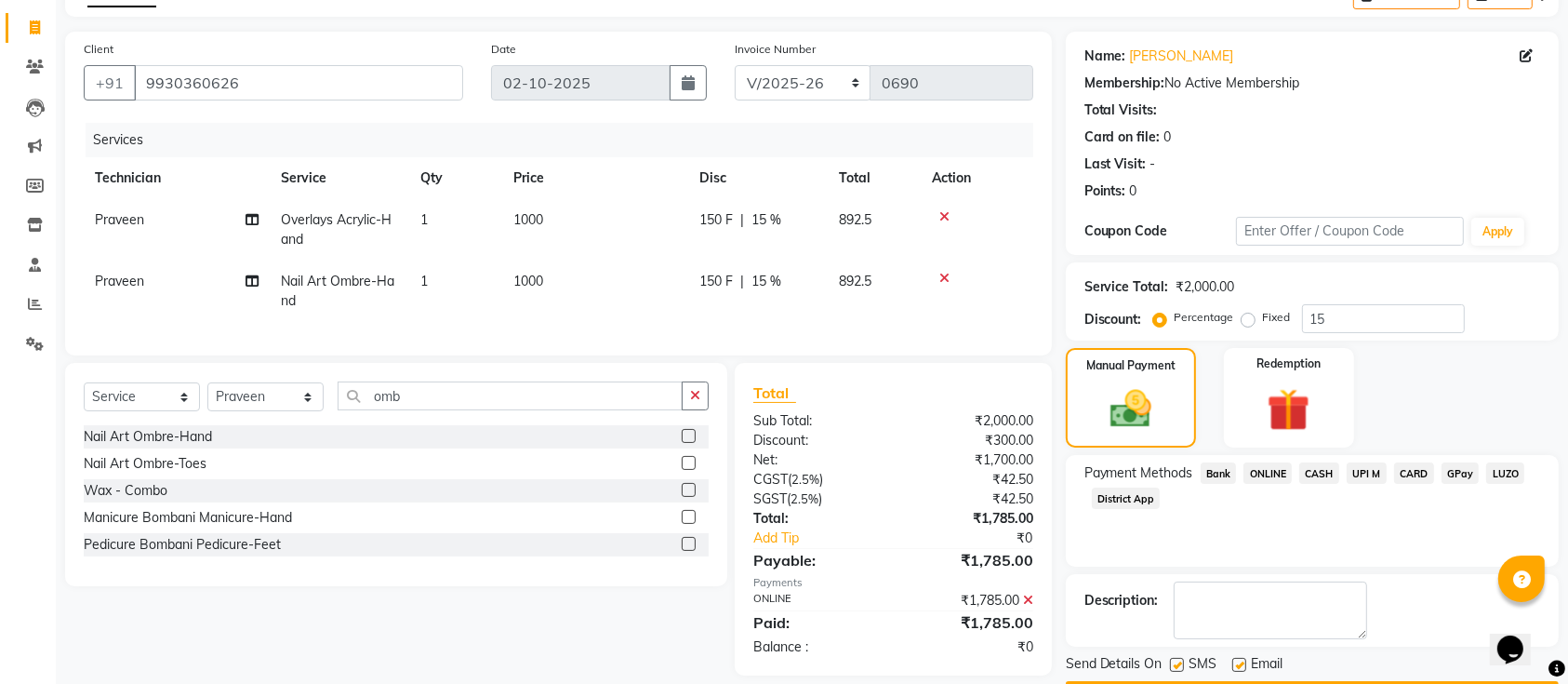
scroll to position [161, 0]
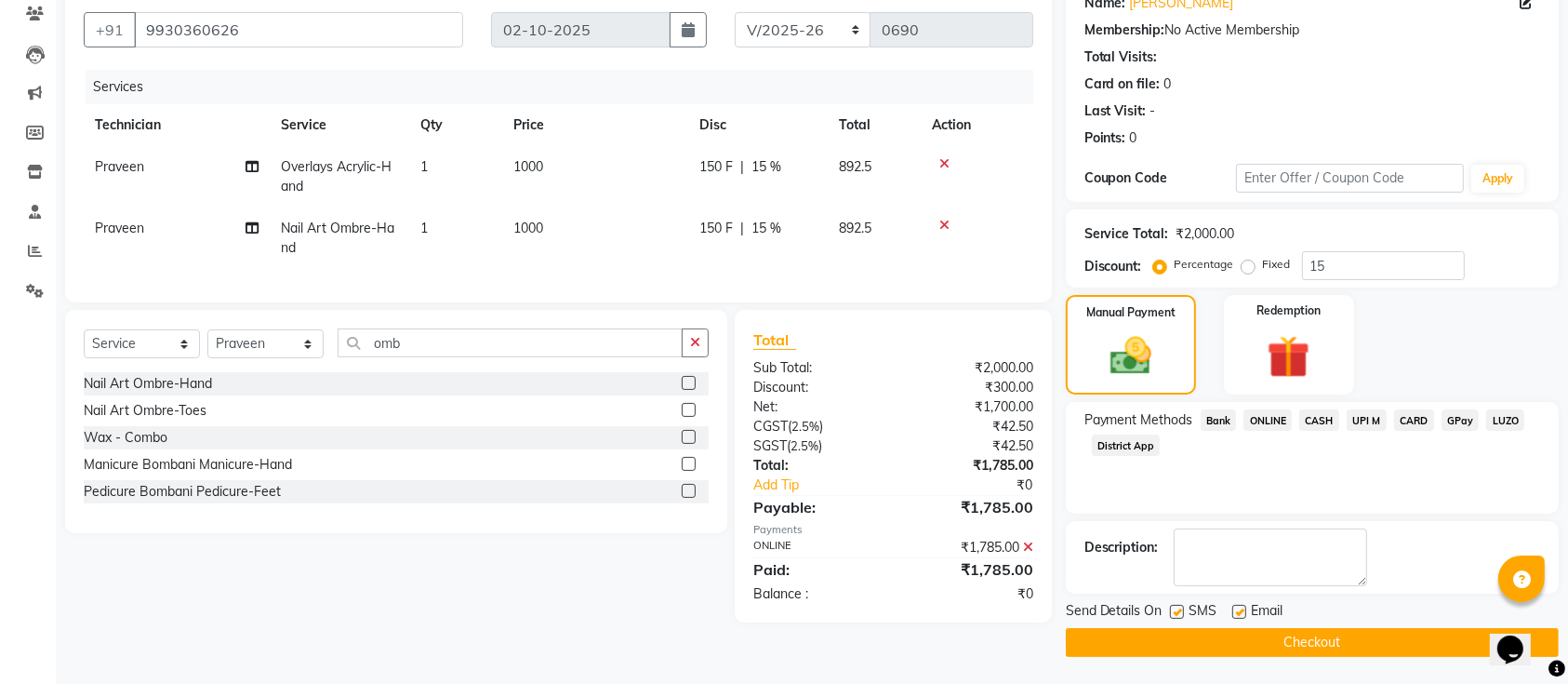
click at [1302, 624] on div "Send Details On SMS Email Checkout" at bounding box center [1312, 629] width 493 height 56
click at [1296, 635] on button "Checkout" at bounding box center [1312, 642] width 493 height 29
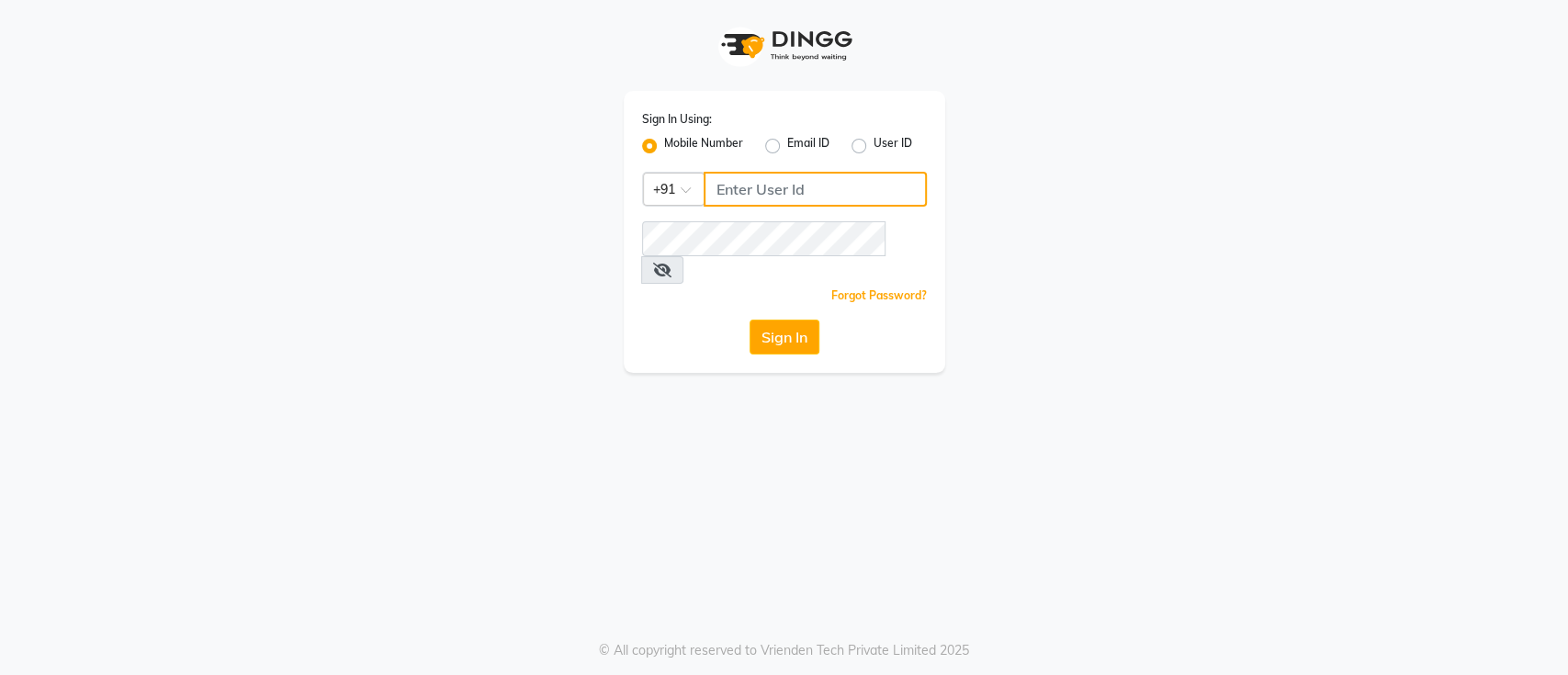
click at [749, 178] on input "Username" at bounding box center [815, 189] width 223 height 35
click at [368, 611] on div "Sign In Using: Mobile Number Email ID User ID Country Code × +91 Remember me Fo…" at bounding box center [784, 338] width 1568 height 675
click at [762, 187] on input "Username" at bounding box center [815, 189] width 223 height 35
paste input "9176666180"
type input "9176666180"
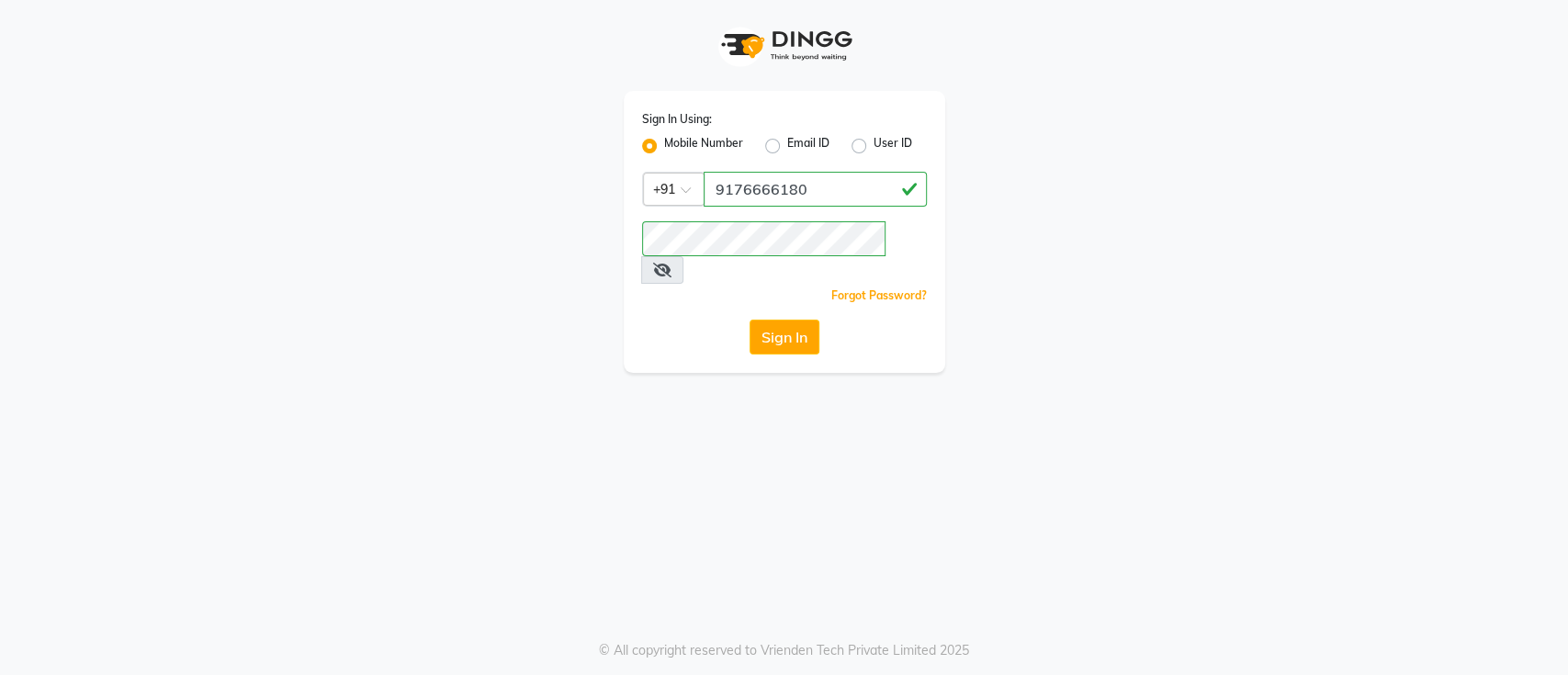
click at [684, 256] on span at bounding box center [662, 269] width 42 height 27
click at [672, 262] on icon at bounding box center [662, 270] width 19 height 15
drag, startPoint x: 788, startPoint y: 326, endPoint x: 781, endPoint y: 306, distance: 21.2
click at [781, 320] on button "Sign In" at bounding box center [784, 337] width 70 height 35
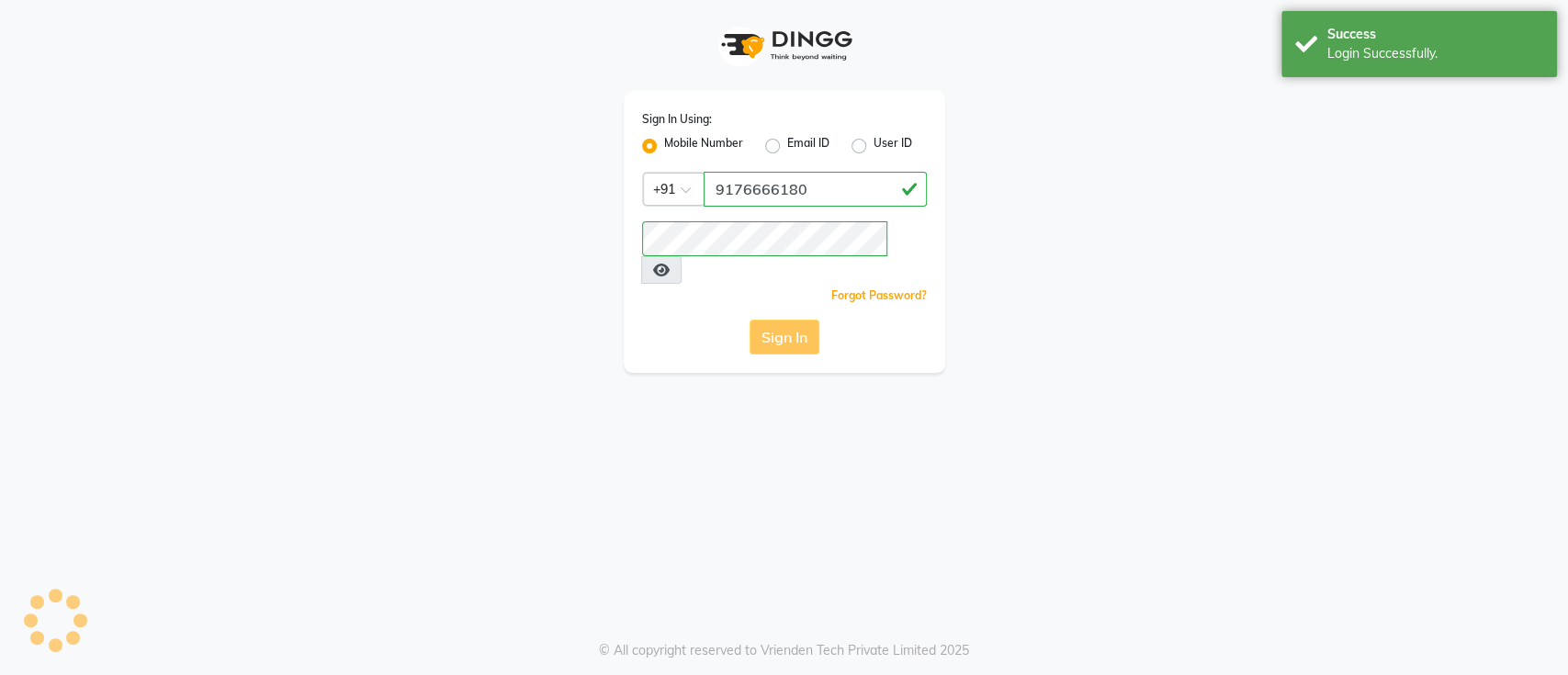
click at [781, 320] on div "Sign In" at bounding box center [784, 337] width 285 height 35
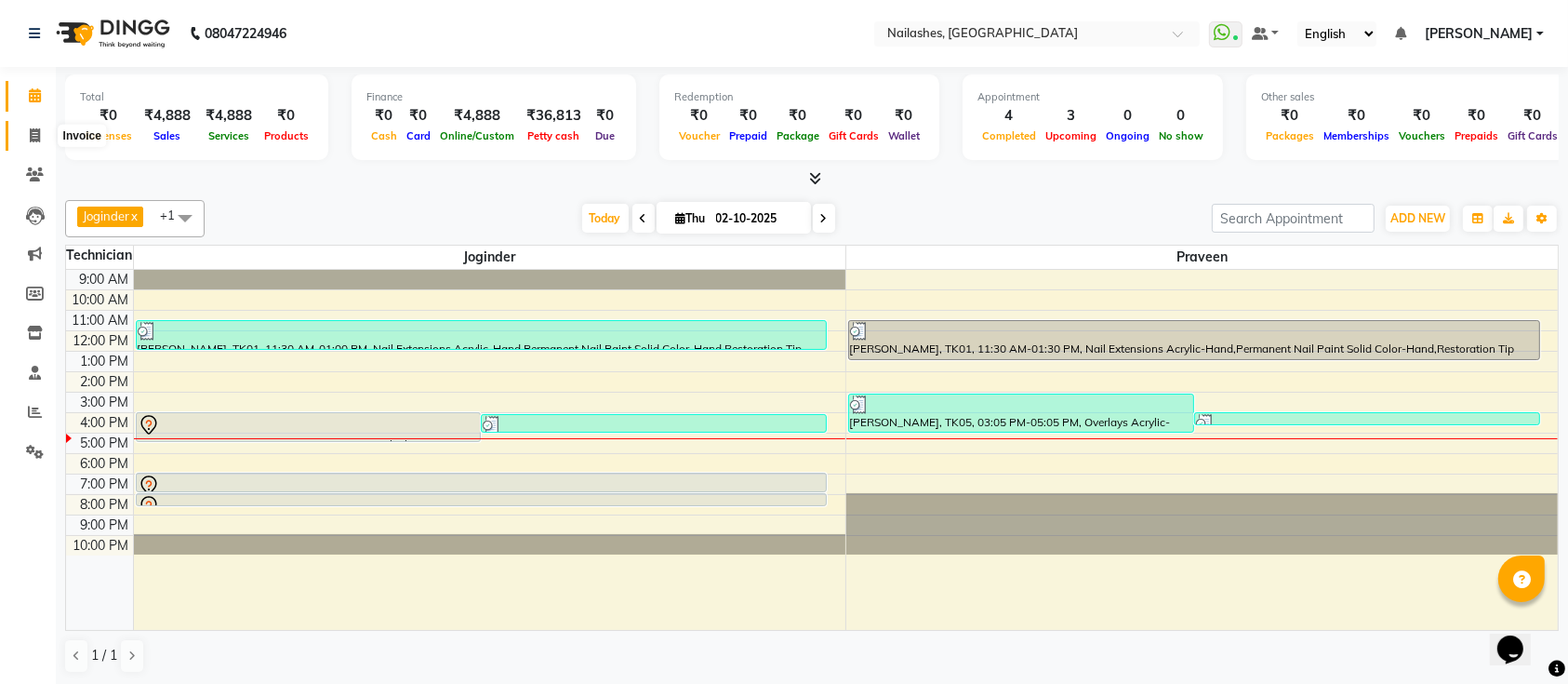
click at [21, 145] on span at bounding box center [35, 136] width 32 height 21
select select "6187"
select select "service"
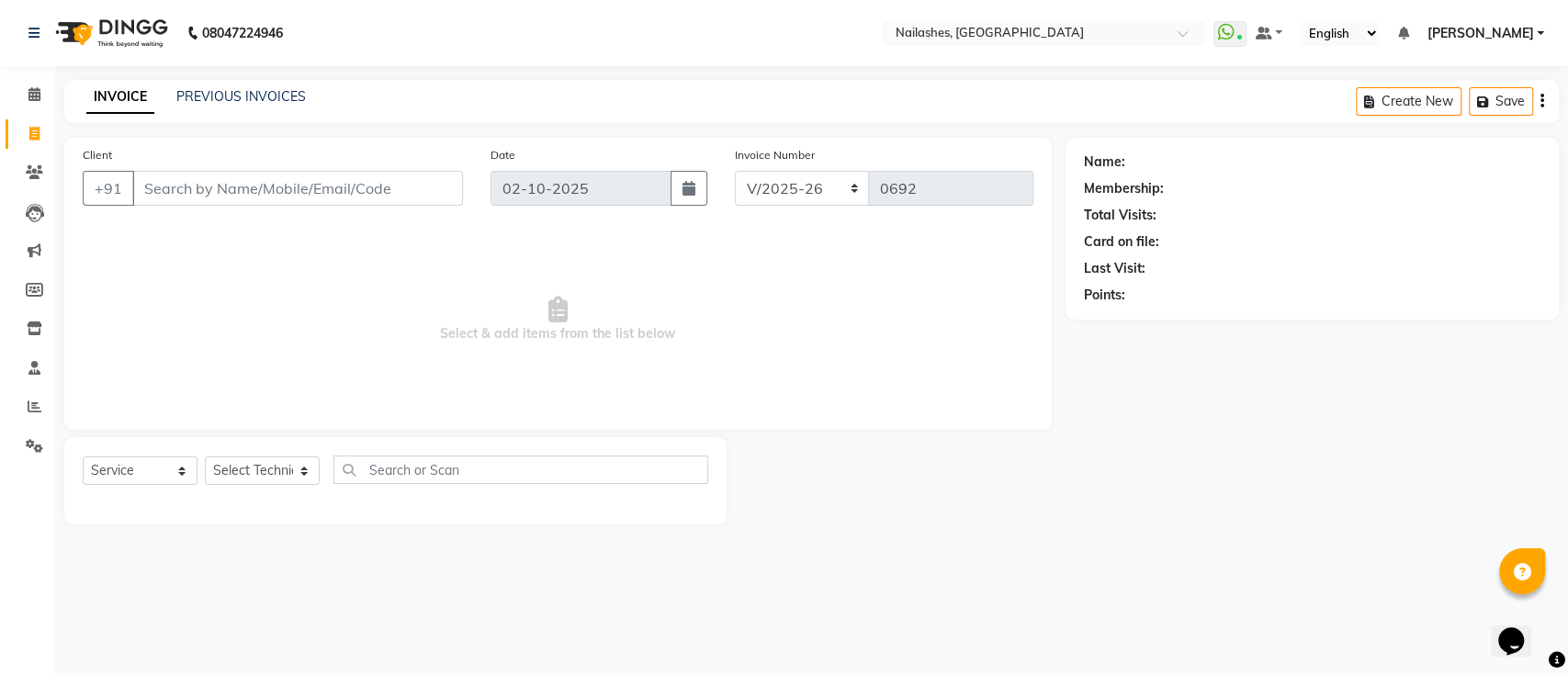
click at [227, 196] on input "Client" at bounding box center [298, 188] width 331 height 35
type input "9040617809"
click at [418, 171] on button "Add Client" at bounding box center [416, 188] width 95 height 35
select select "21"
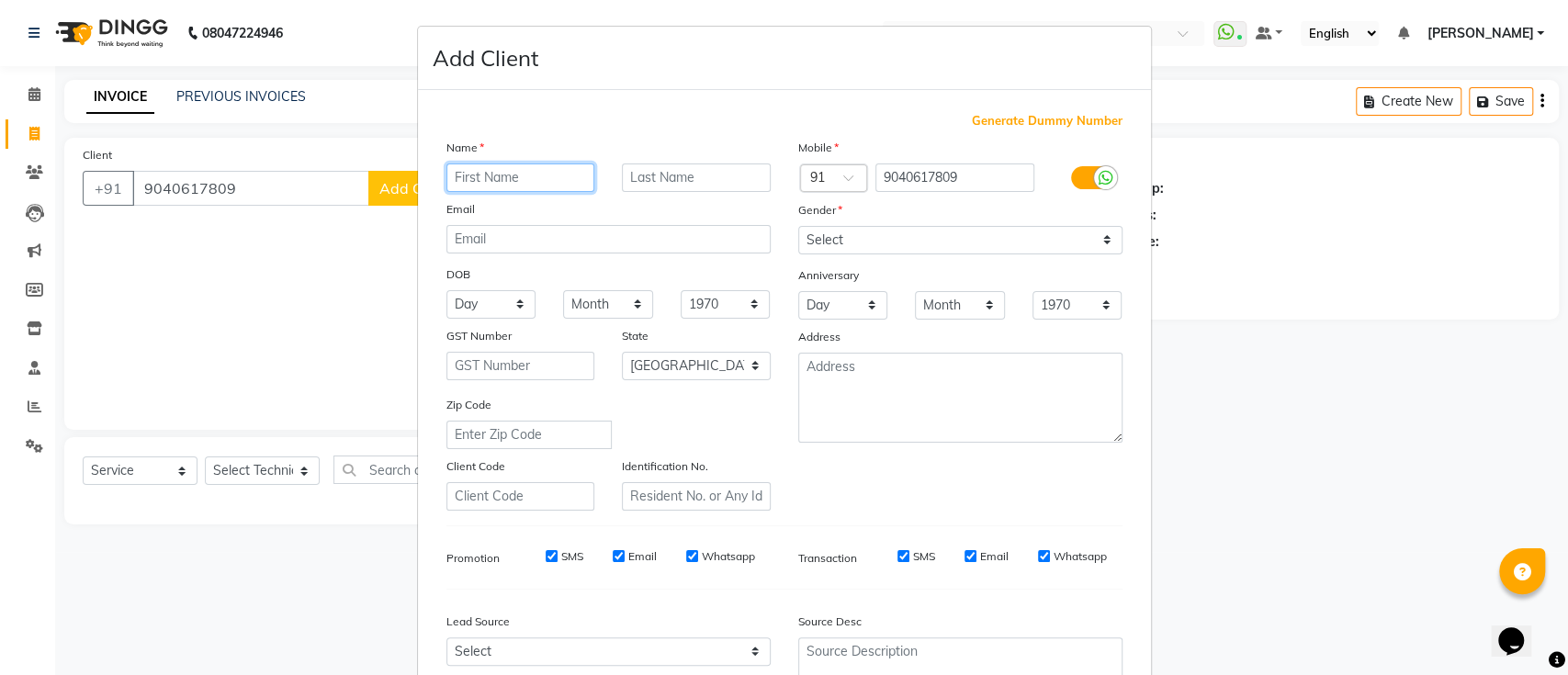
click at [466, 175] on input "text" at bounding box center [521, 178] width 149 height 28
type input "satadru"
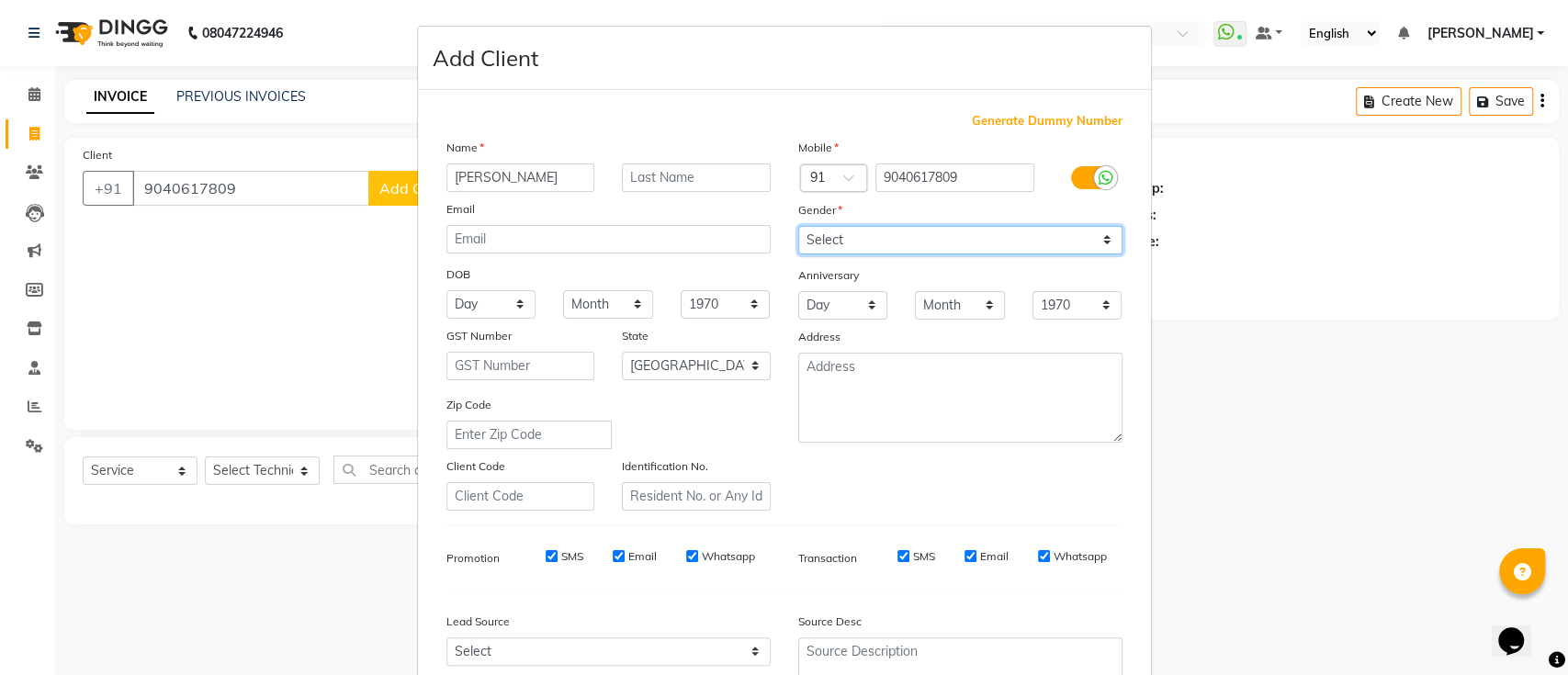
click at [892, 235] on select "Select Male Female Other Prefer Not To Say" at bounding box center [960, 240] width 325 height 28
select select "[DEMOGRAPHIC_DATA]"
click at [799, 226] on select "Select Male Female Other Prefer Not To Say" at bounding box center [960, 240] width 325 height 28
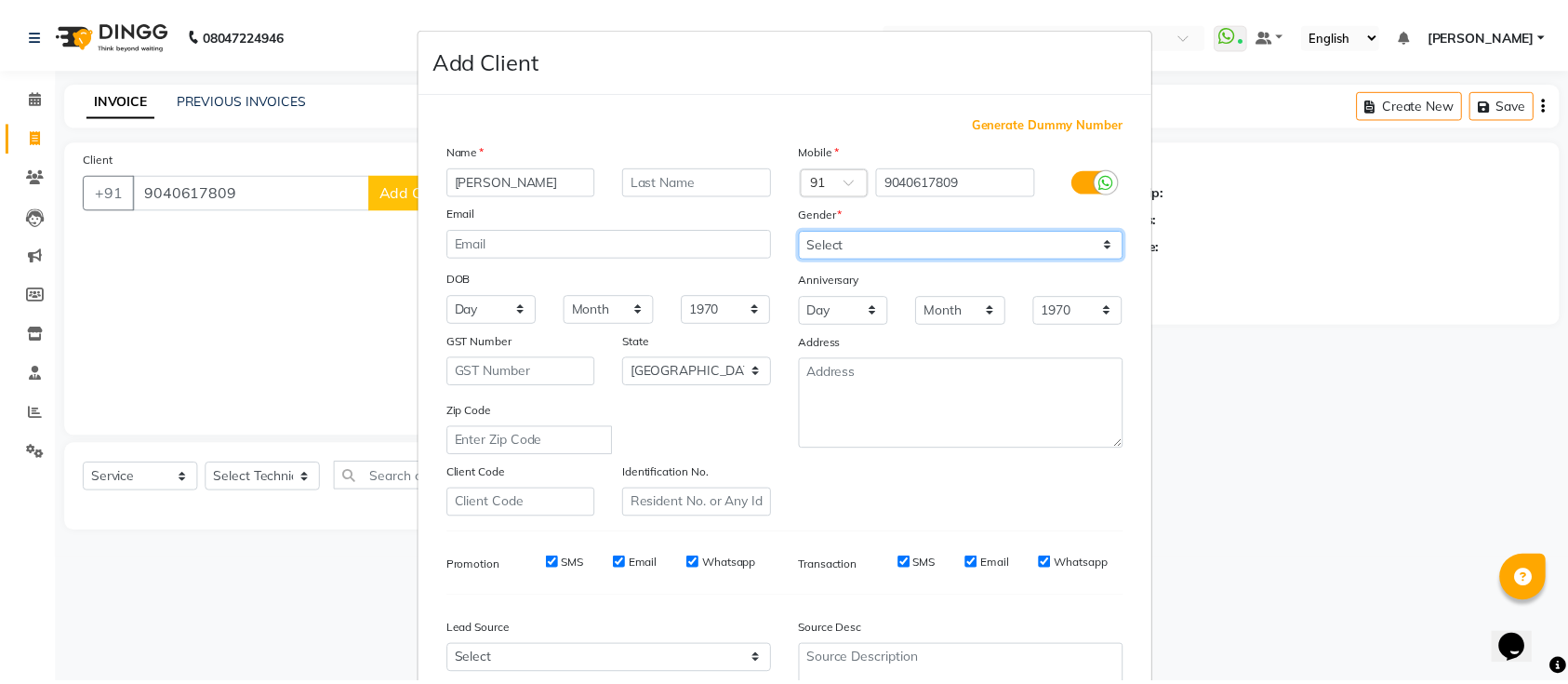
scroll to position [171, 0]
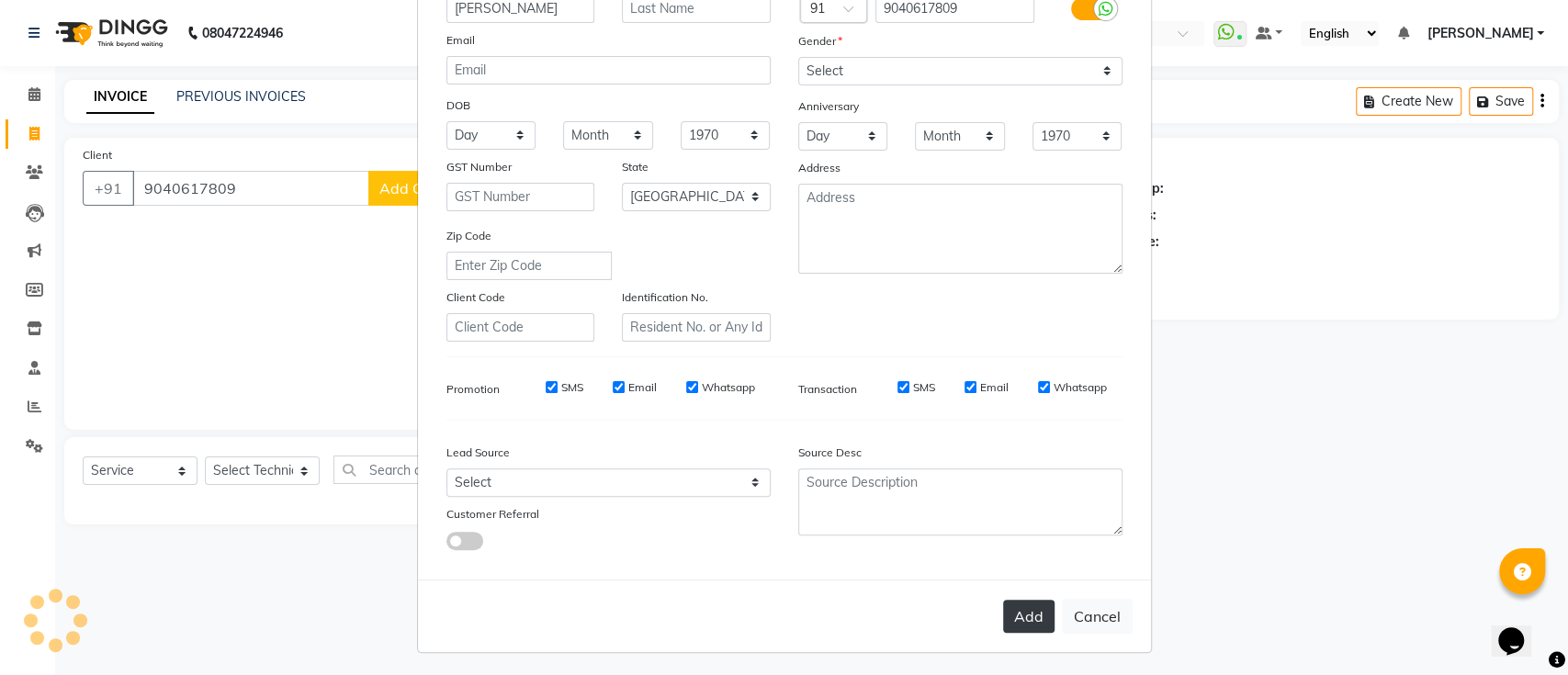
click at [1029, 613] on button "Add" at bounding box center [1029, 616] width 52 height 33
select select
select select "null"
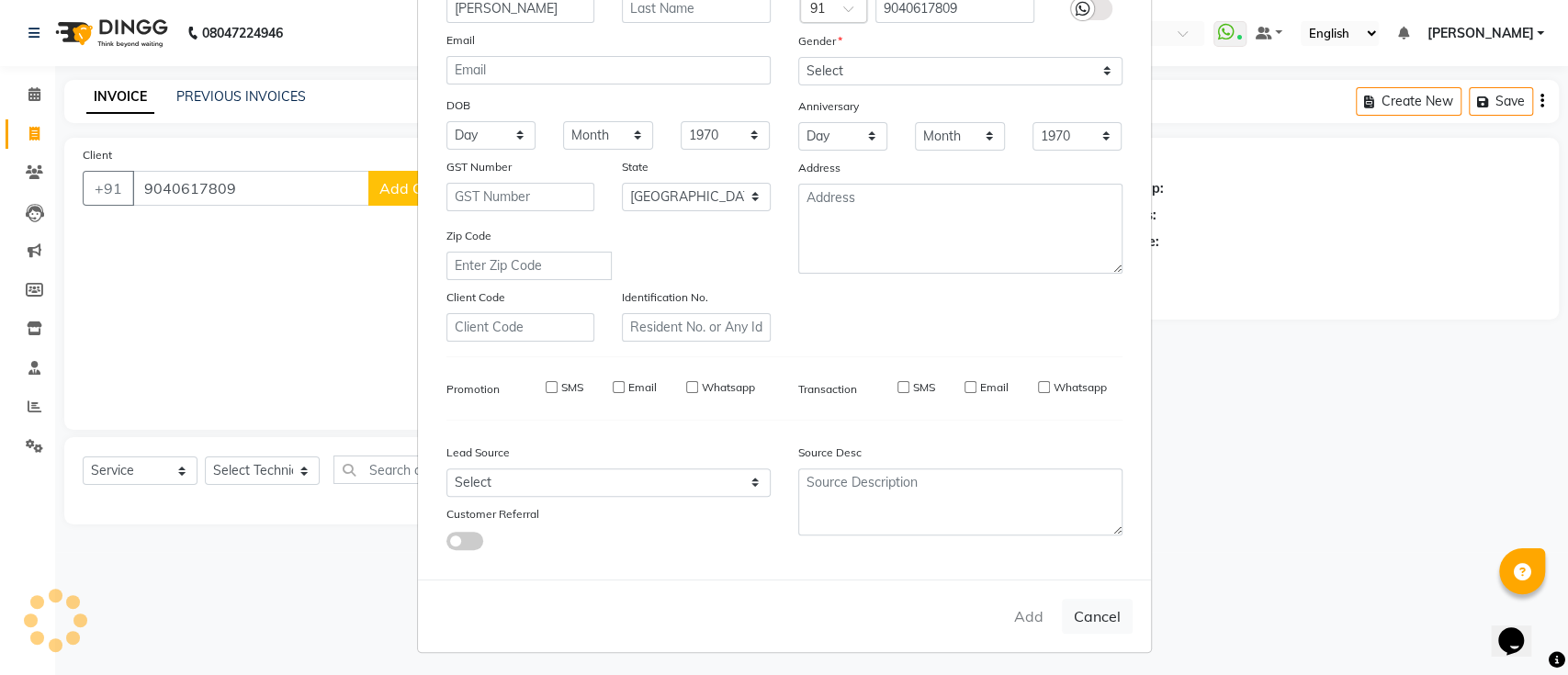
select select
checkbox input "false"
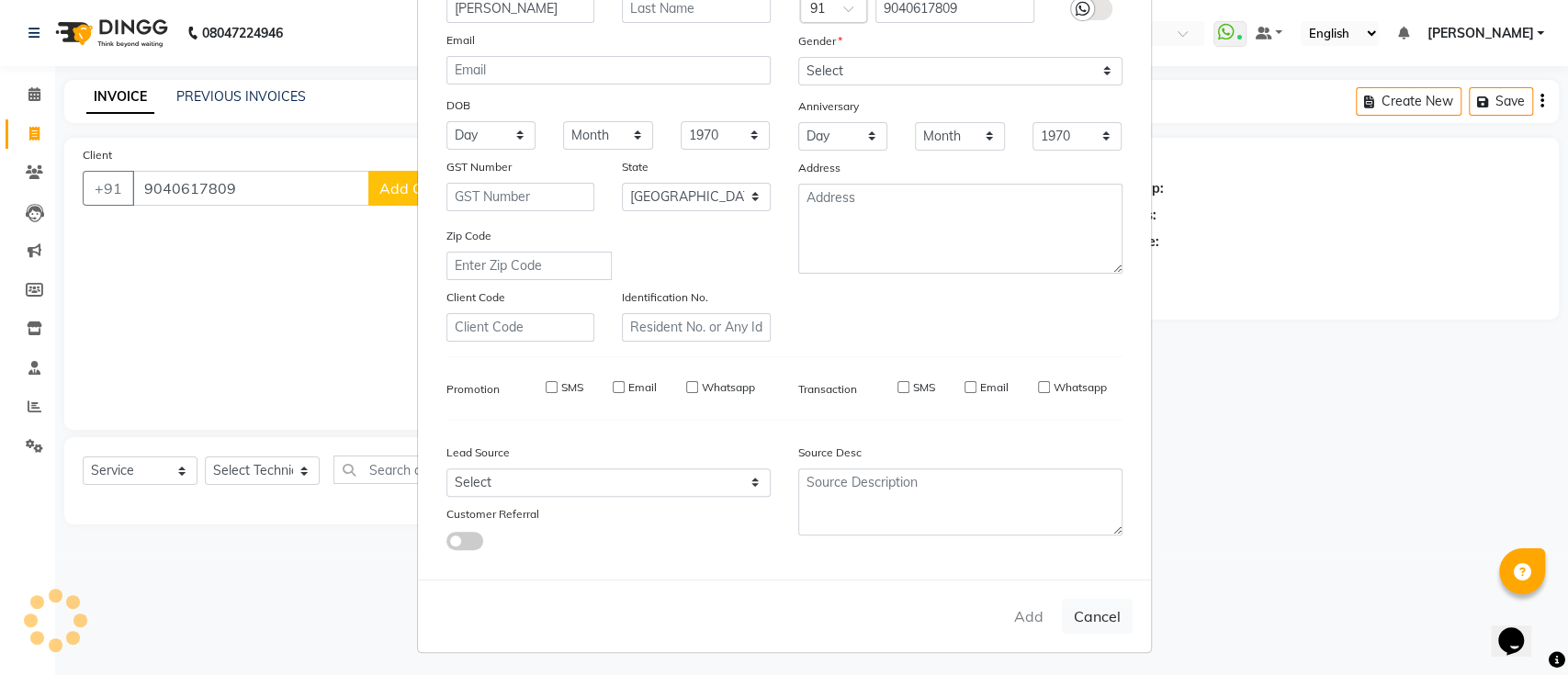
checkbox input "false"
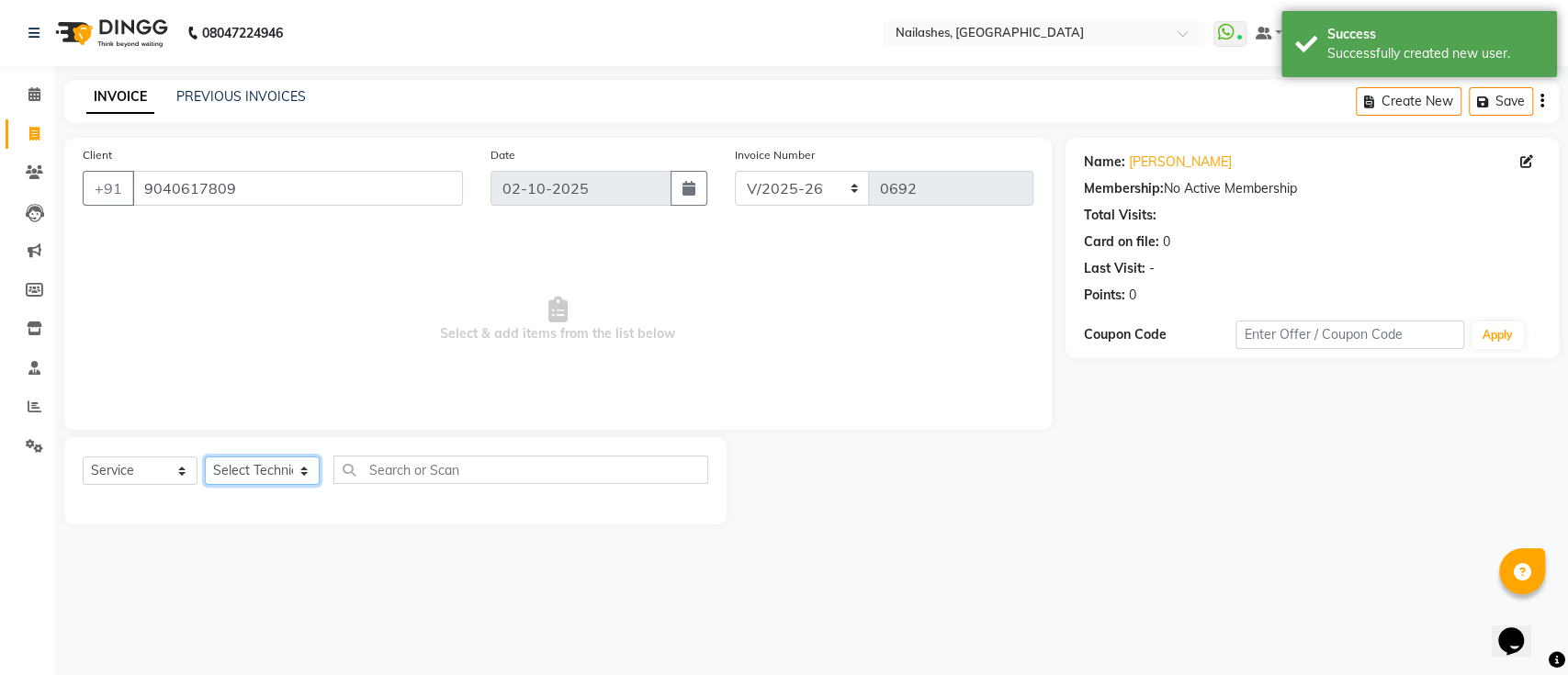
click at [292, 470] on select "Select Technician [PERSON_NAME] [PERSON_NAME] [PERSON_NAME] Manager [PERSON_NAM…" at bounding box center [262, 470] width 115 height 28
select select "55218"
click at [205, 456] on select "Select Technician [PERSON_NAME] [PERSON_NAME] [PERSON_NAME] Manager [PERSON_NAM…" at bounding box center [262, 470] width 115 height 28
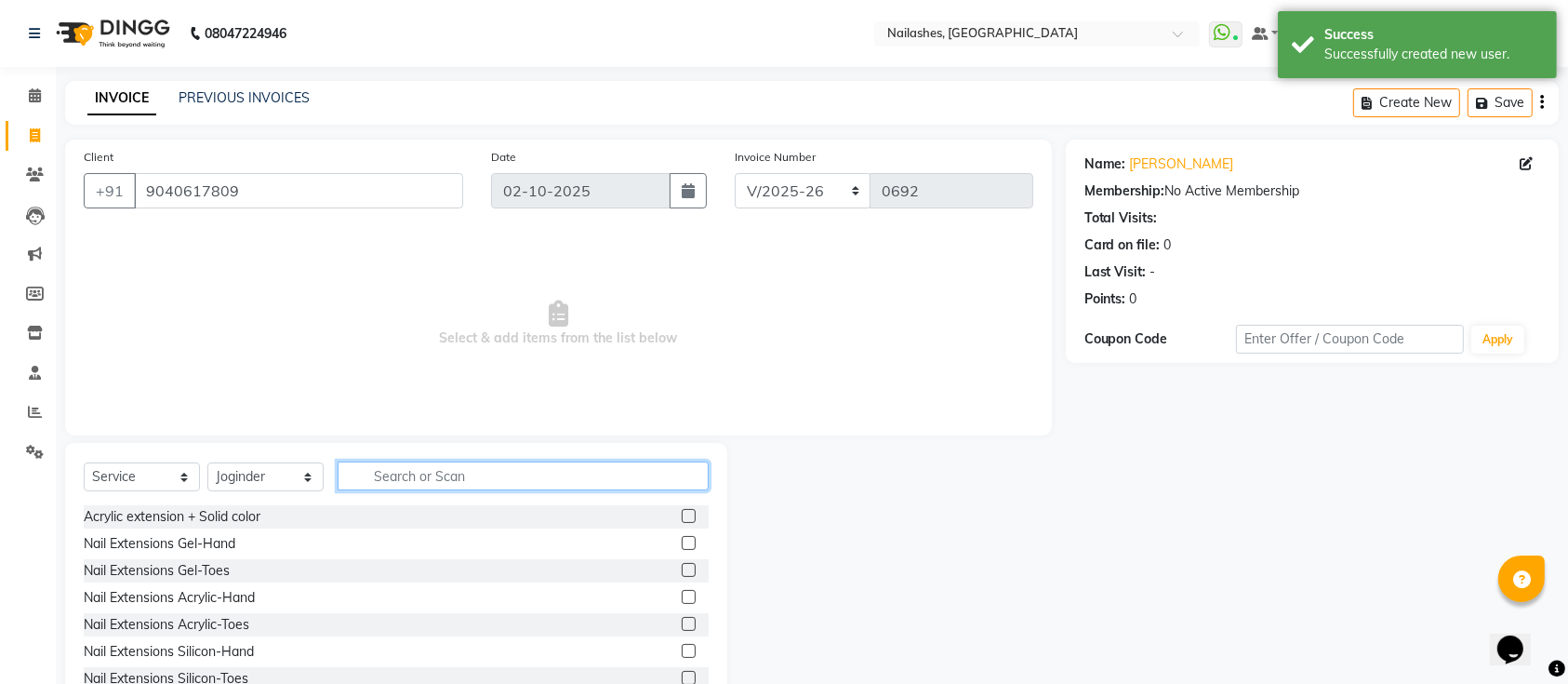
click at [381, 473] on input "text" at bounding box center [524, 475] width 371 height 29
type input "acr"
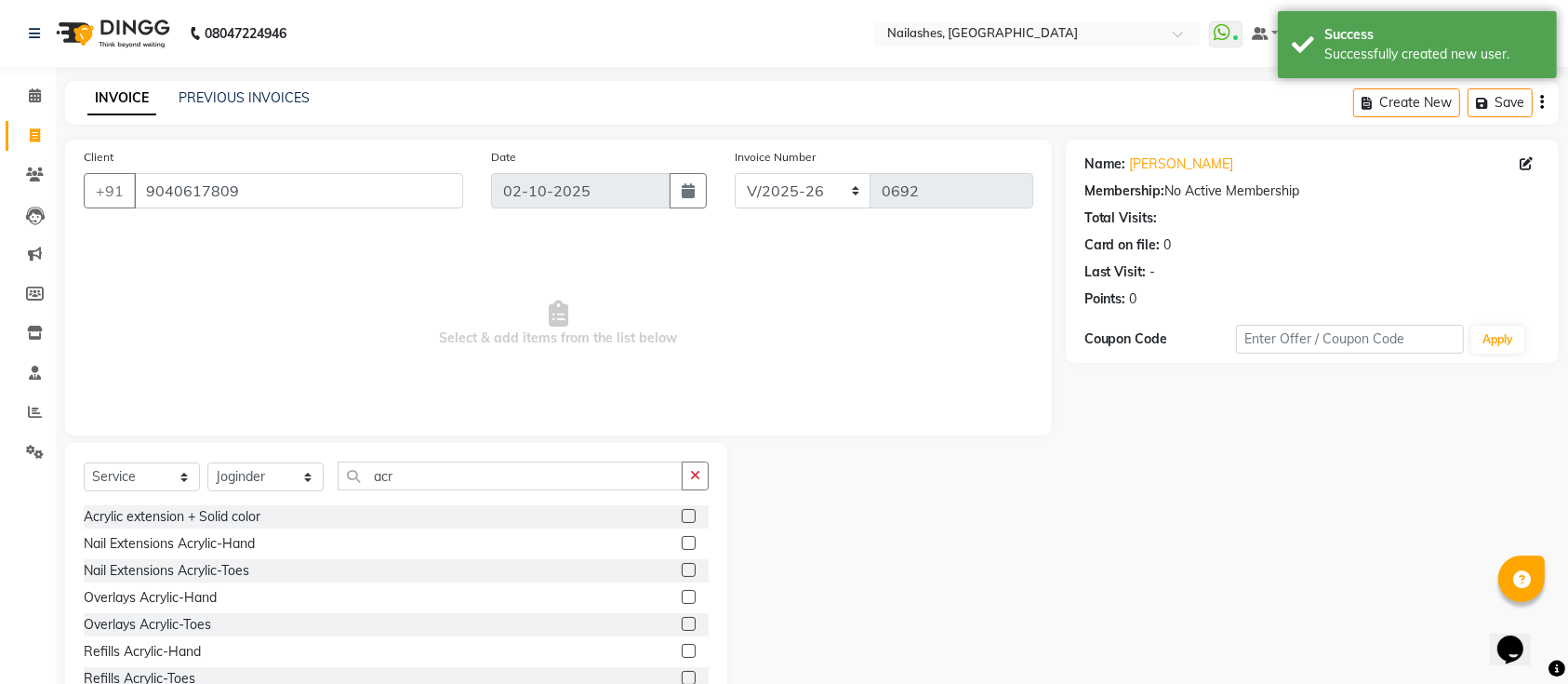
click at [682, 517] on label at bounding box center [688, 515] width 14 height 14
click at [682, 517] on input "checkbox" at bounding box center [687, 516] width 12 height 12
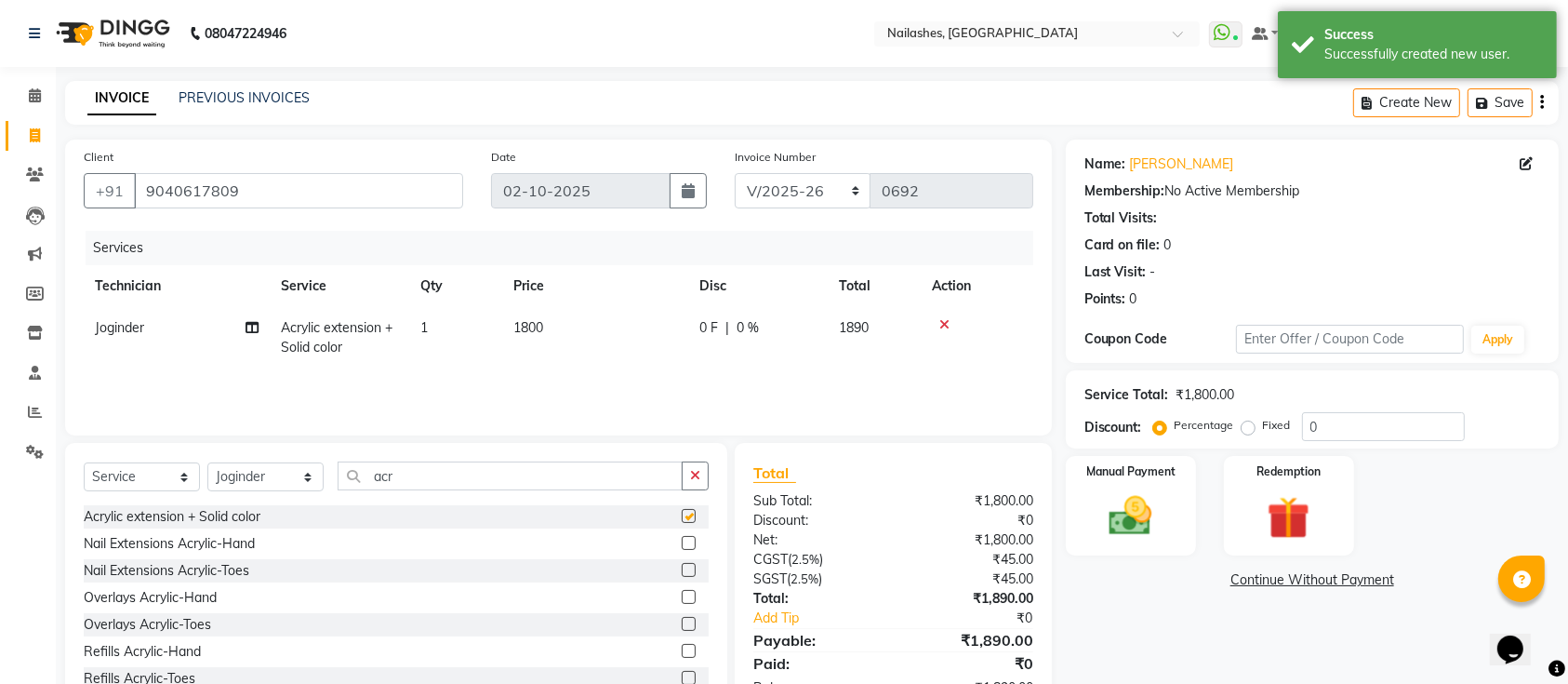
checkbox input "false"
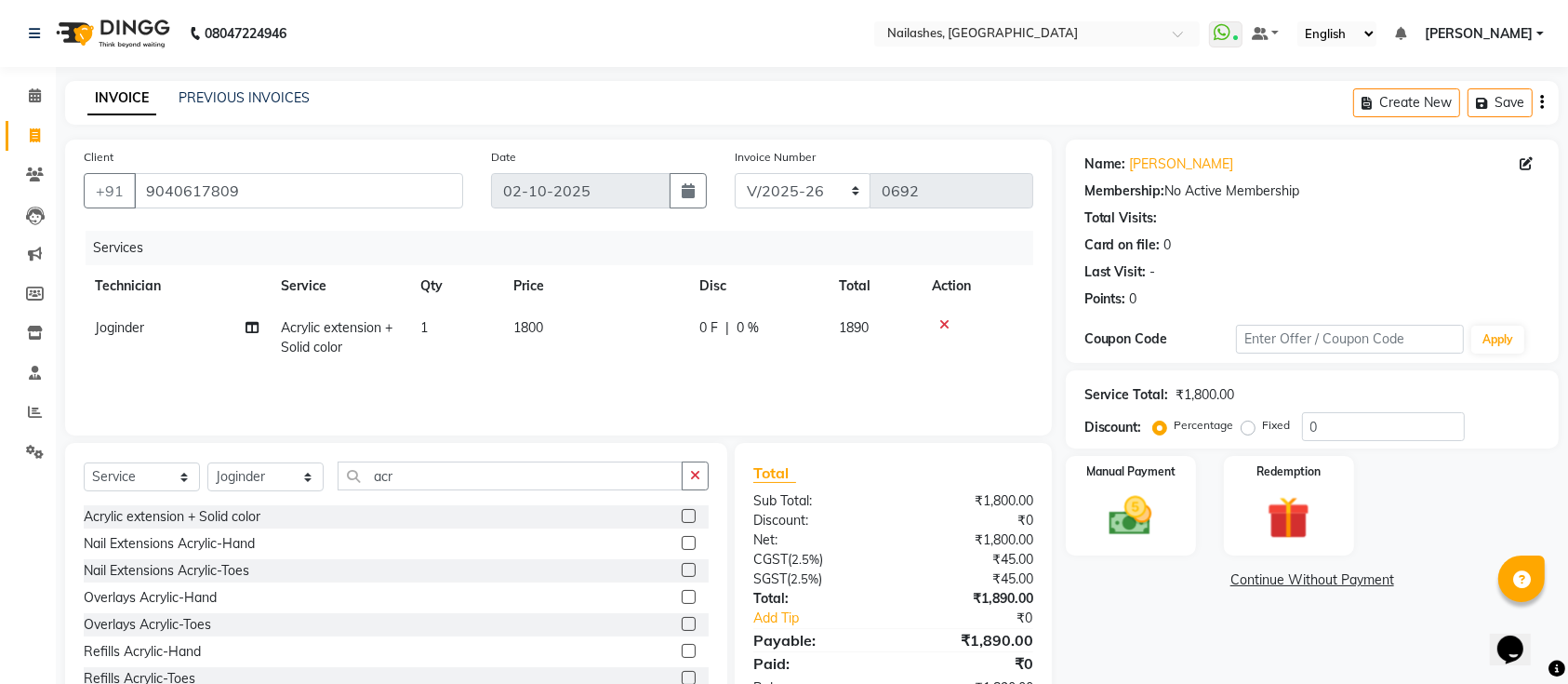
click at [540, 330] on span "1800" at bounding box center [527, 328] width 30 height 17
select select "55218"
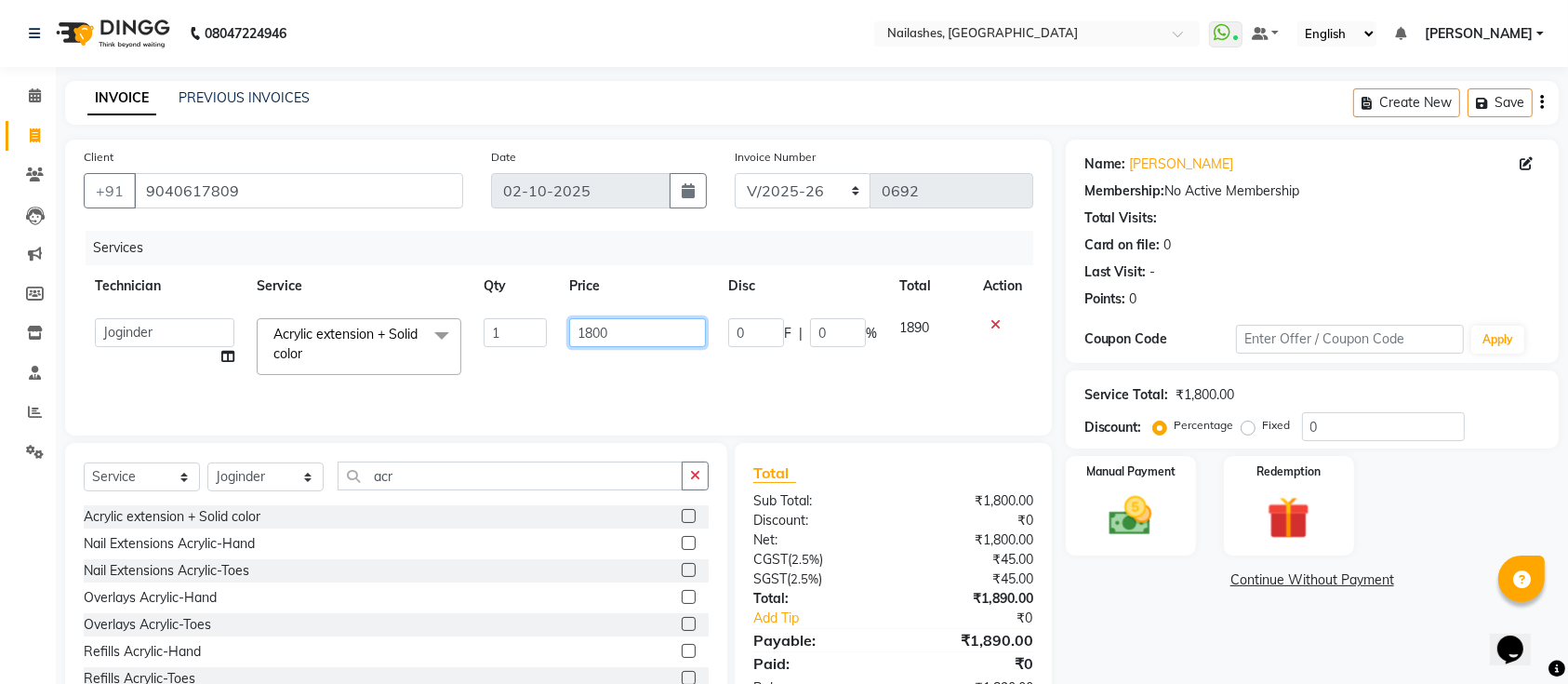
click at [601, 326] on input "1800" at bounding box center [638, 332] width 137 height 29
click at [595, 332] on input "1800" at bounding box center [638, 332] width 137 height 29
type input "1700"
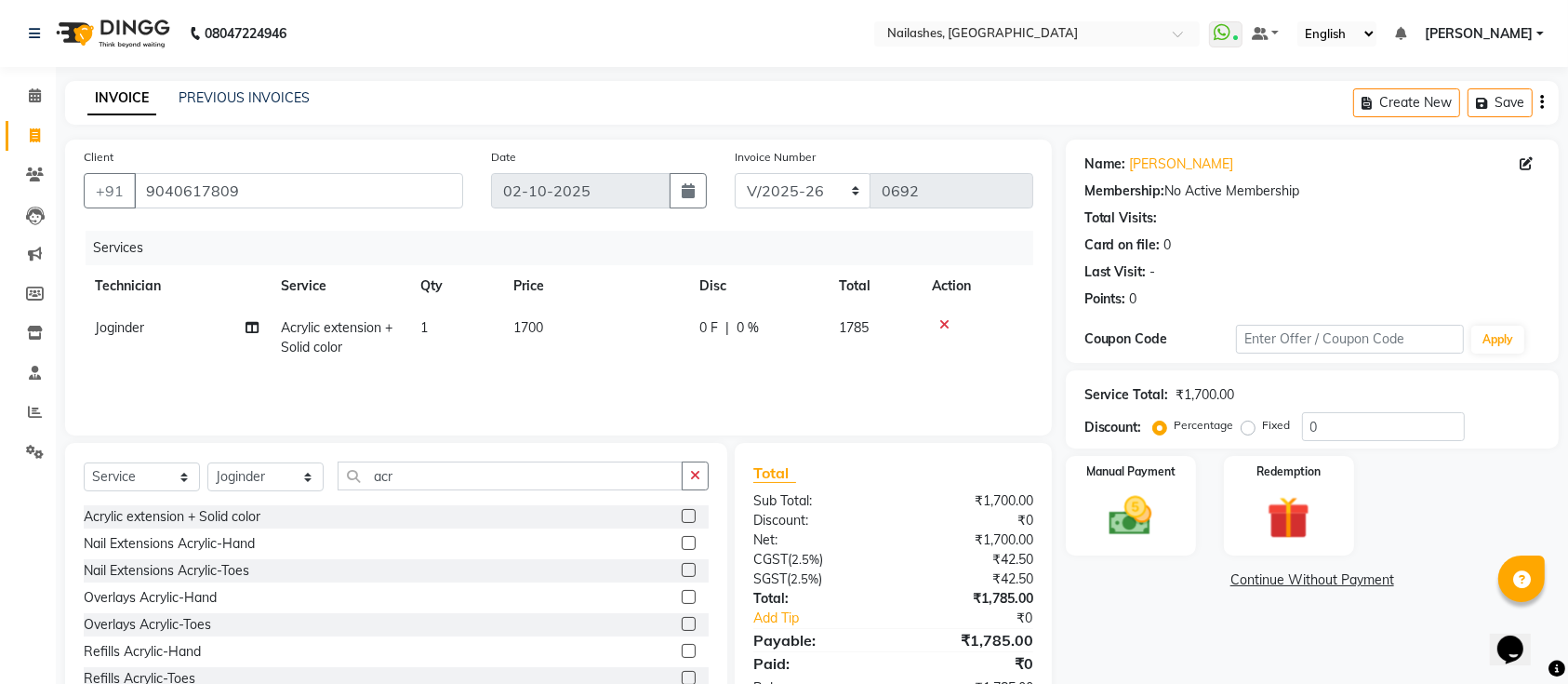
click at [628, 363] on td "1700" at bounding box center [594, 337] width 186 height 61
select select "55218"
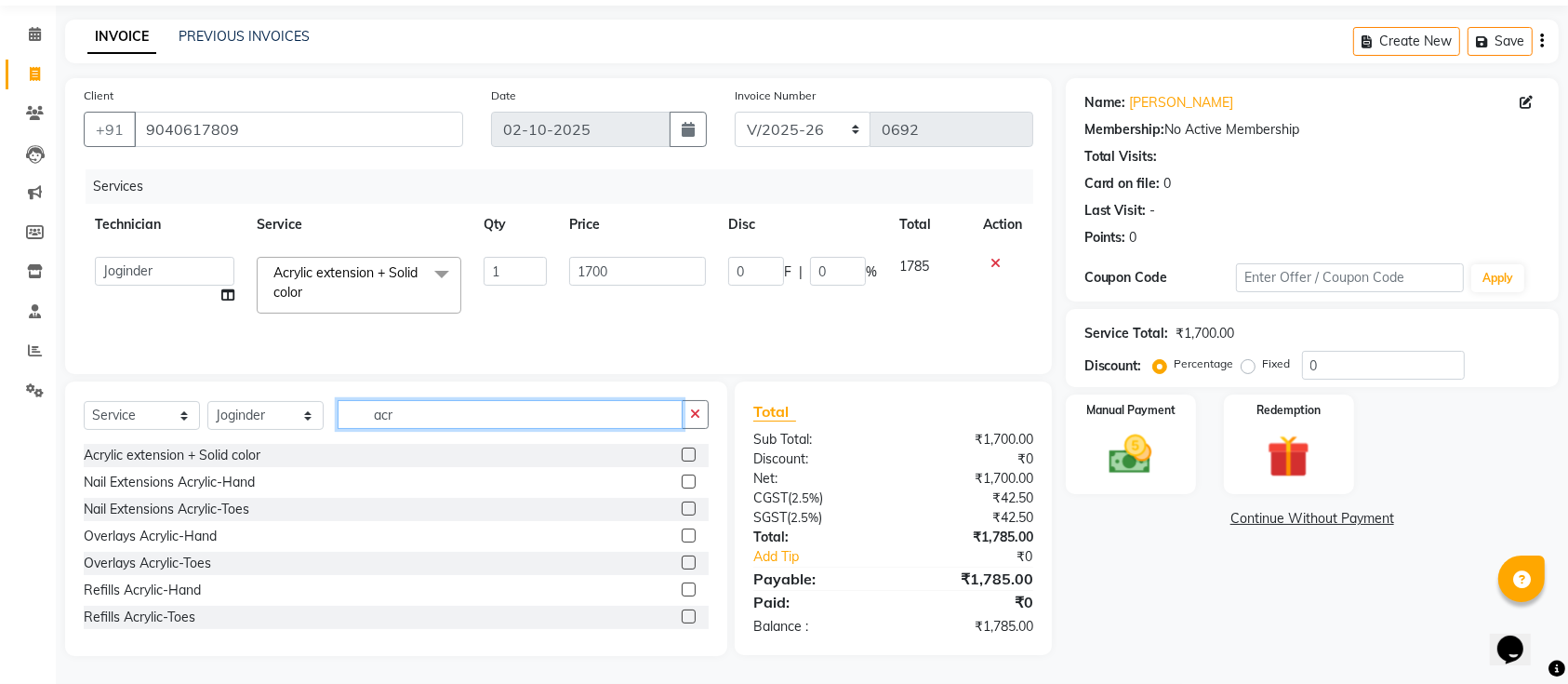
click at [602, 400] on input "acr" at bounding box center [510, 414] width 345 height 29
type input "a"
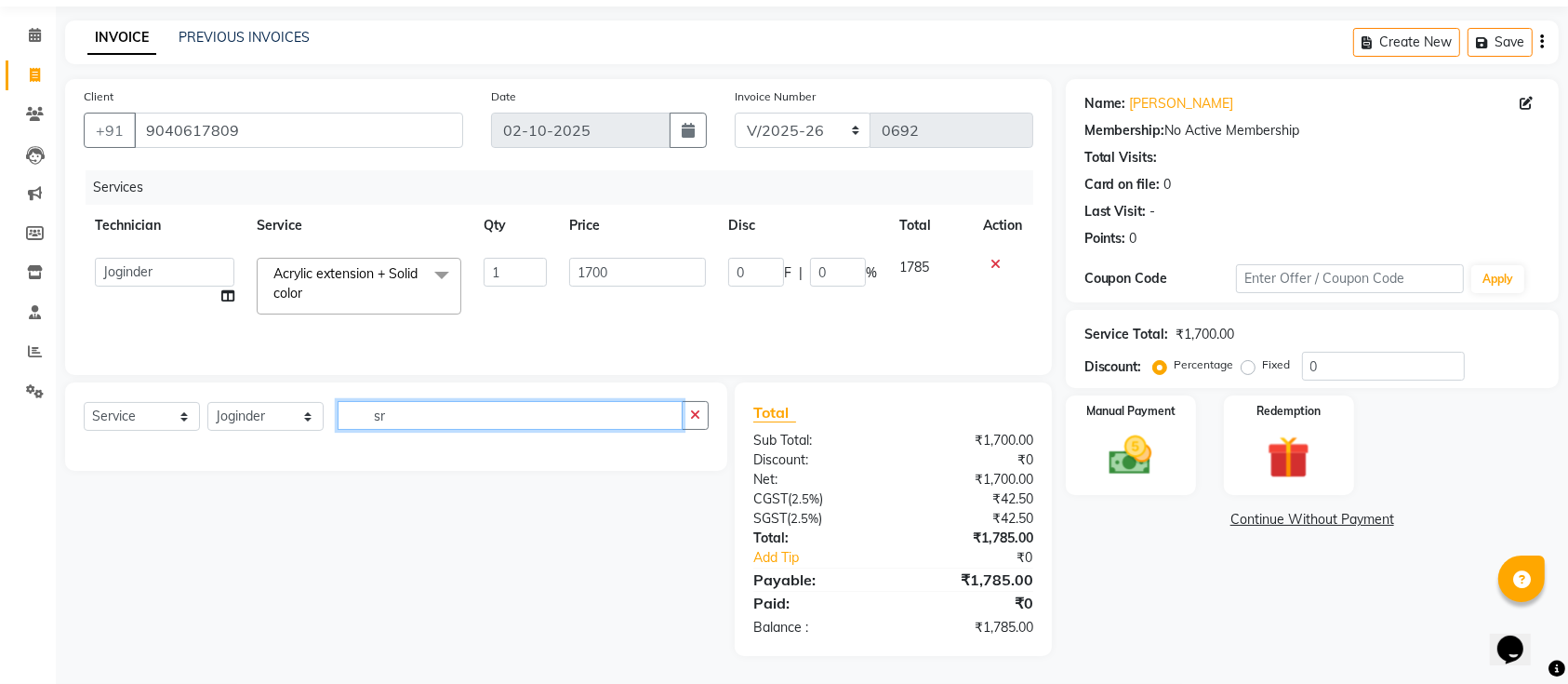
scroll to position [62, 0]
type input "s"
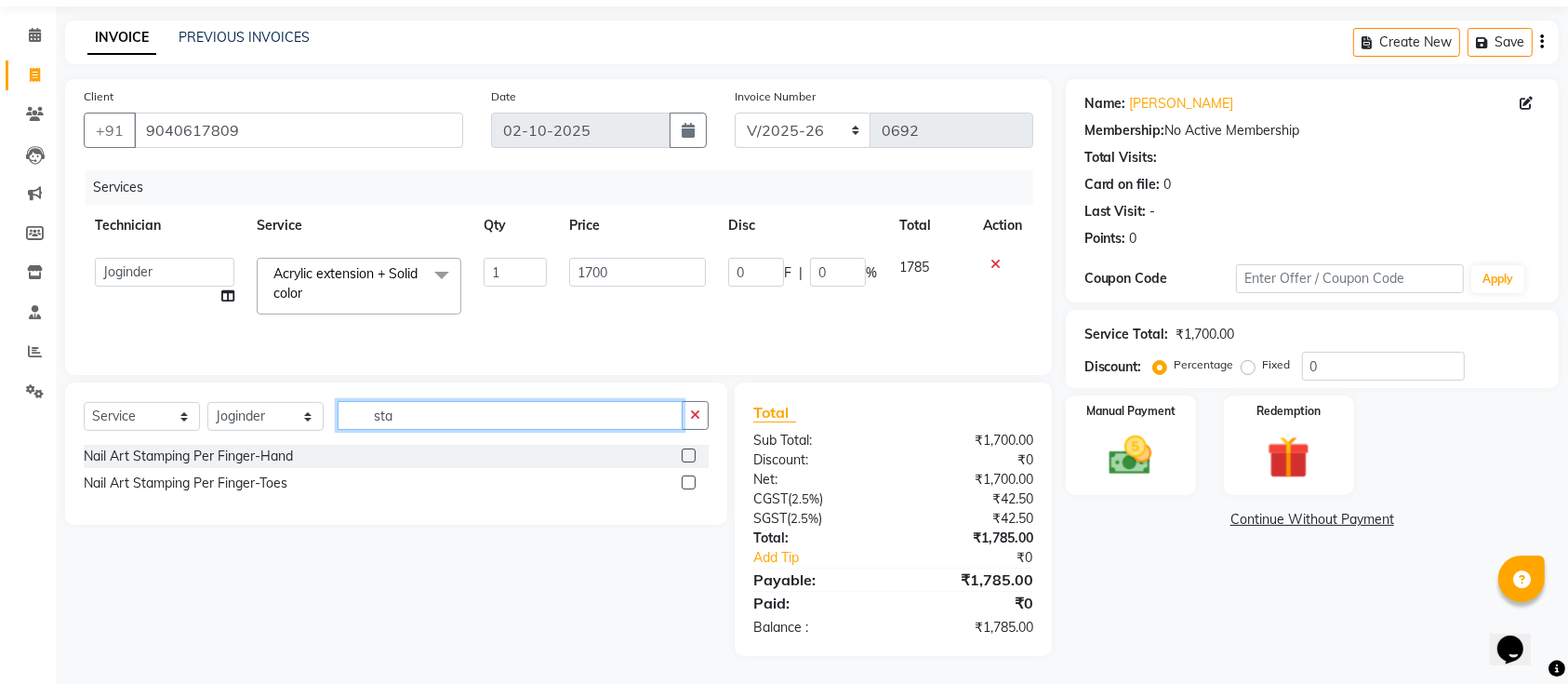
type input "sta"
click at [695, 456] on label at bounding box center [688, 455] width 14 height 14
click at [694, 456] on input "checkbox" at bounding box center [687, 456] width 12 height 12
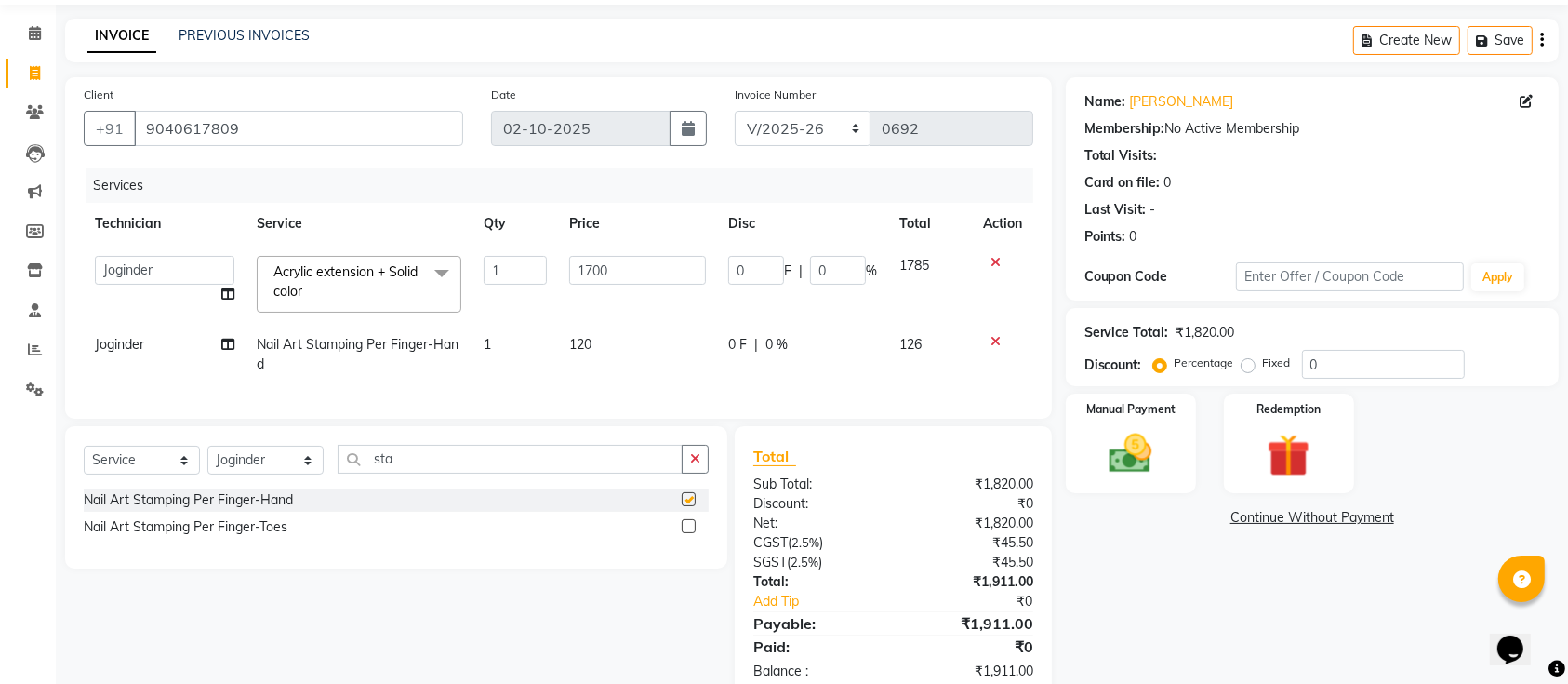
checkbox input "false"
click at [586, 348] on span "120" at bounding box center [580, 345] width 22 height 17
select select "55218"
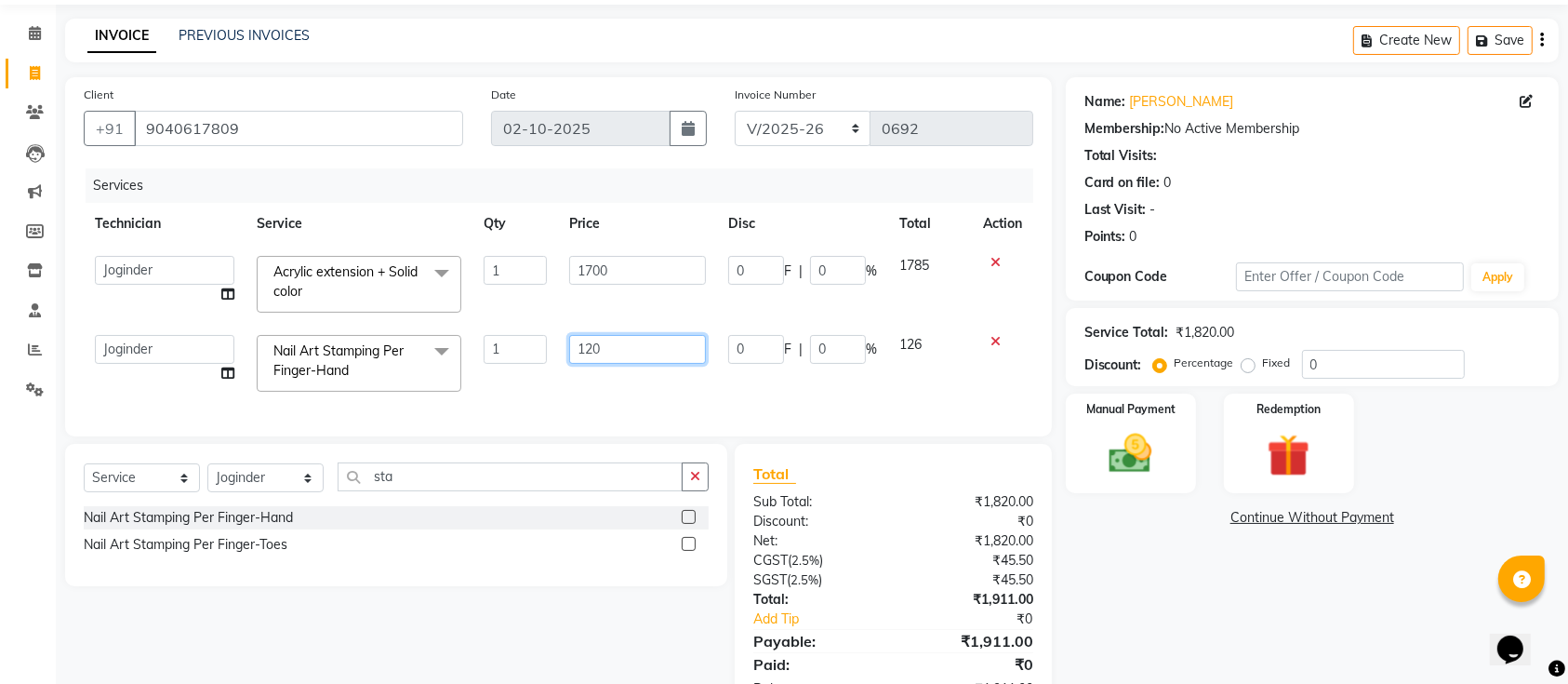
click at [611, 349] on input "120" at bounding box center [638, 350] width 137 height 29
type input "100"
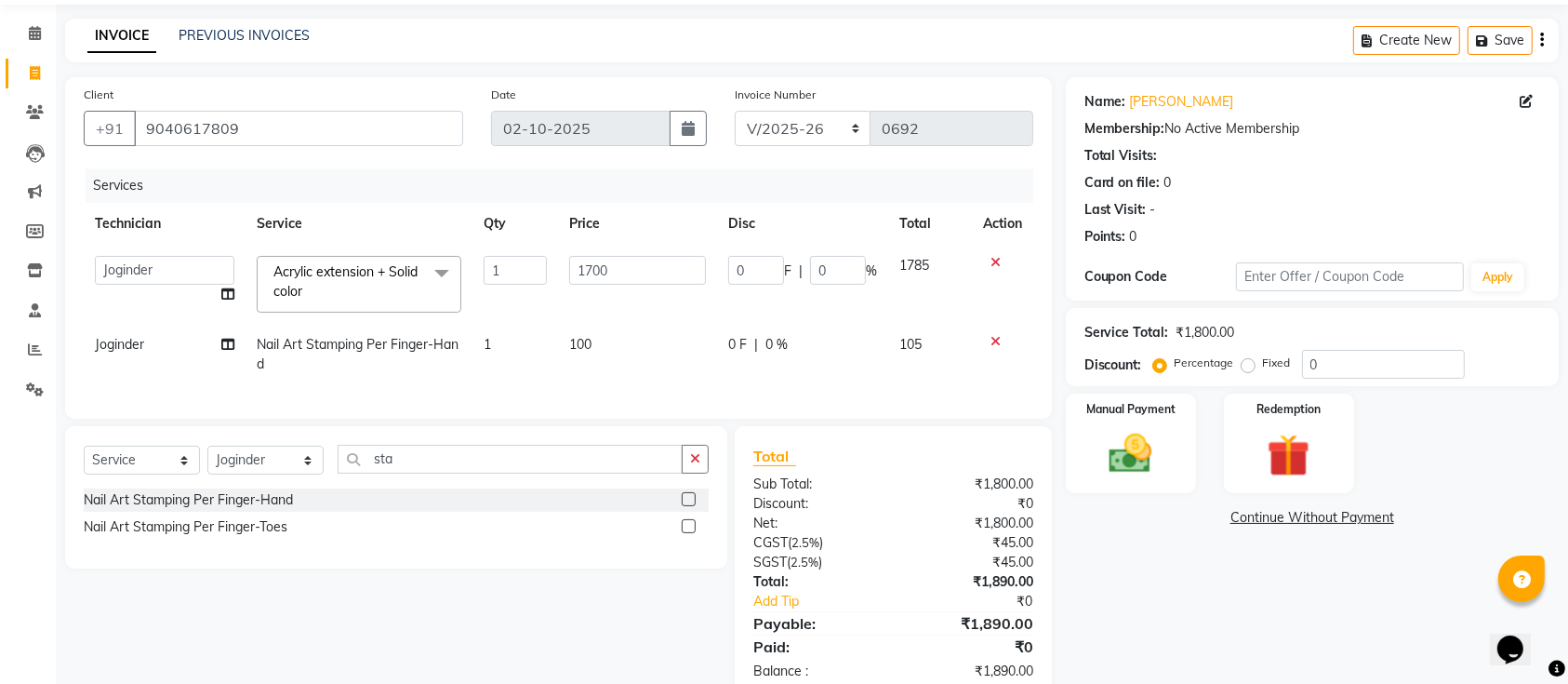
click at [521, 349] on td "1" at bounding box center [515, 354] width 86 height 61
select select "55218"
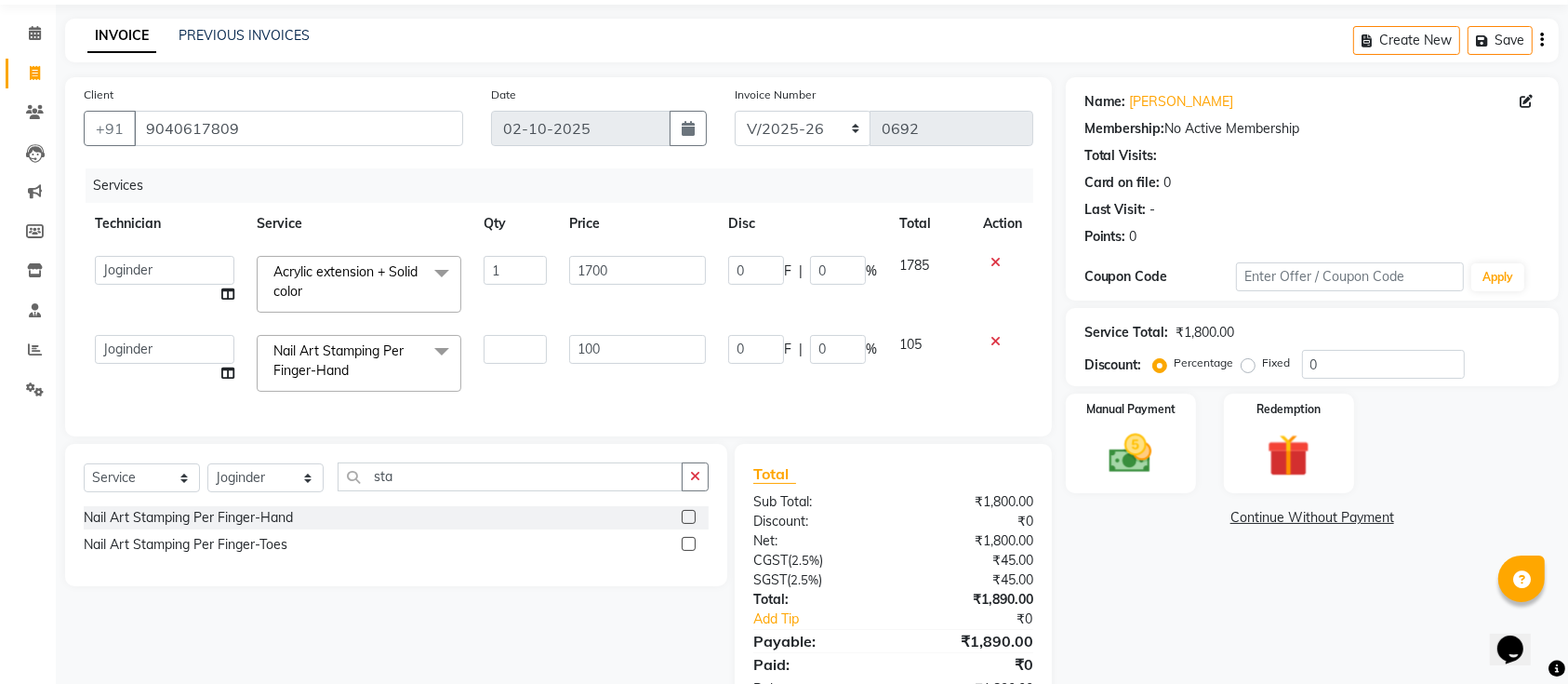
type input "2"
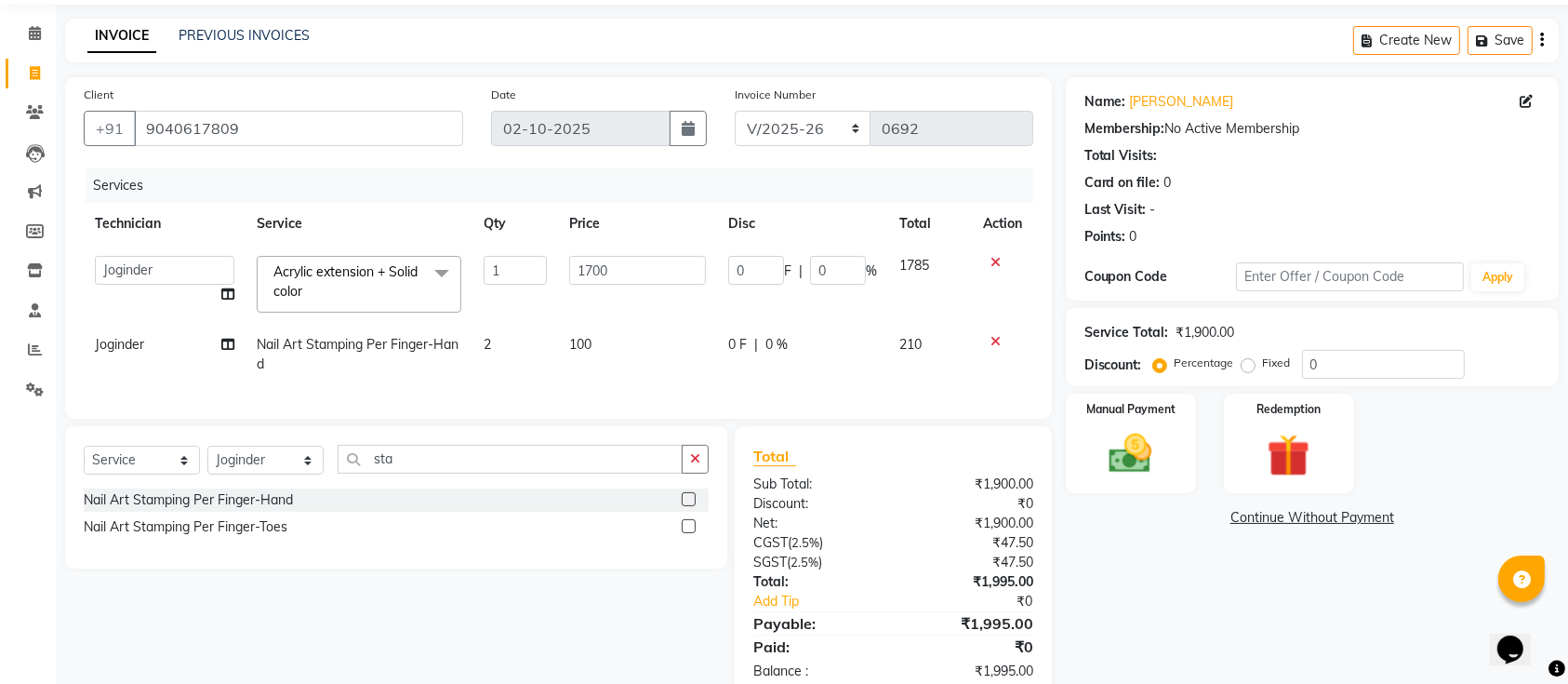
click at [637, 387] on div "Services Technician Service Qty Price Disc Total Action Aashu Ajay Chandu Jogin…" at bounding box center [558, 284] width 949 height 231
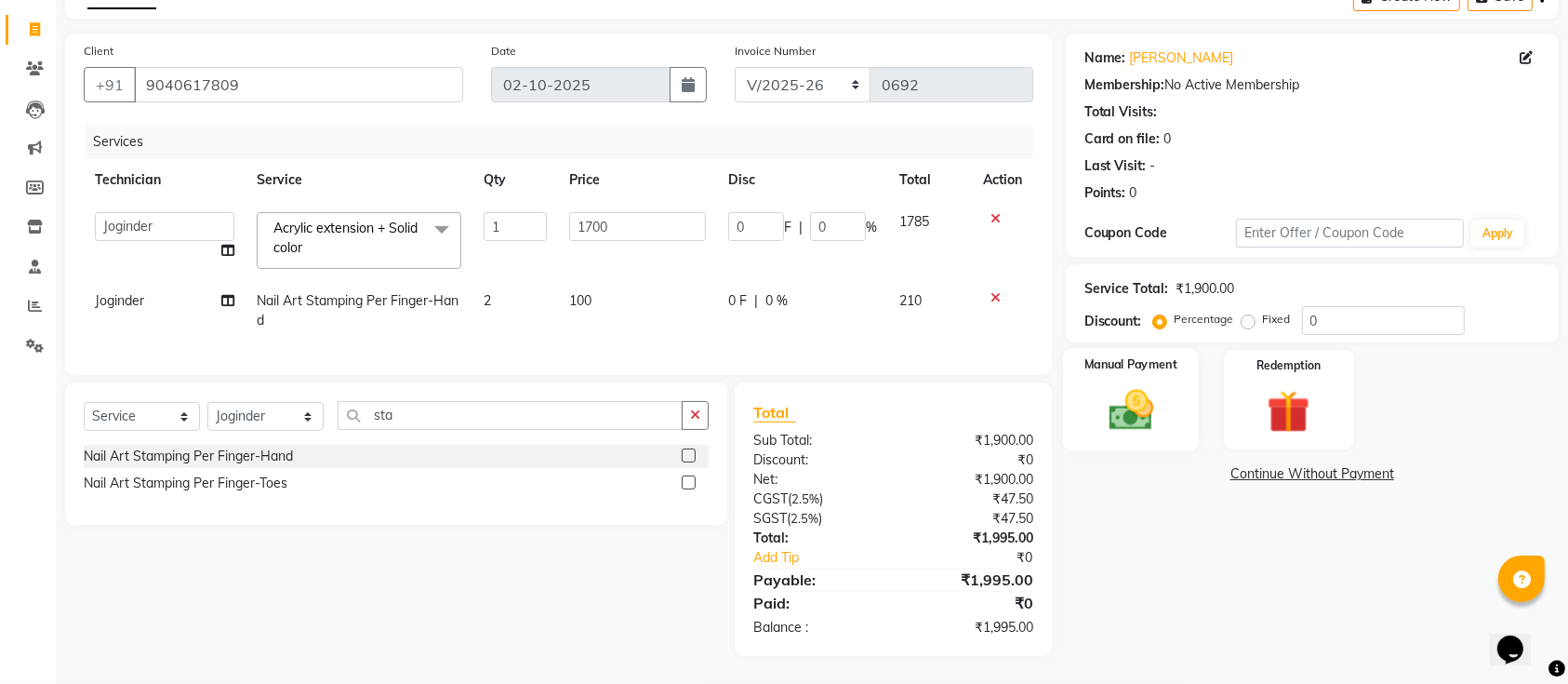
click at [1136, 355] on label "Manual Payment" at bounding box center [1131, 364] width 93 height 18
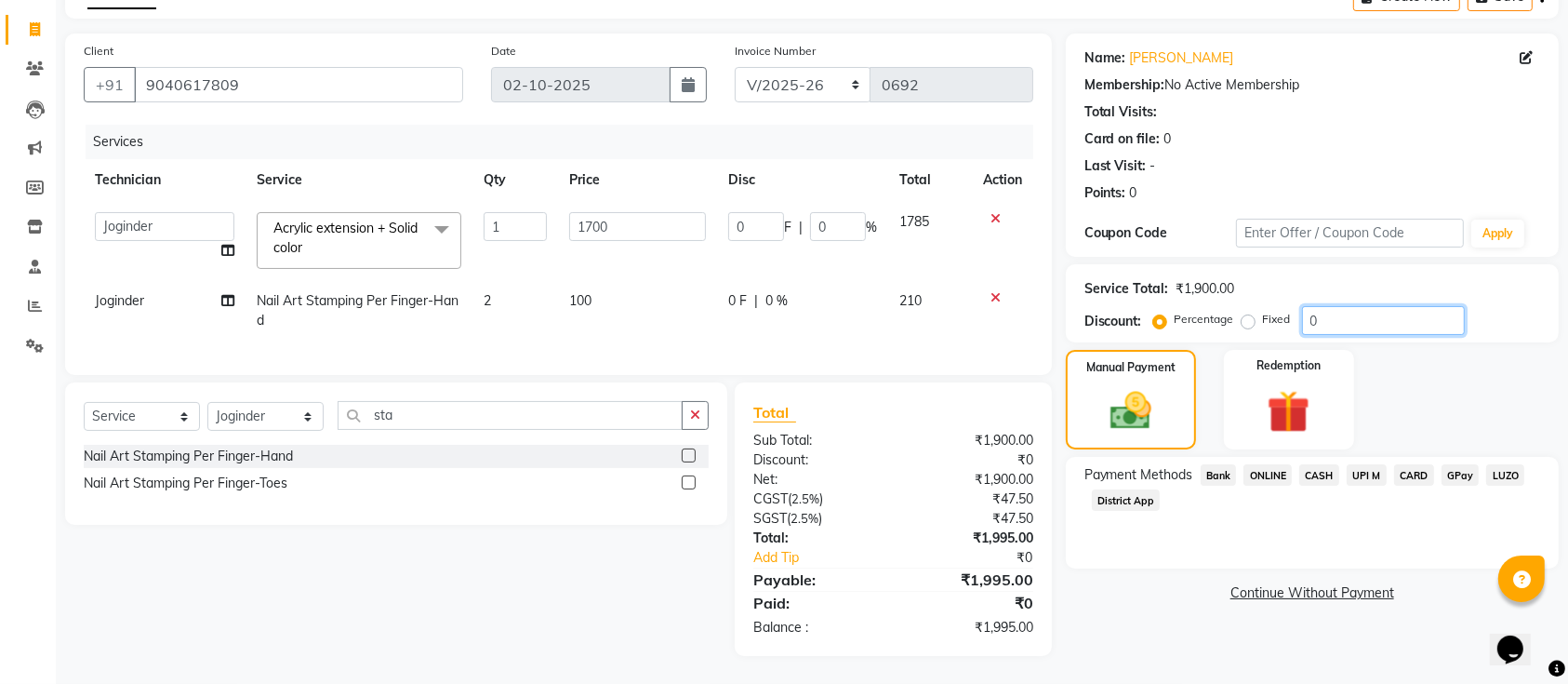
click at [1366, 308] on input "0" at bounding box center [1382, 320] width 163 height 29
type input "2"
type input "34"
type input "2"
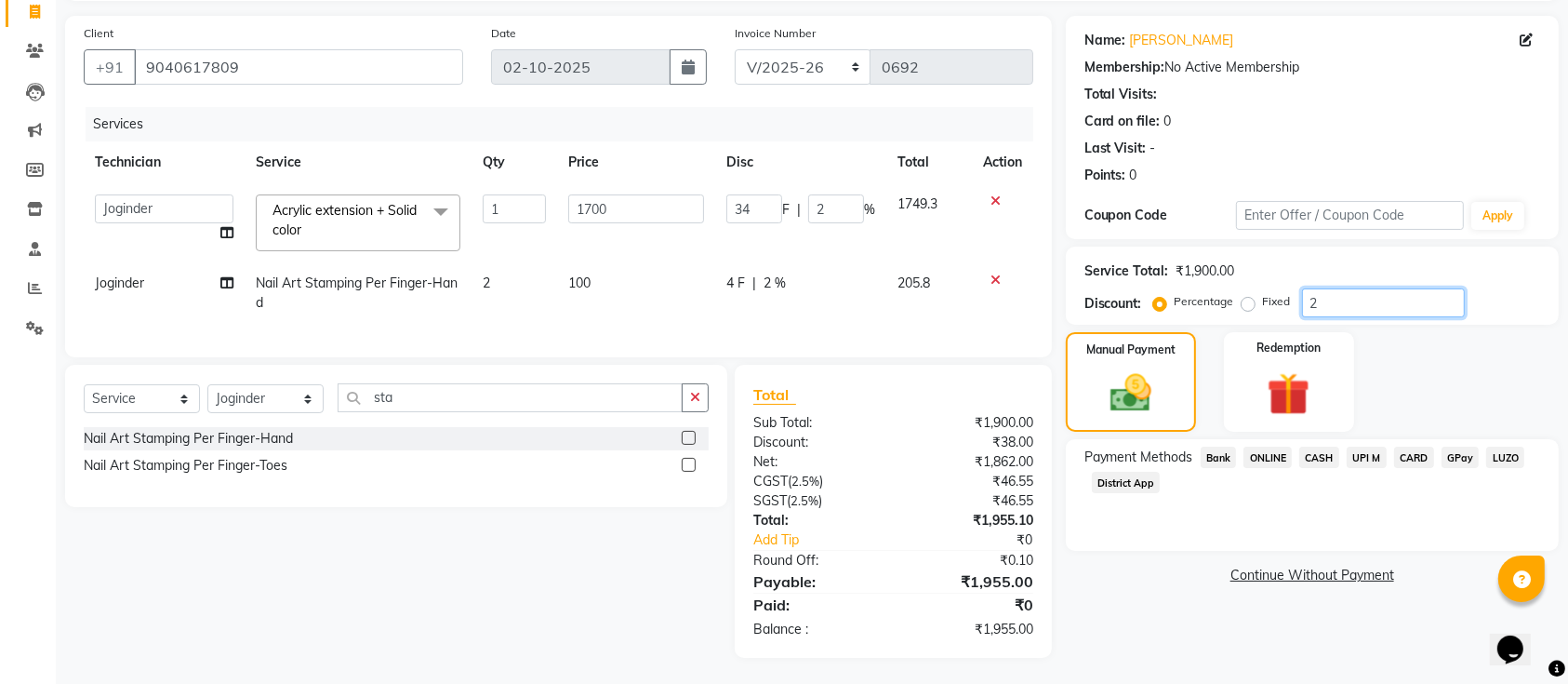
type input "0"
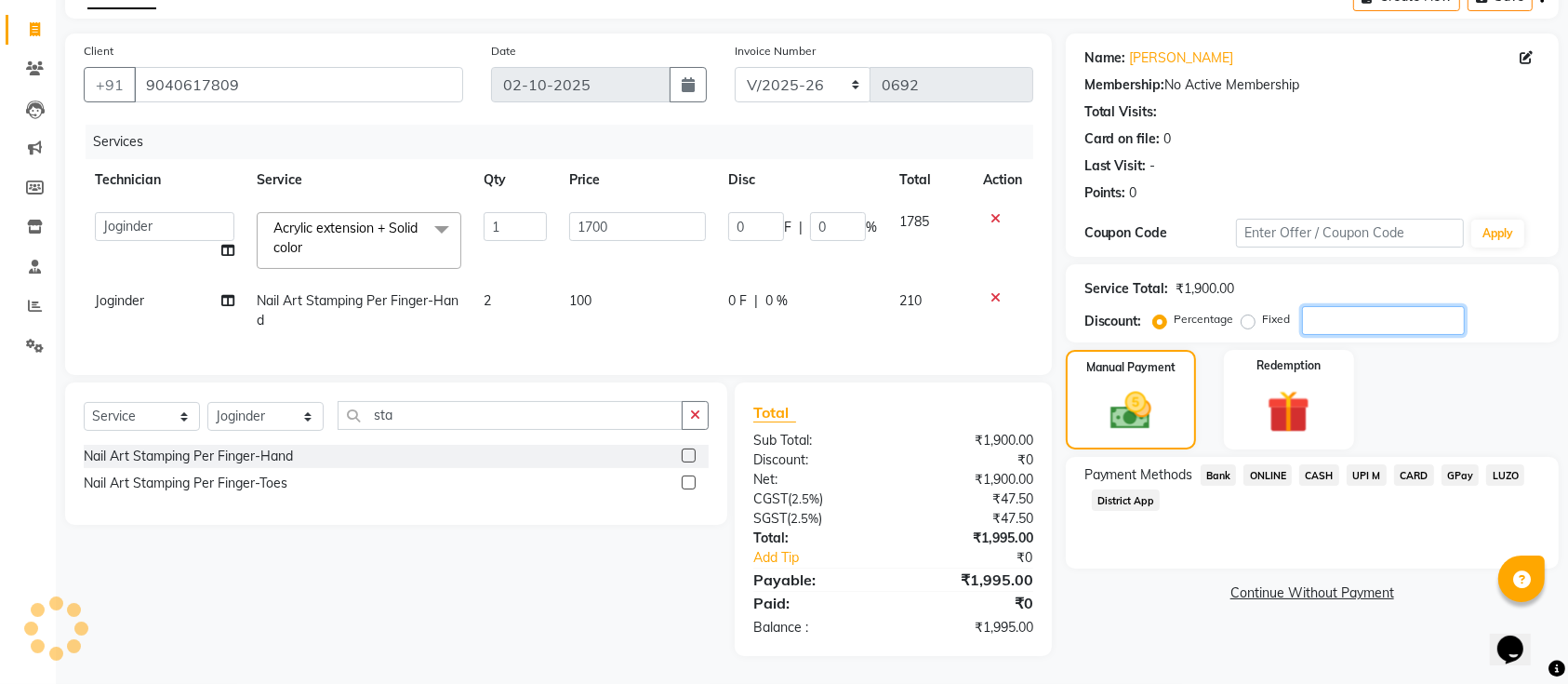
type input "1"
type input "17"
type input "1"
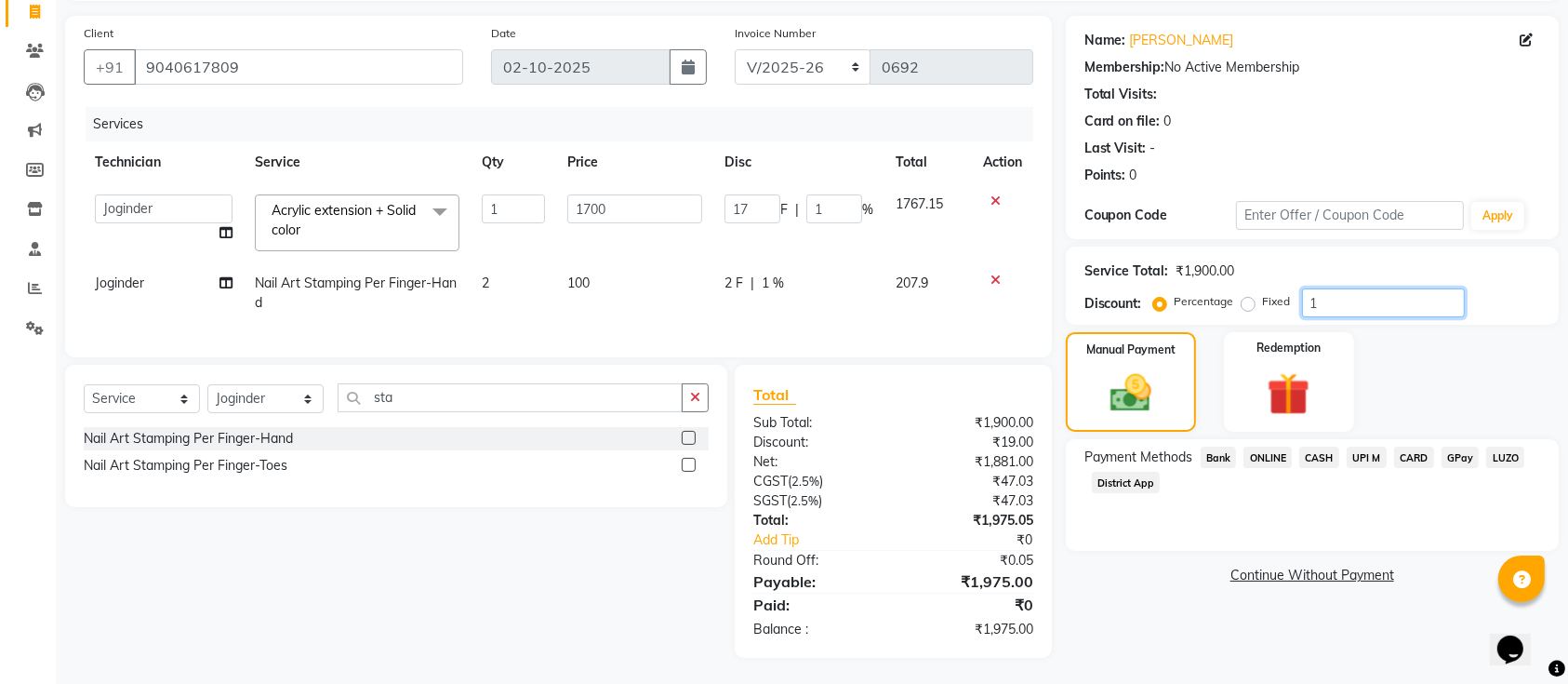
type input "15"
type input "255"
type input "15"
click at [1289, 447] on span "ONLINE" at bounding box center [1267, 457] width 49 height 21
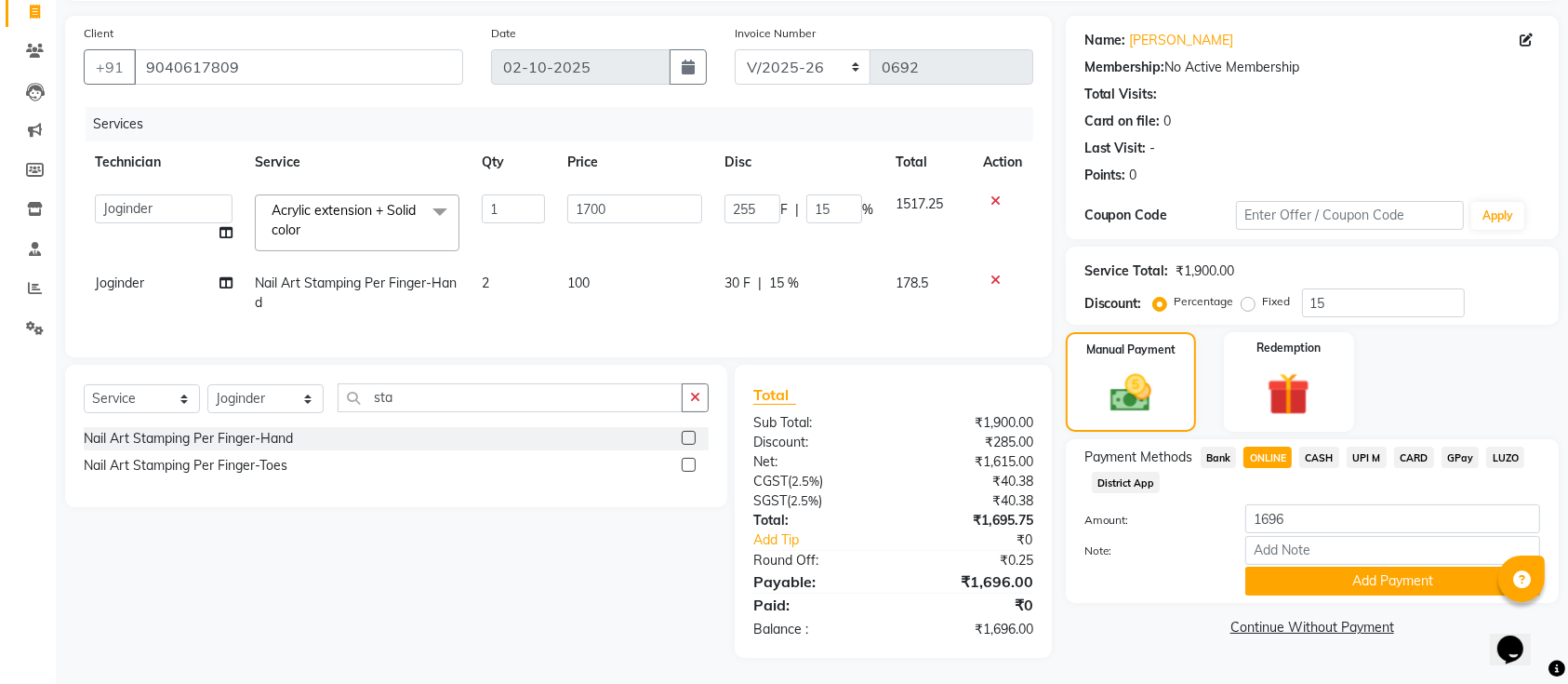
click at [1315, 452] on span "CASH" at bounding box center [1319, 457] width 40 height 21
click at [1259, 465] on span "ONLINE" at bounding box center [1267, 457] width 49 height 21
click at [1304, 581] on button "Add Payment" at bounding box center [1393, 581] width 295 height 29
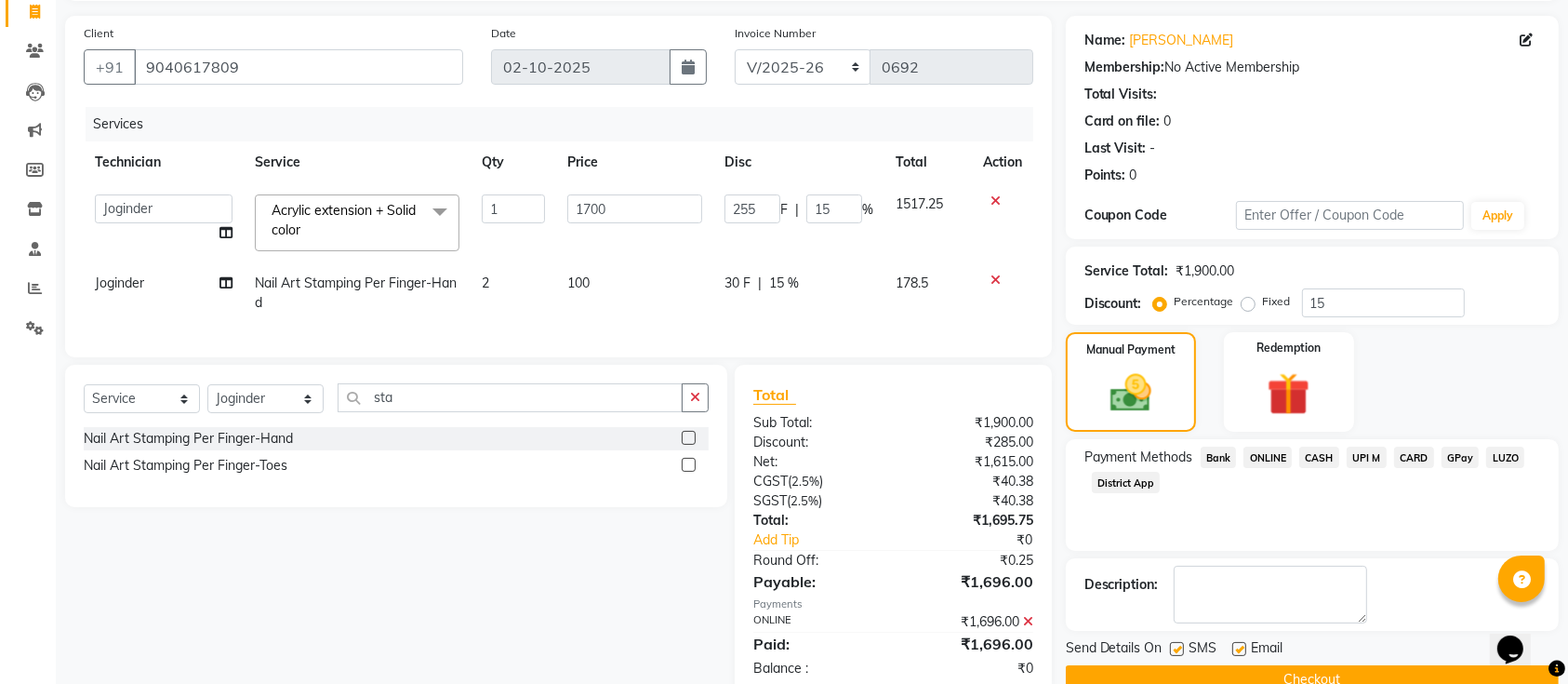
scroll to position [182, 0]
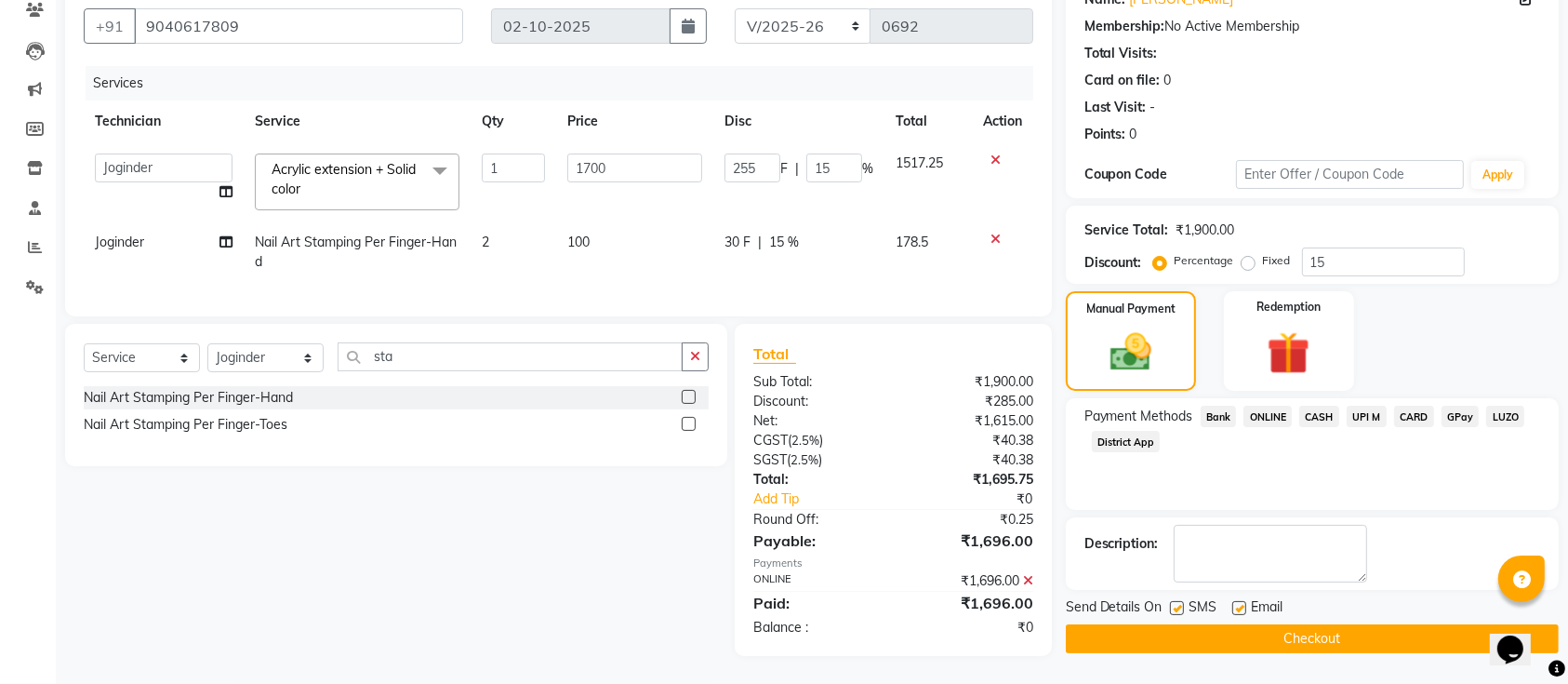
click at [1301, 624] on button "Checkout" at bounding box center [1312, 638] width 493 height 29
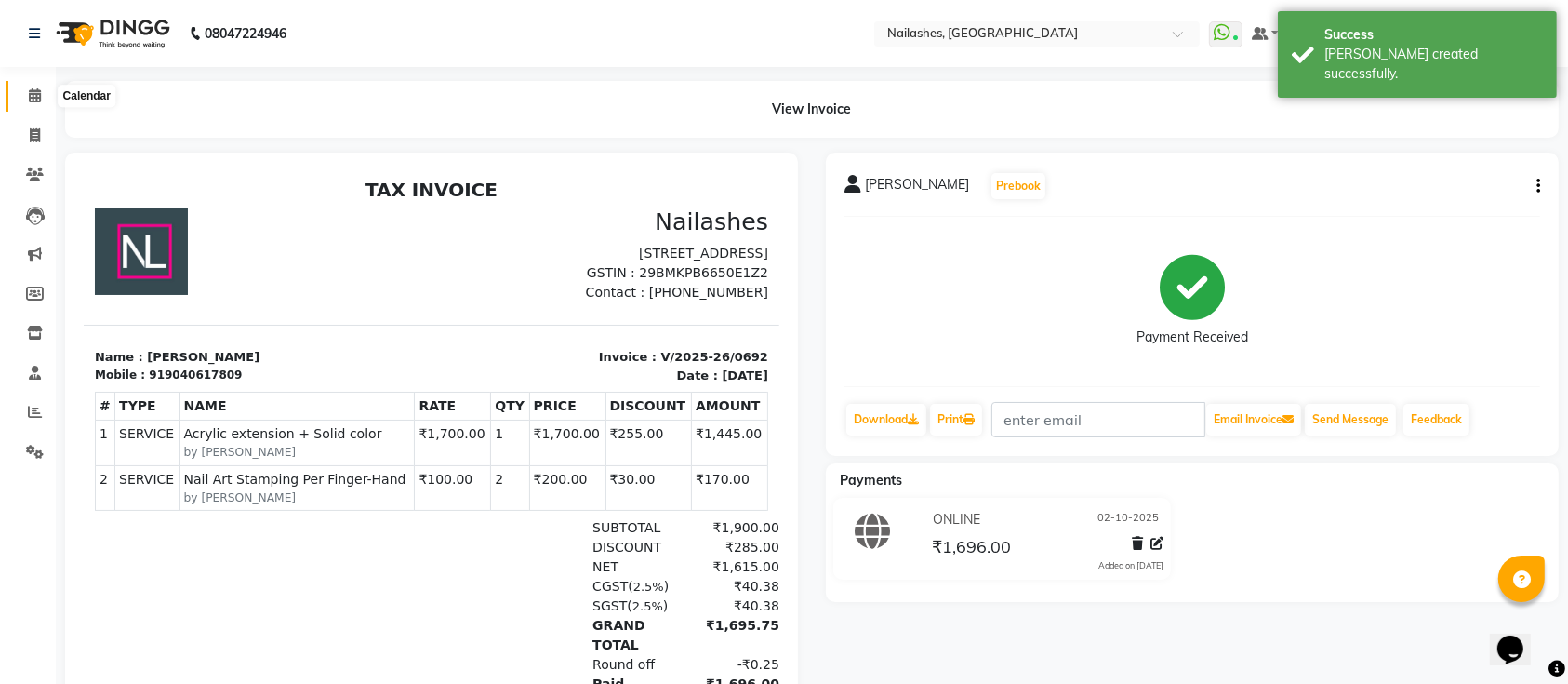
click at [29, 90] on icon at bounding box center [34, 95] width 12 height 14
